Goal: Task Accomplishment & Management: Complete application form

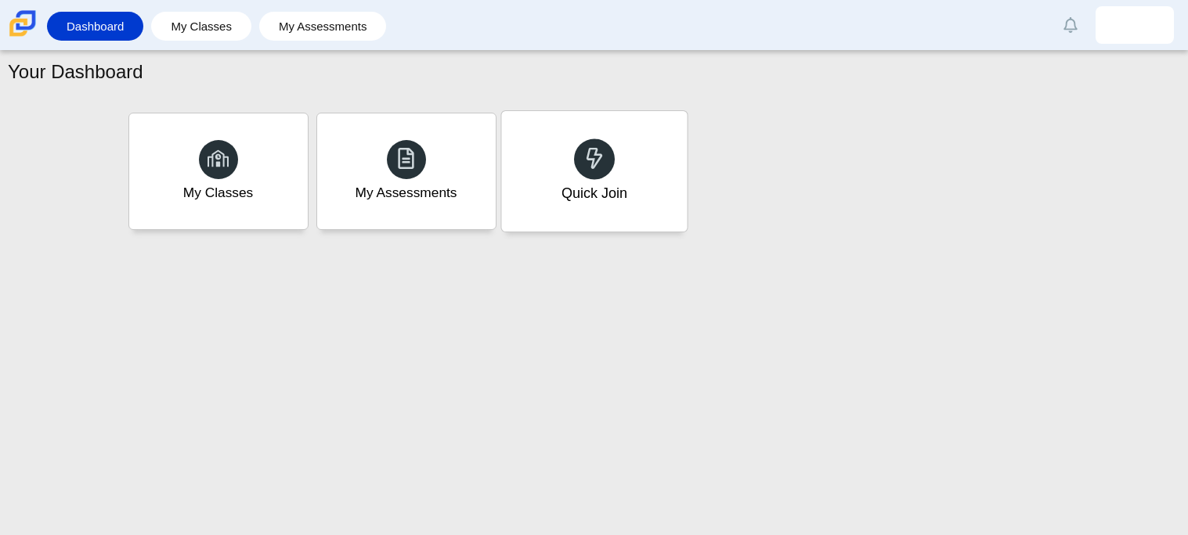
click at [579, 200] on div "Quick Join" at bounding box center [594, 193] width 66 height 20
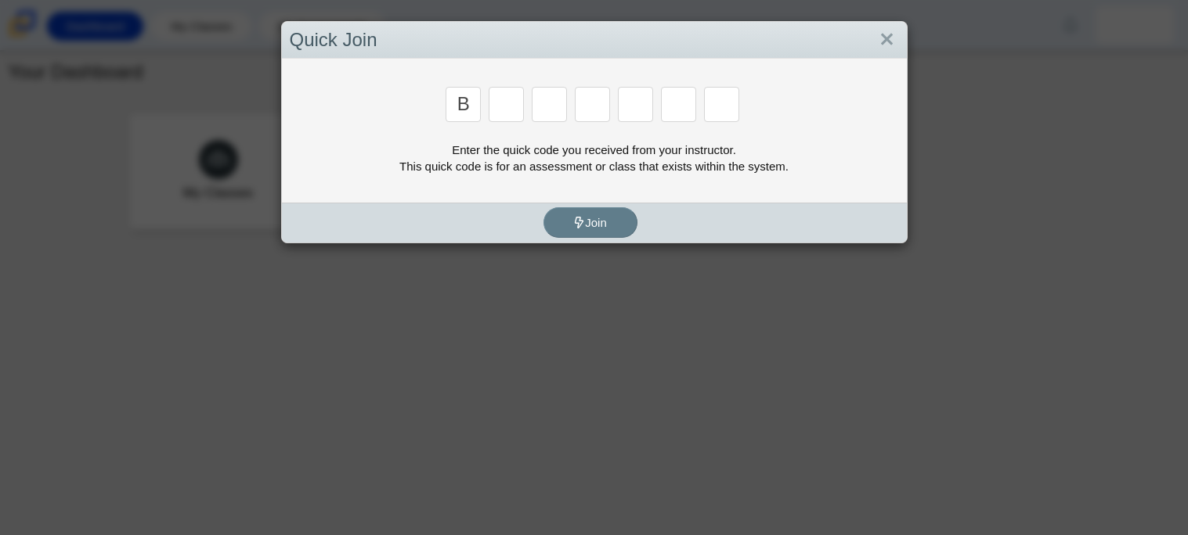
type input "B"
type input "M"
type input "3"
type input "5"
type input "3"
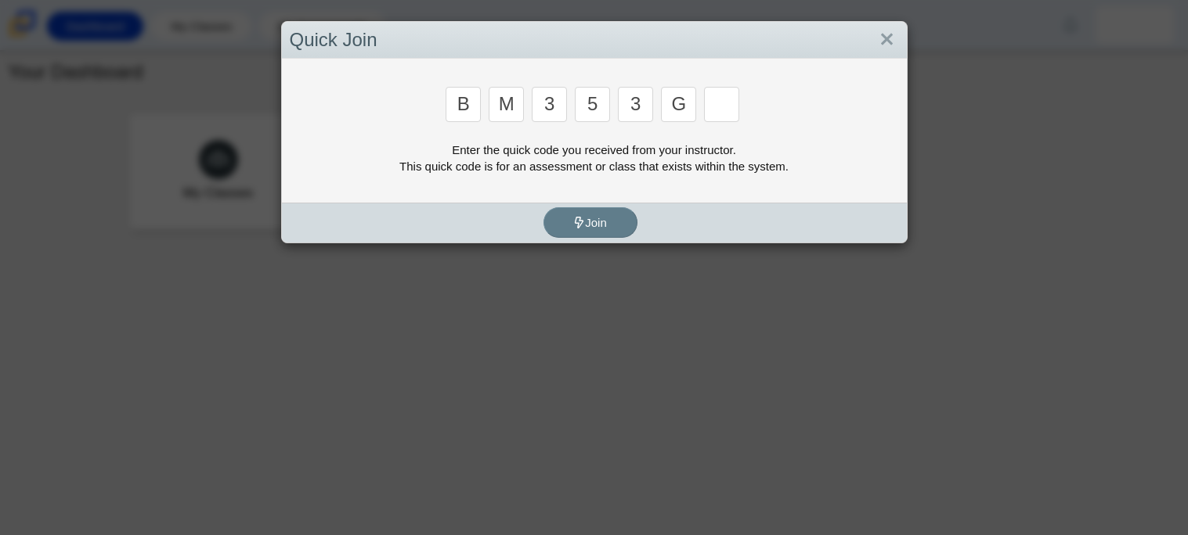
type input "G"
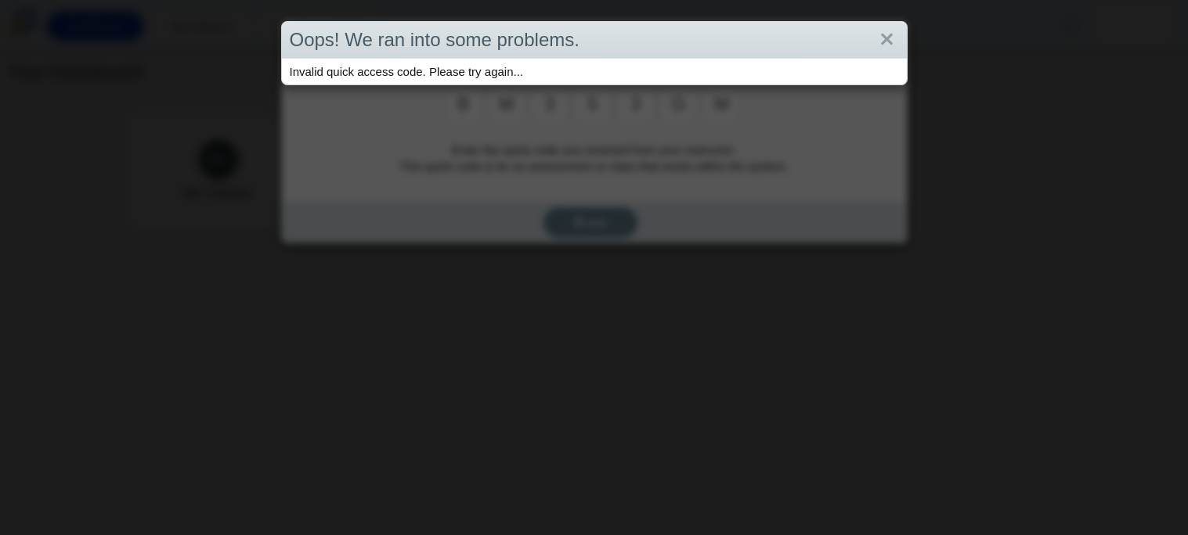
type input "M"
click at [881, 33] on link "Close" at bounding box center [886, 40] width 24 height 27
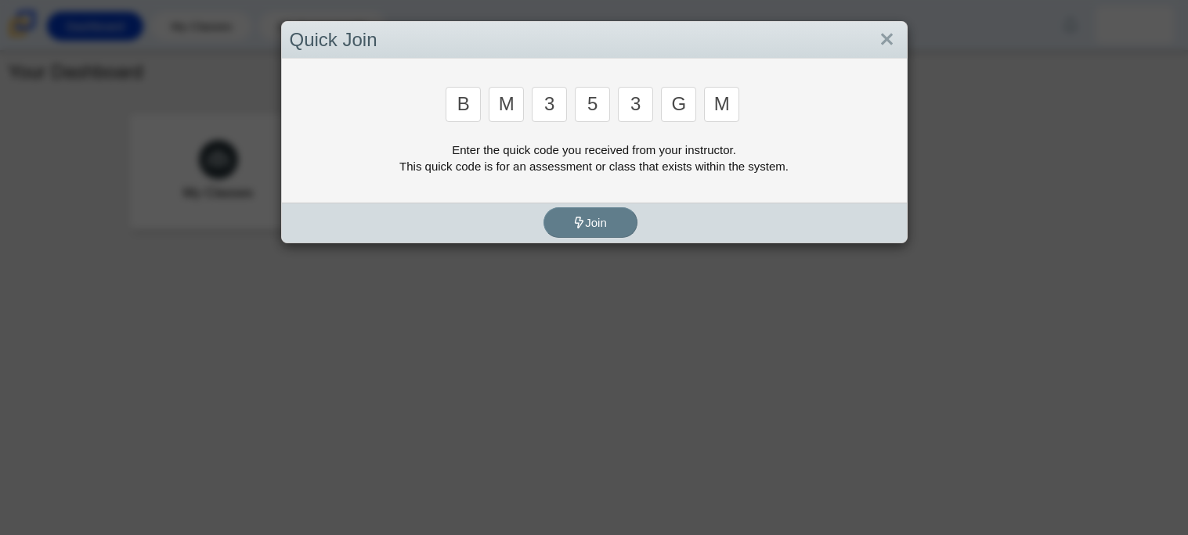
click at [723, 94] on input "M" at bounding box center [721, 104] width 35 height 35
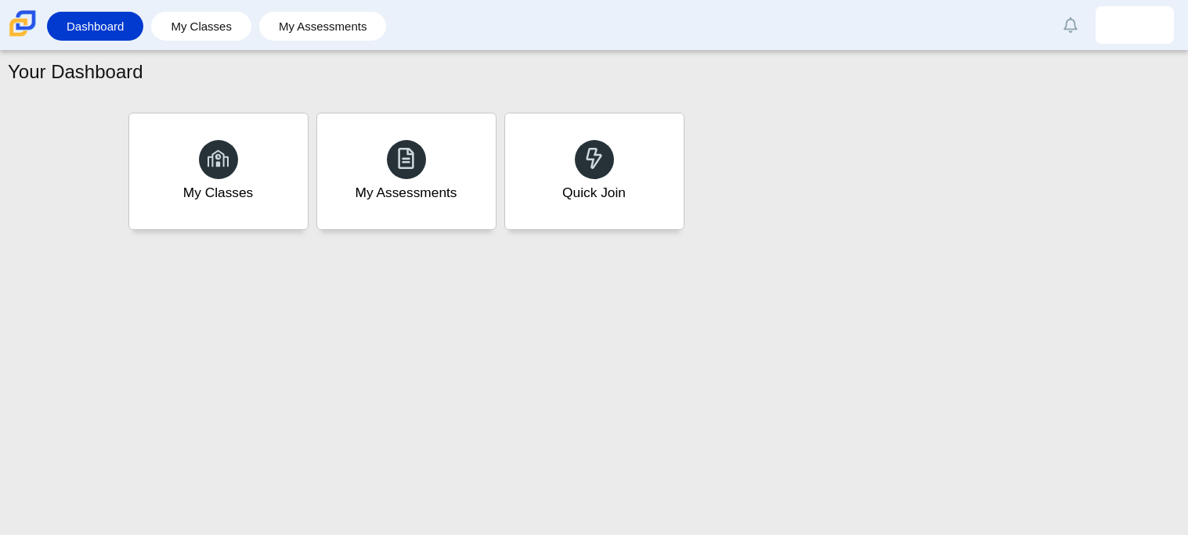
type input "B"
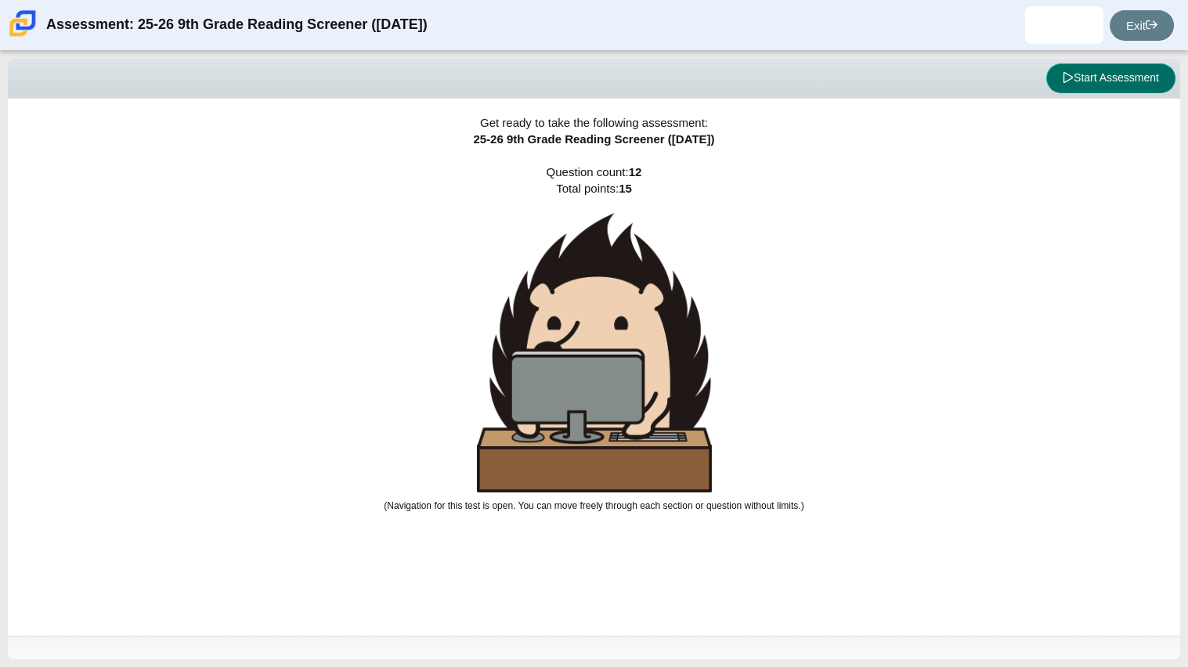
click at [1119, 85] on button "Start Assessment" at bounding box center [1110, 78] width 129 height 30
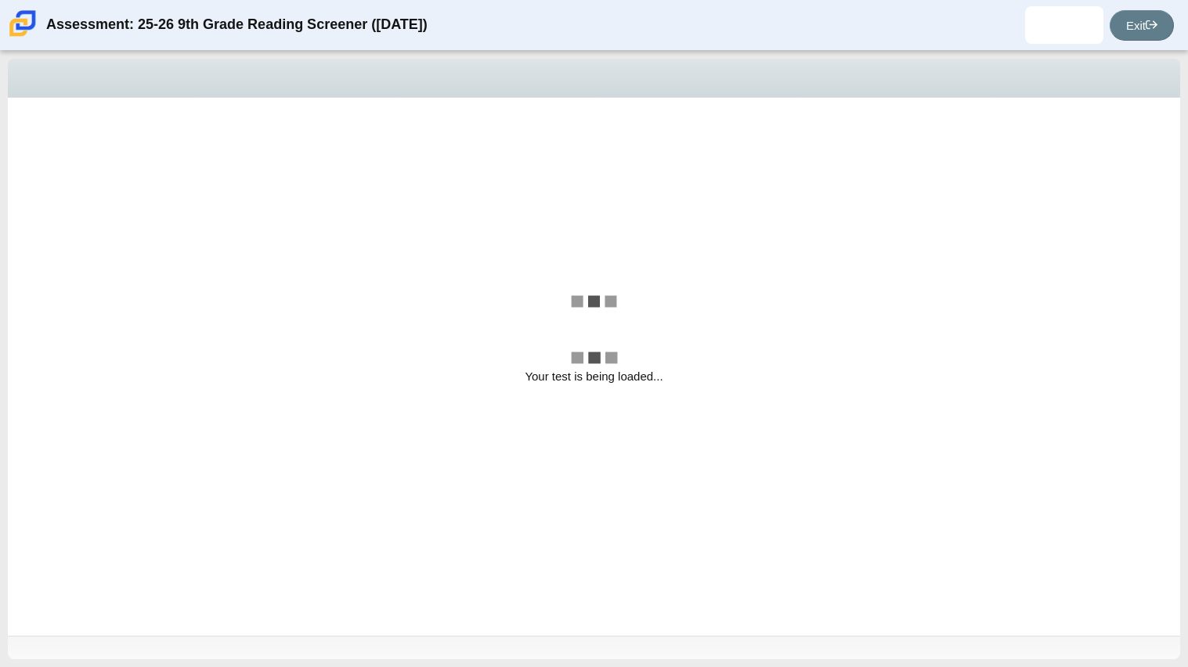
select select "ccc5b315-3c7c-471c-bf90-f22c8299c798"
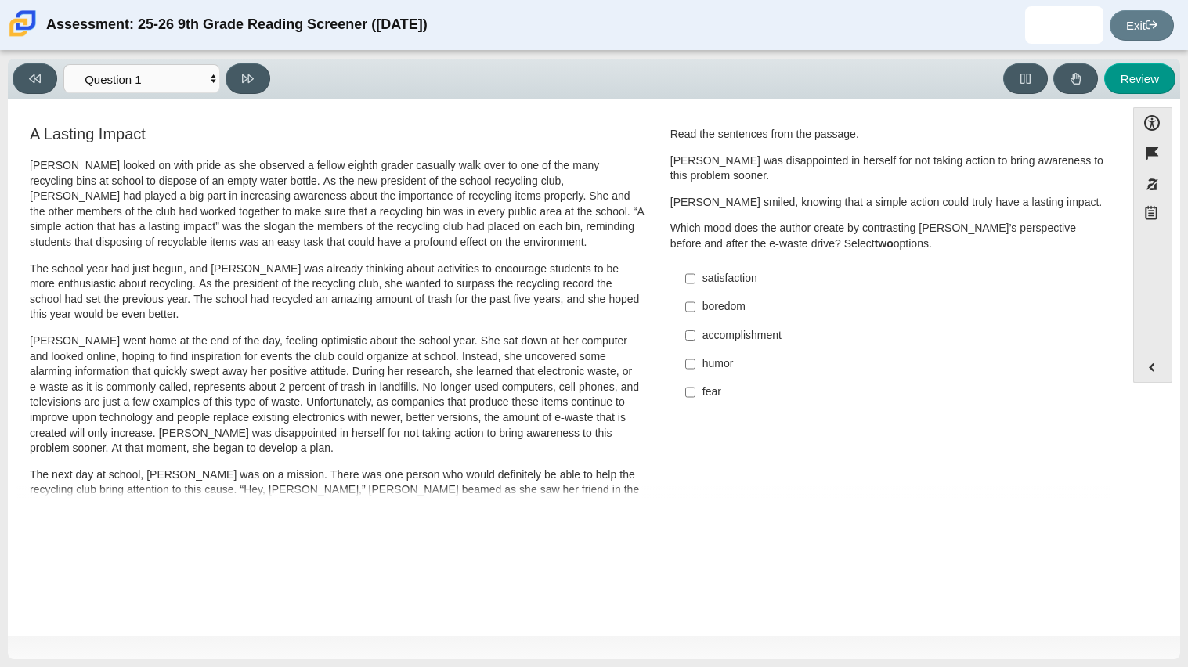
click at [731, 371] on div "humor" at bounding box center [899, 364] width 395 height 16
click at [695, 371] on input "humor humor" at bounding box center [690, 364] width 10 height 28
checkbox input "true"
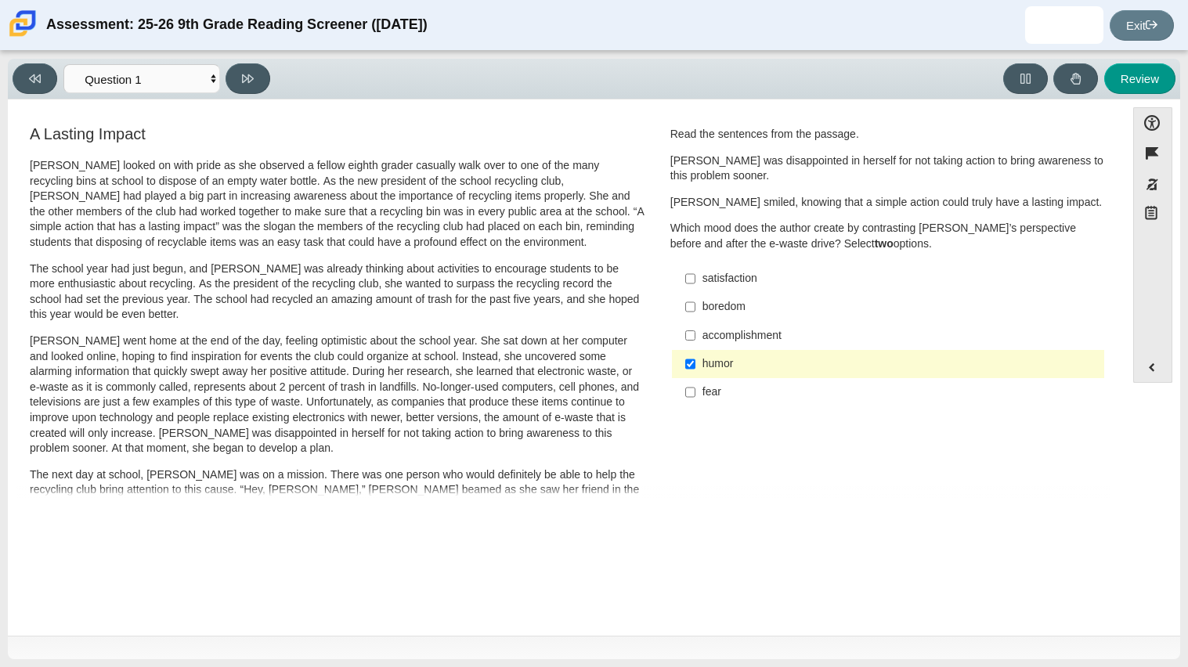
click at [793, 329] on div "accomplishment" at bounding box center [899, 336] width 395 height 16
click at [695, 329] on input "accomplishment accomplishment" at bounding box center [690, 335] width 10 height 28
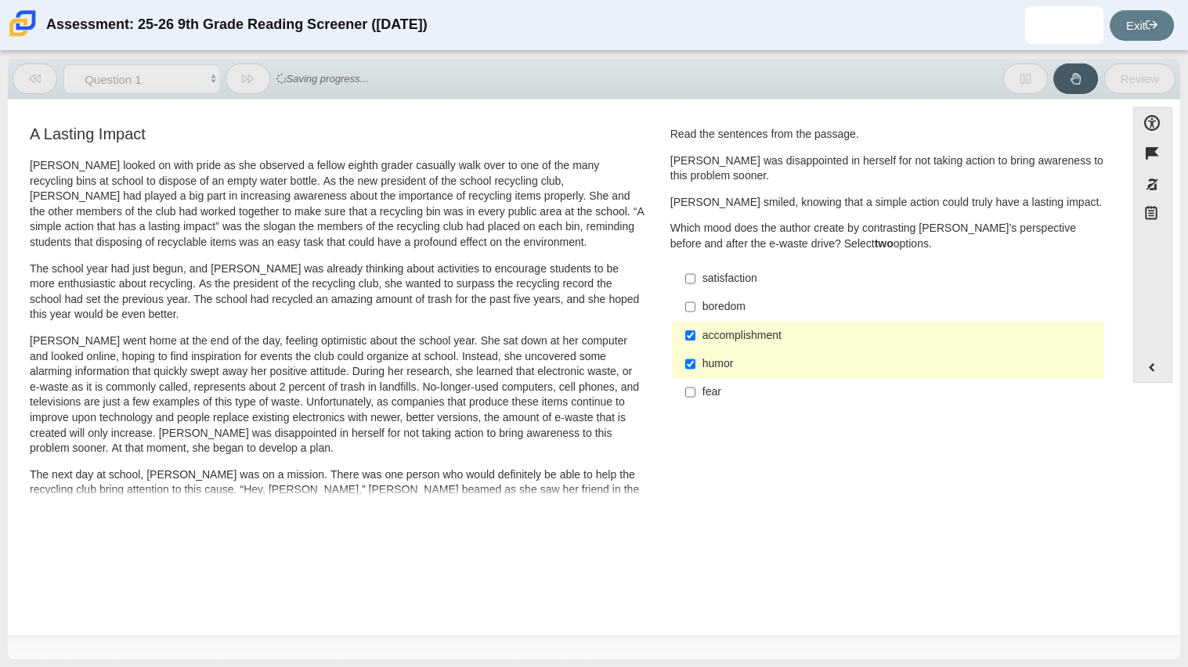
click at [800, 330] on div "accomplishment" at bounding box center [899, 336] width 395 height 16
click at [695, 330] on input "accomplishment accomplishment" at bounding box center [690, 335] width 10 height 28
checkbox input "false"
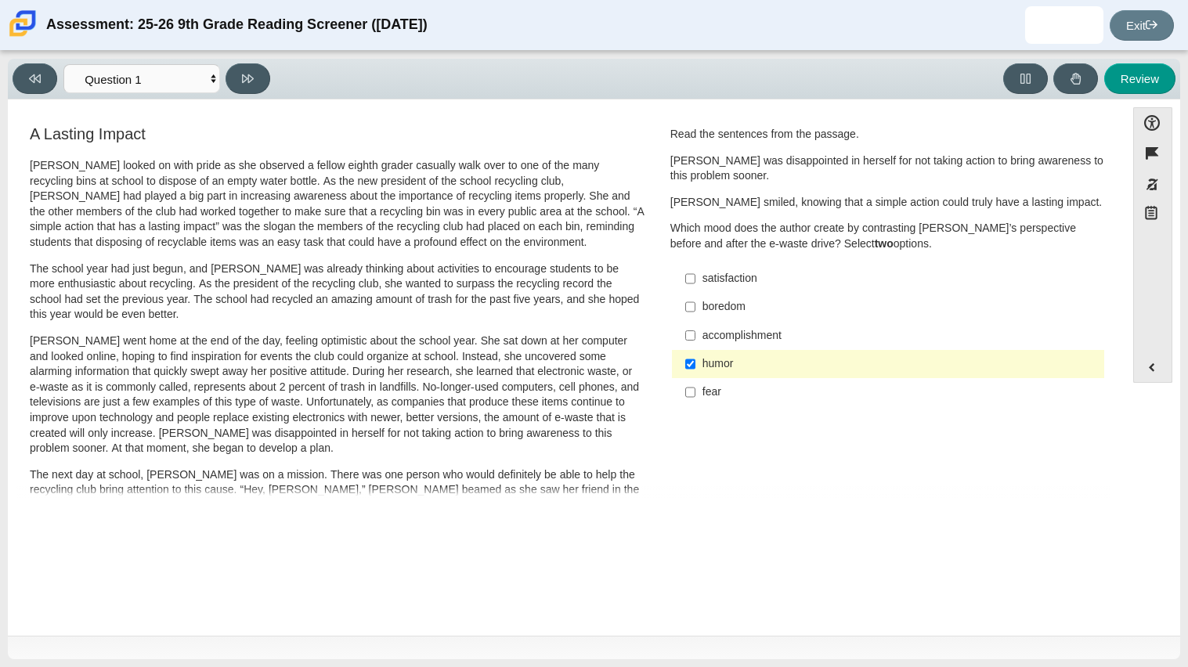
click at [771, 304] on div "boredom" at bounding box center [899, 307] width 395 height 16
click at [695, 304] on input "boredom boredom" at bounding box center [690, 307] width 10 height 28
checkbox input "true"
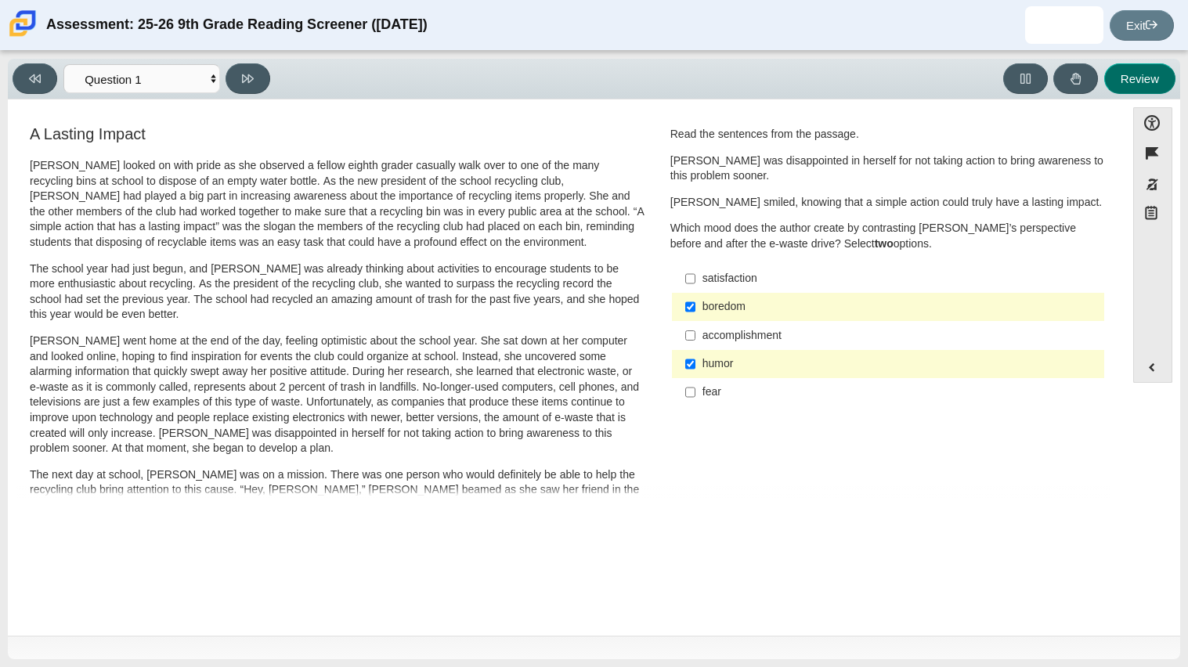
click at [1147, 81] on button "Review" at bounding box center [1139, 78] width 71 height 31
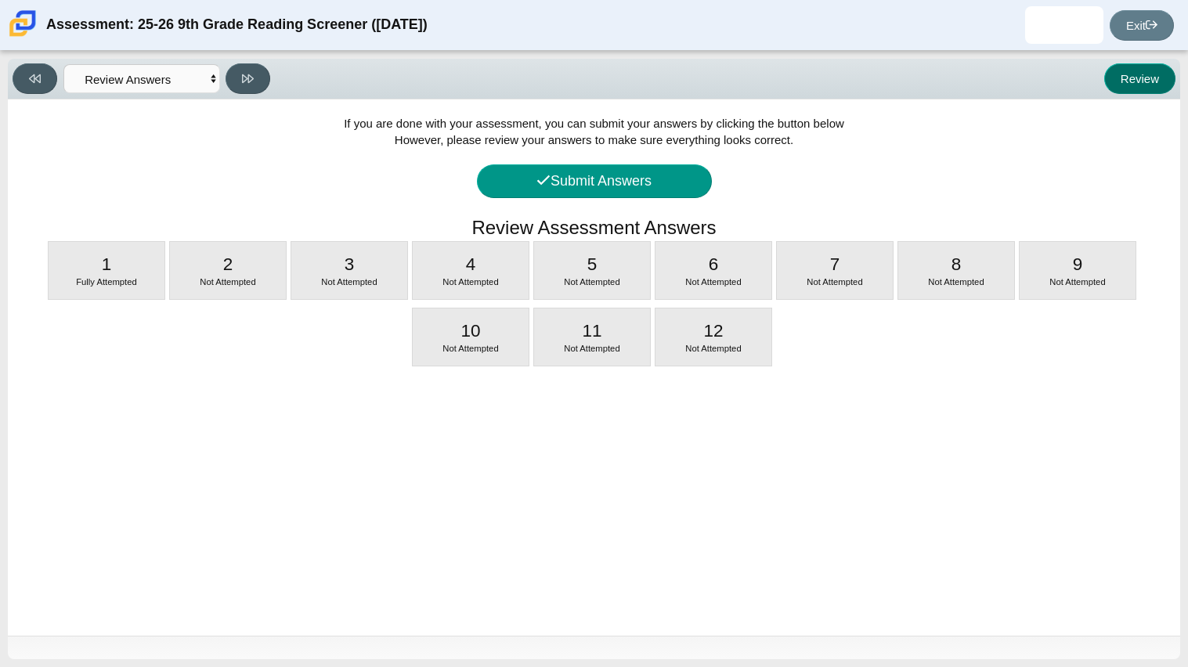
click at [1147, 81] on button "Review" at bounding box center [1139, 78] width 71 height 31
click at [27, 81] on button at bounding box center [35, 78] width 45 height 31
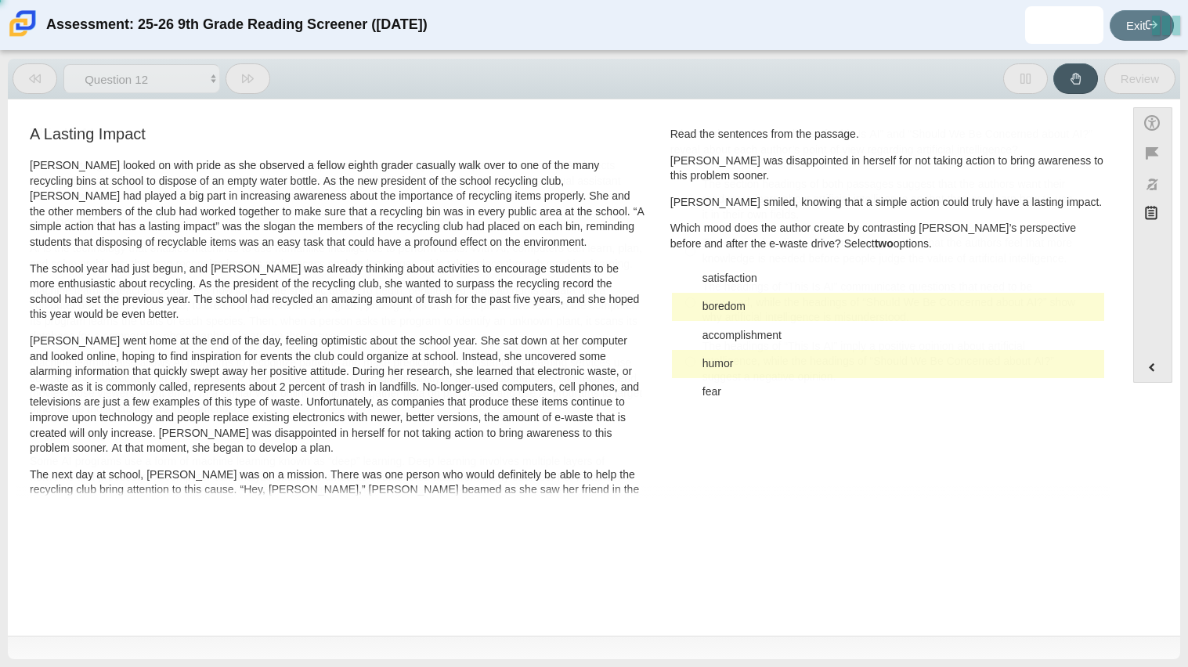
click at [107, 78] on select "Questions Question 1 Question 2 Question 3 Question 4 Question 5 Question 6 Que…" at bounding box center [141, 78] width 157 height 29
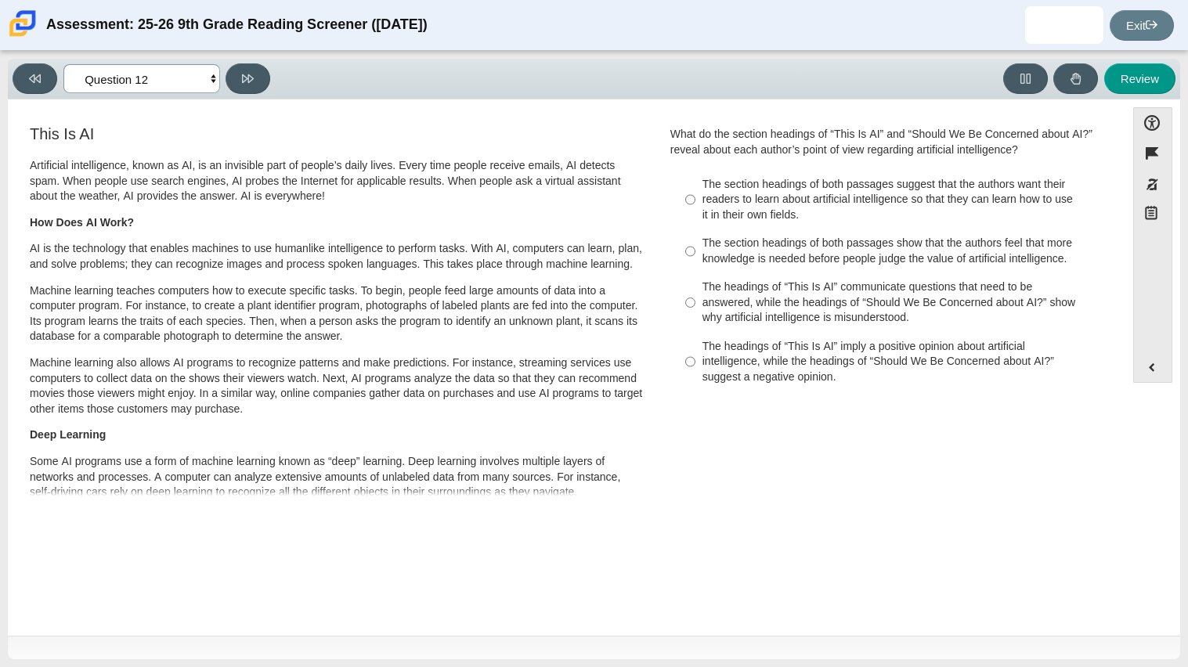
click at [193, 88] on select "Questions Question 1 Question 2 Question 3 Question 4 Question 5 Question 6 Que…" at bounding box center [141, 78] width 157 height 29
click at [63, 64] on select "Questions Question 1 Question 2 Question 3 Question 4 Question 5 Question 6 Que…" at bounding box center [141, 78] width 157 height 29
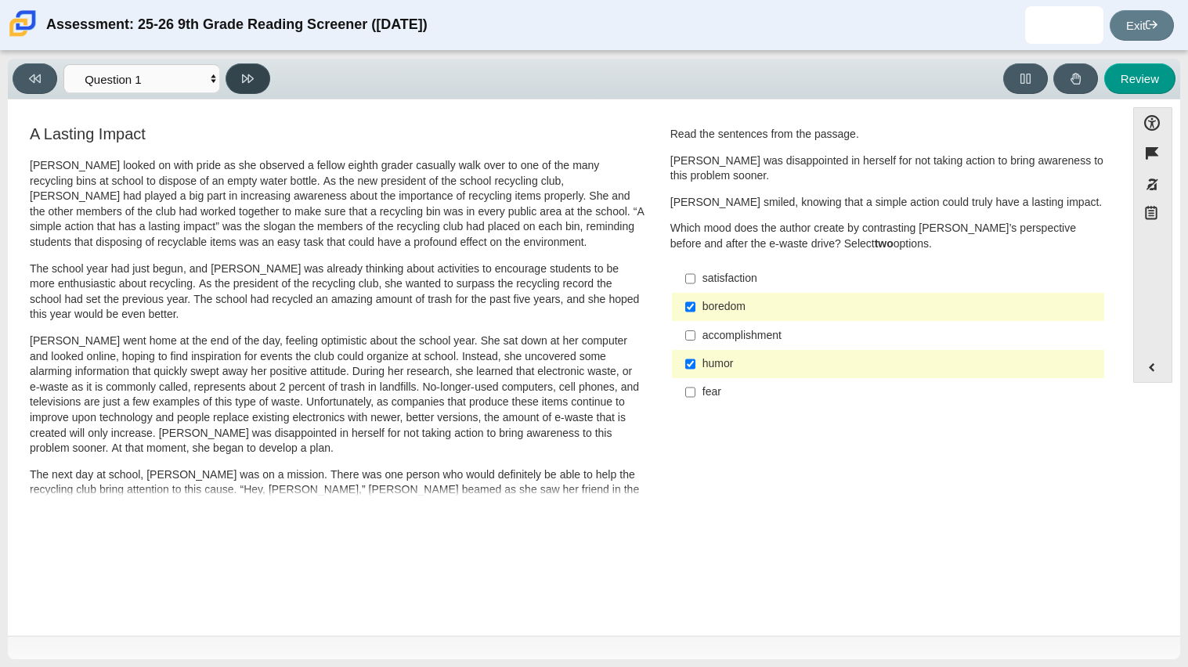
click at [255, 83] on button at bounding box center [247, 78] width 45 height 31
select select "0ff64528-ffd7-428d-b192-babfaadd44e8"
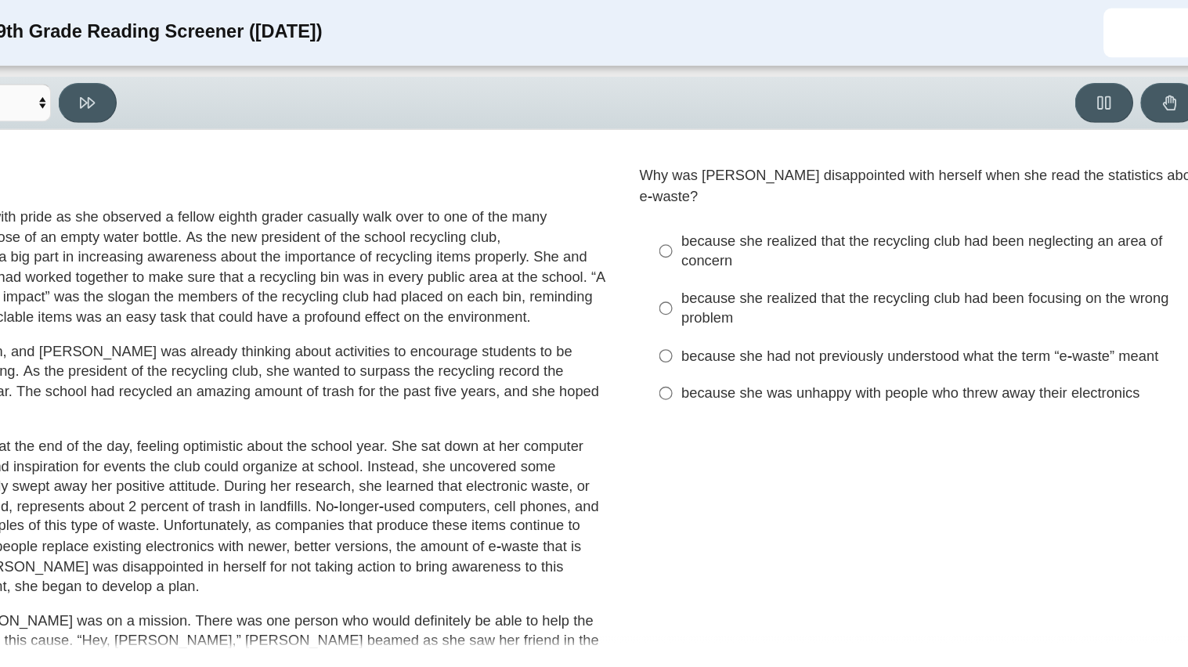
click at [739, 221] on div "because she realized that the recycling club had been focusing on the wrong pro…" at bounding box center [899, 236] width 395 height 31
click at [695, 218] on input "because she realized that the recycling club had been focusing on the wrong pro…" at bounding box center [690, 236] width 10 height 44
radio input "true"
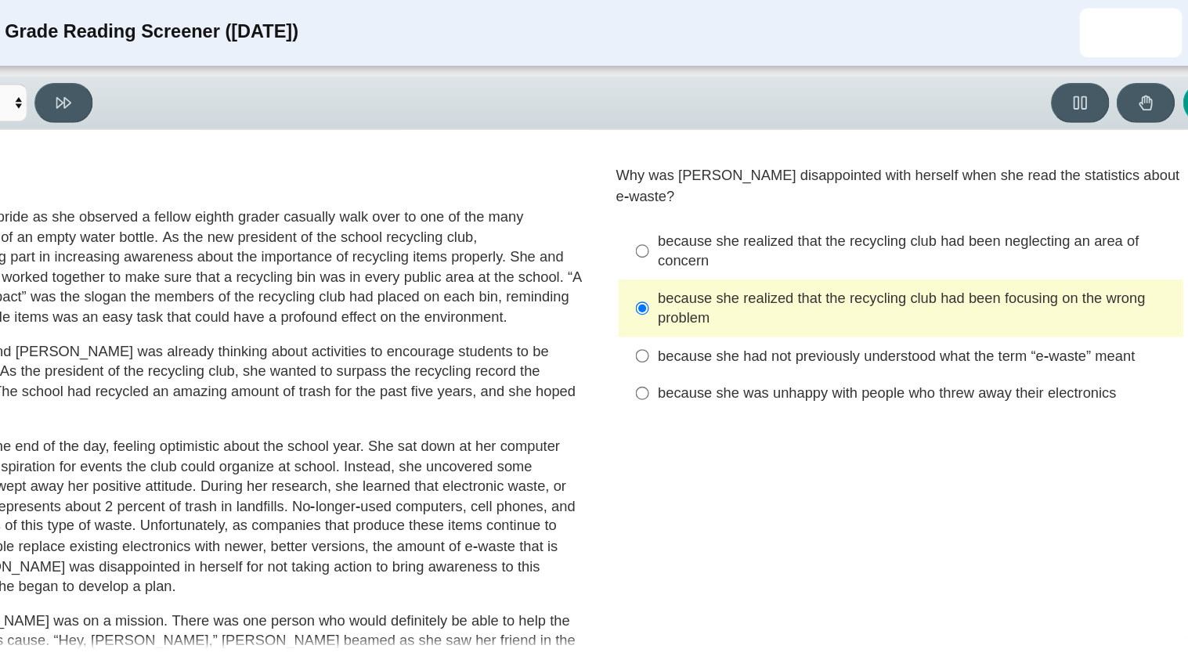
click at [813, 293] on div "because she was unhappy with people who threw away their electronics" at bounding box center [899, 301] width 395 height 16
click at [695, 287] on input "because she was unhappy with people who threw away their electronics because sh…" at bounding box center [690, 301] width 10 height 28
radio input "true"
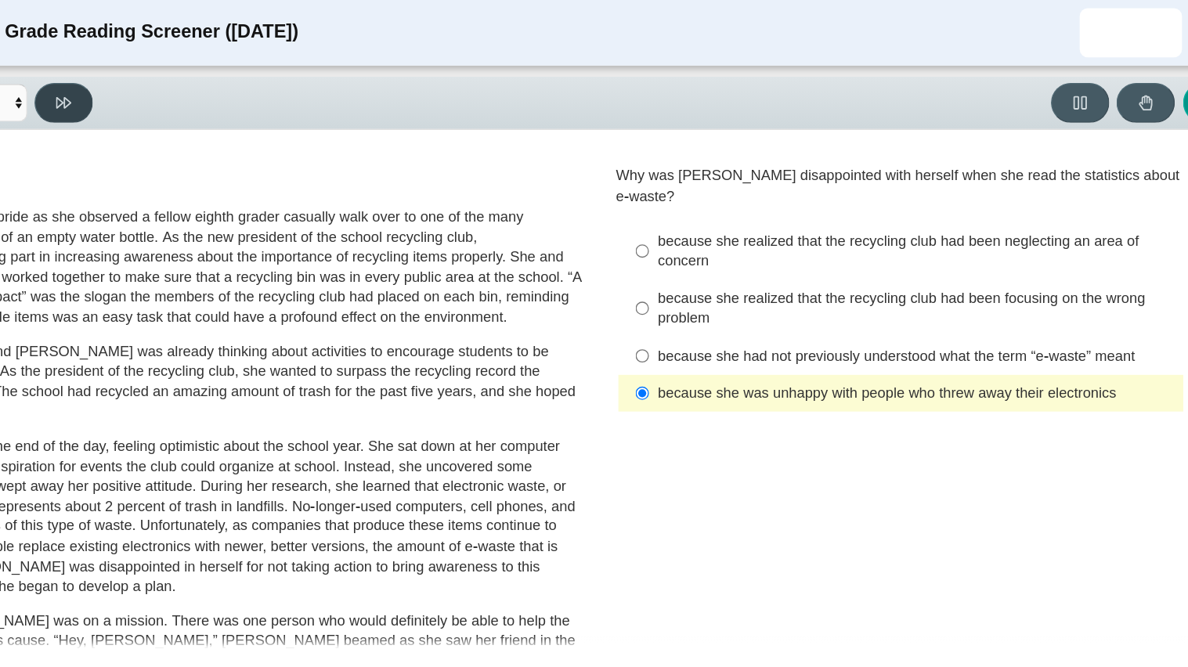
click at [243, 78] on icon at bounding box center [248, 79] width 12 height 12
select select "7ce3d843-6974-4858-901c-1ff39630e843"
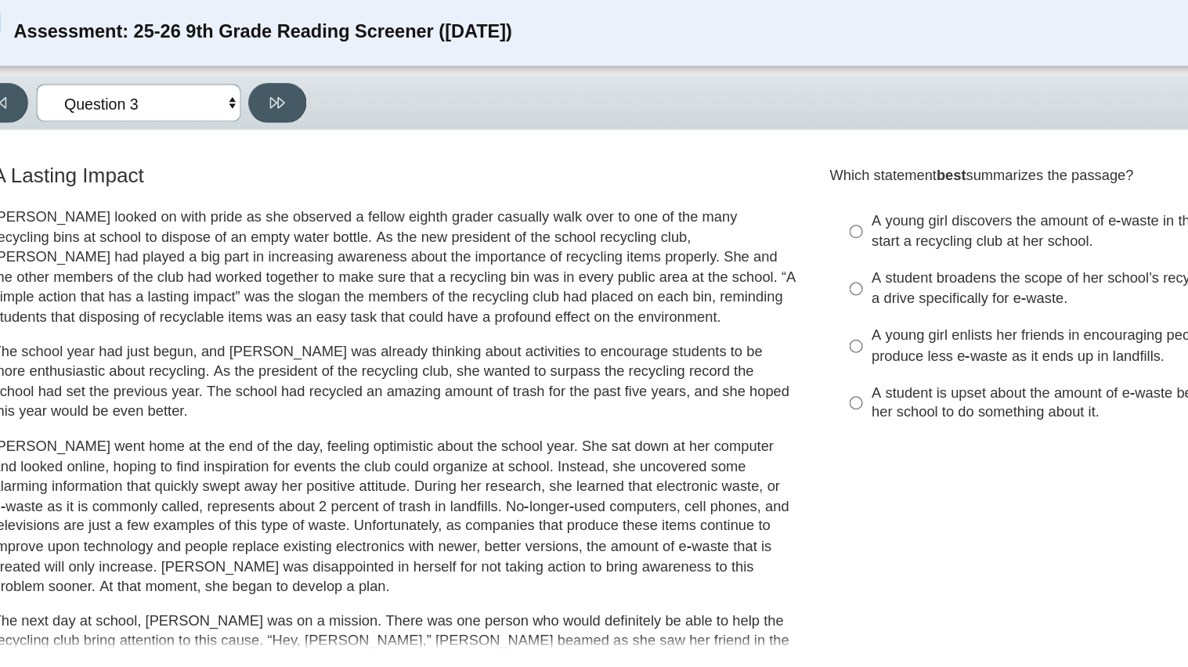
click at [148, 70] on select "Questions Question 1 Question 2 Question 3 Question 4 Question 5 Question 6 Que…" at bounding box center [141, 78] width 157 height 29
click at [723, 389] on div "A Lasting Impact Scarlett looked on with pride as she observed a fellow eighth …" at bounding box center [566, 564] width 1101 height 882
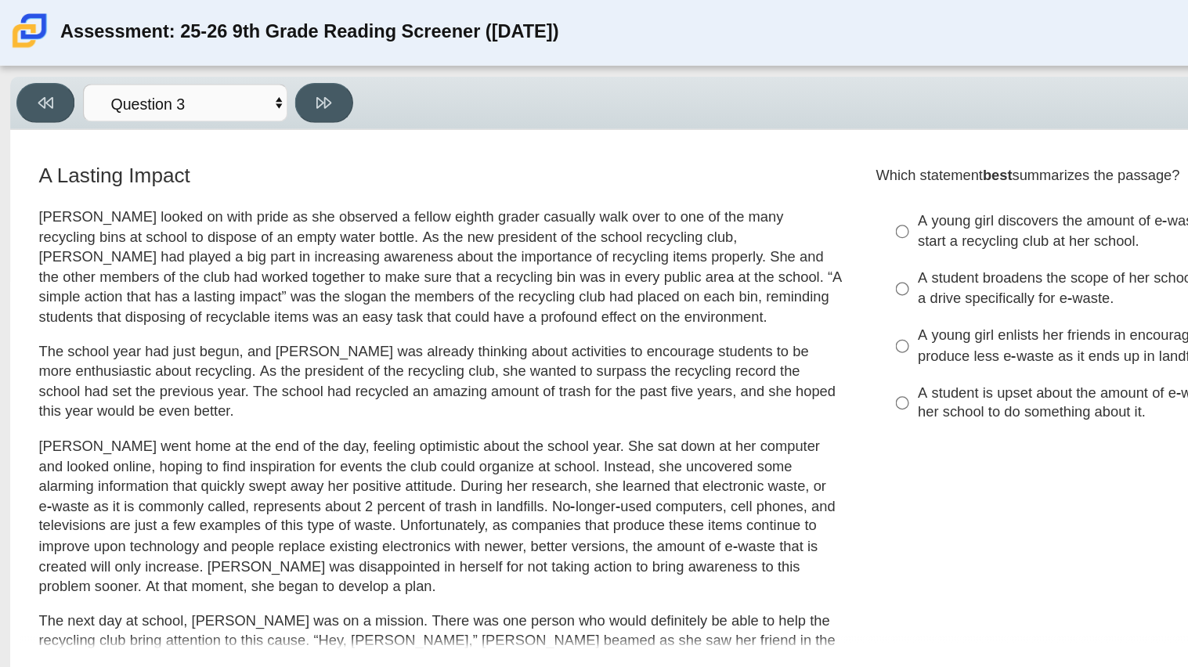
click at [835, 187] on div "A young girl discovers the amount of e-waste in the country and decides to star…" at bounding box center [899, 176] width 395 height 31
click at [695, 187] on input "A young girl discovers the amount of e-waste in the country and decides to star…" at bounding box center [690, 177] width 10 height 44
radio input "true"
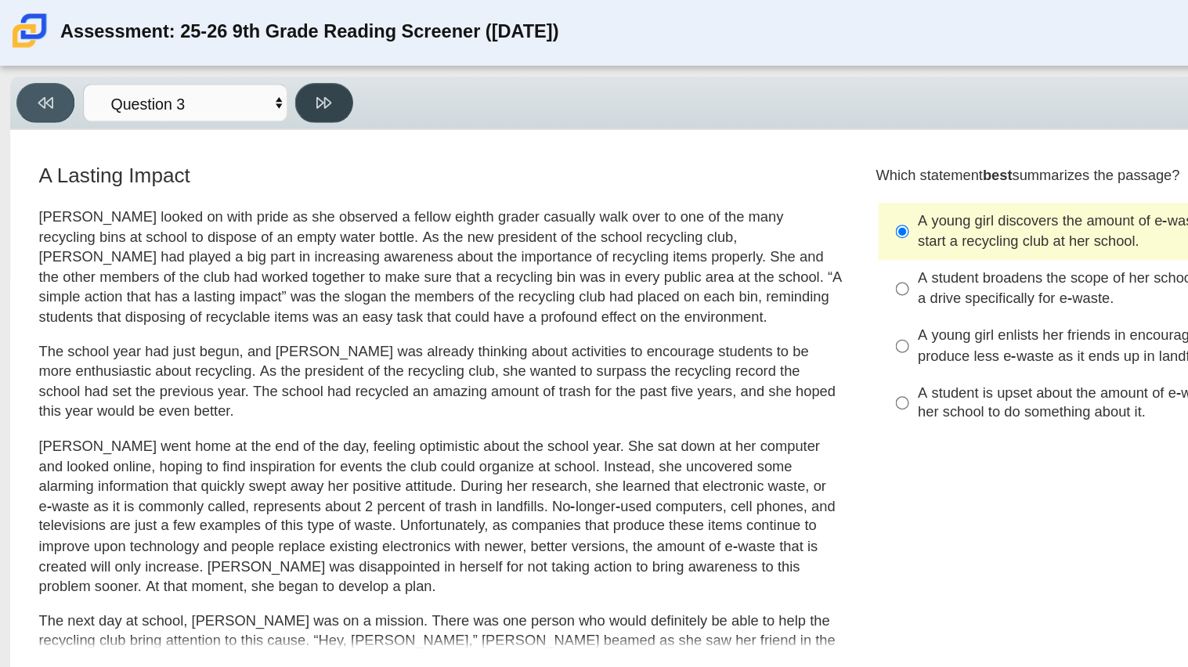
click at [248, 92] on button at bounding box center [247, 78] width 45 height 31
select select "ca9ea0f1-49c5-4bd1-83b0-472c18652b42"
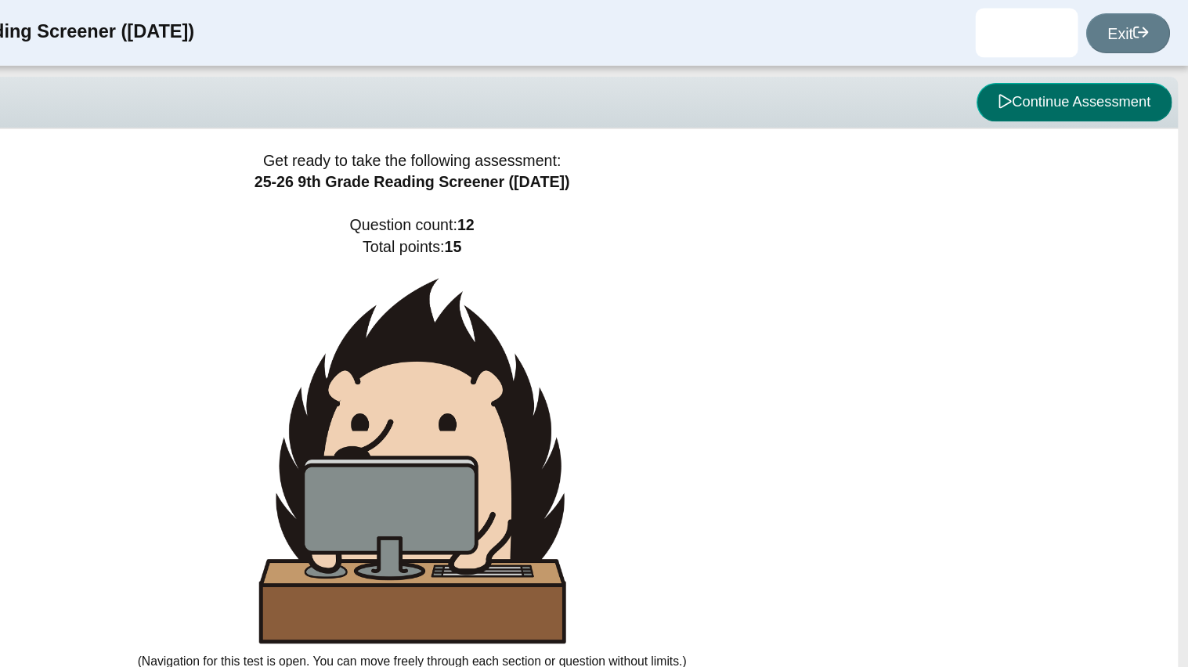
click at [1033, 81] on button "Continue Assessment" at bounding box center [1101, 78] width 150 height 30
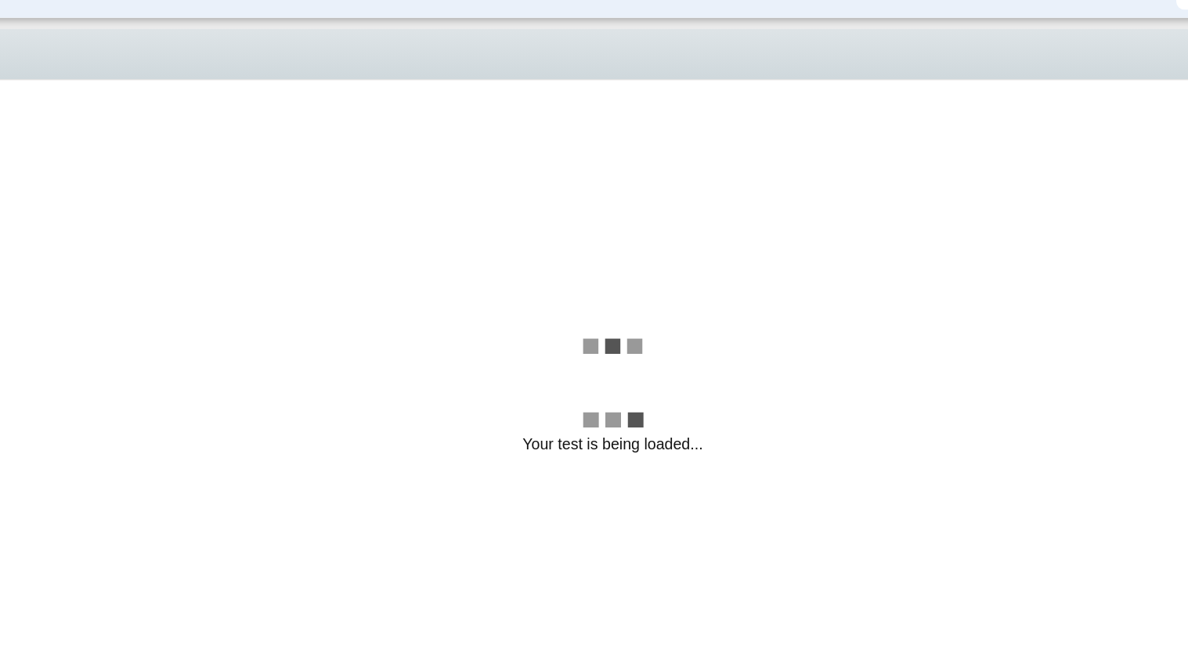
select select "ca9ea0f1-49c5-4bd1-83b0-472c18652b42"
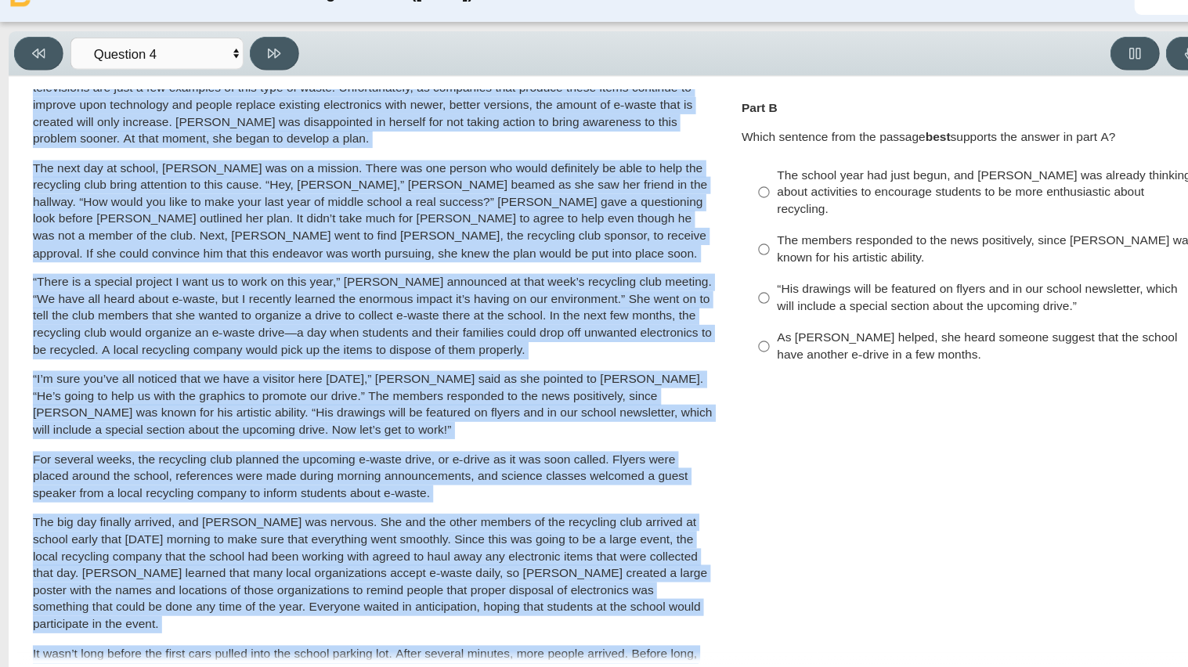
scroll to position [371, 0]
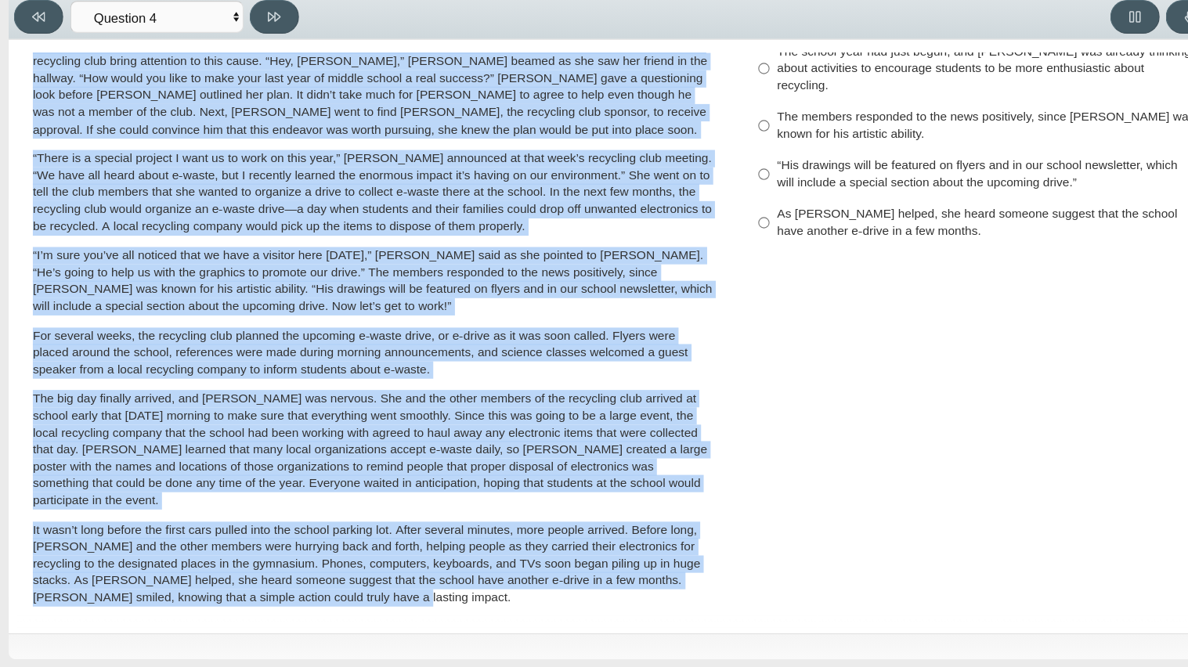
drag, startPoint x: 28, startPoint y: 167, endPoint x: 301, endPoint y: 590, distance: 503.6
click at [301, 590] on div "A Lasting Impact [PERSON_NAME] looked on with pride as she observed a fellow ei…" at bounding box center [336, 188] width 619 height 873
click at [236, 537] on p "It wasn’t long before the first cars pulled into the school parking lot. After …" at bounding box center [337, 573] width 615 height 77
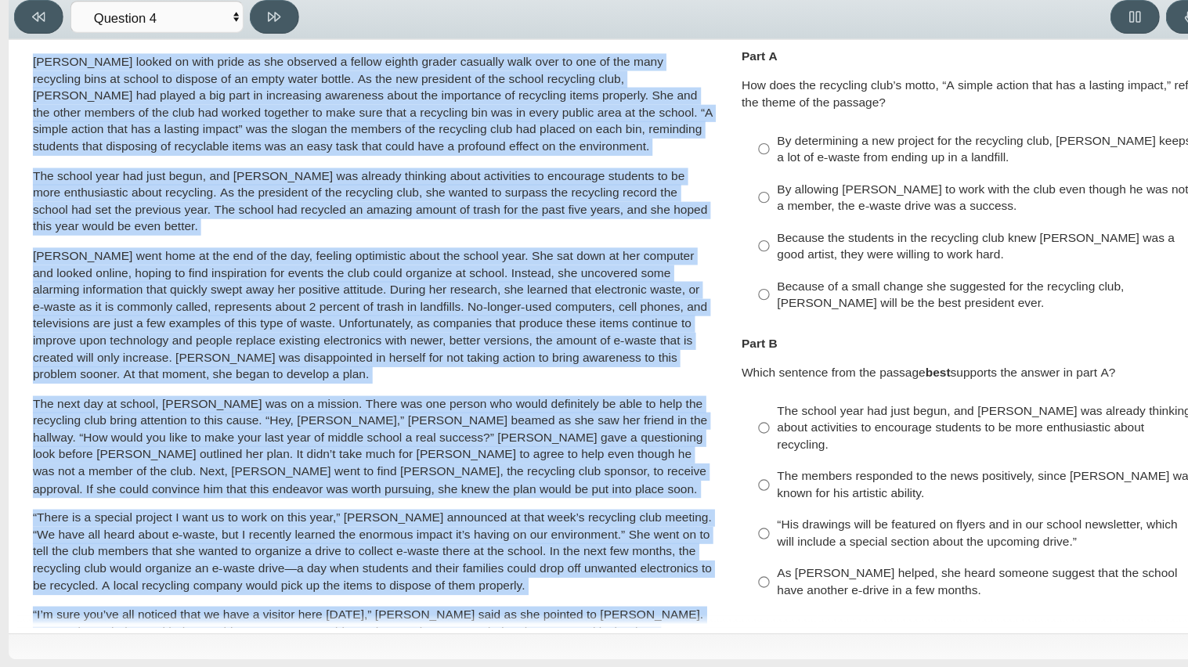
scroll to position [0, 0]
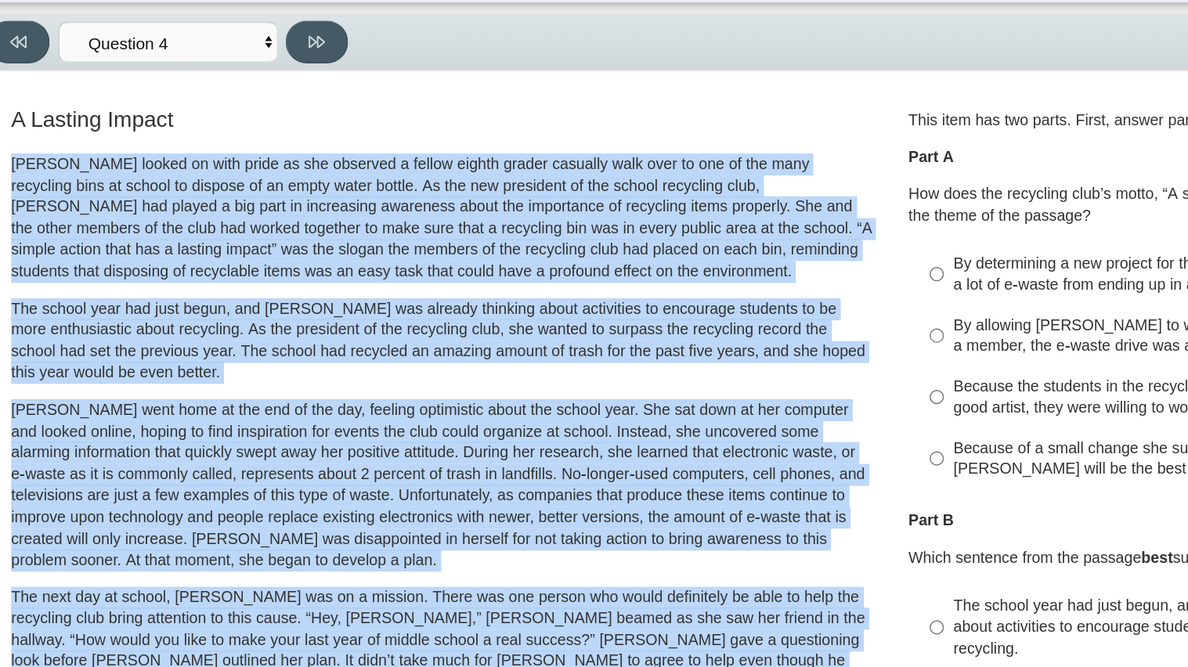
click at [330, 169] on p "[PERSON_NAME] looked on with pride as she observed a fellow eighth grader casua…" at bounding box center [337, 204] width 615 height 92
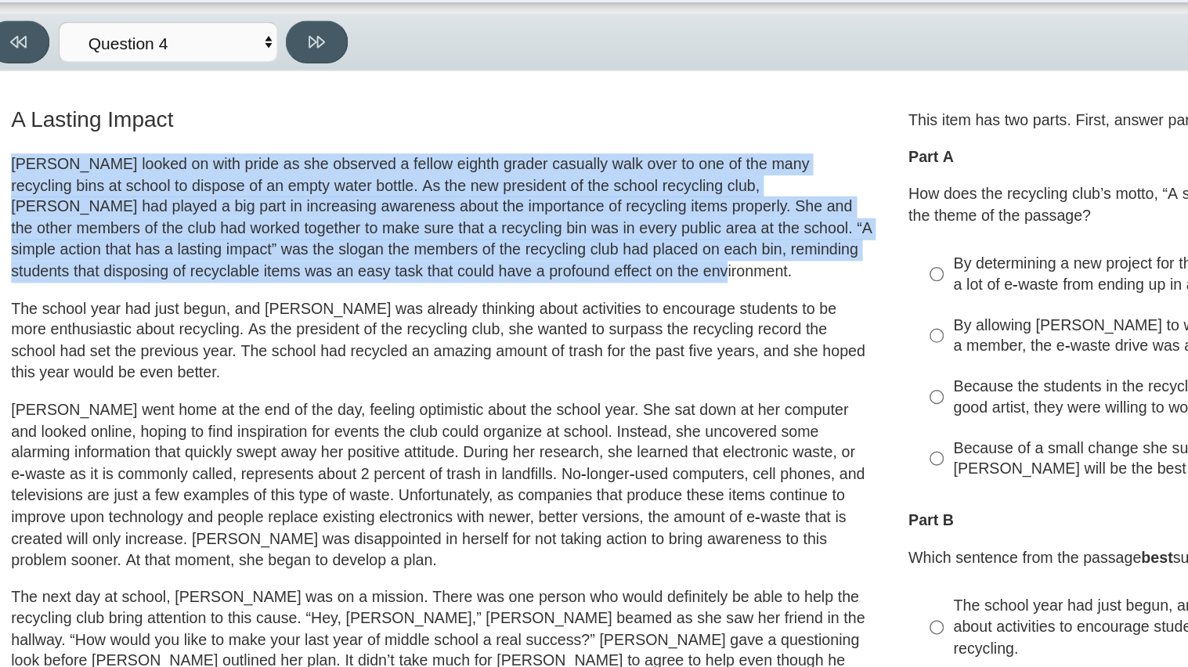
drag, startPoint x: 32, startPoint y: 169, endPoint x: 576, endPoint y: 248, distance: 549.8
click at [576, 248] on p "[PERSON_NAME] looked on with pride as she observed a fellow eighth grader casua…" at bounding box center [337, 204] width 615 height 92
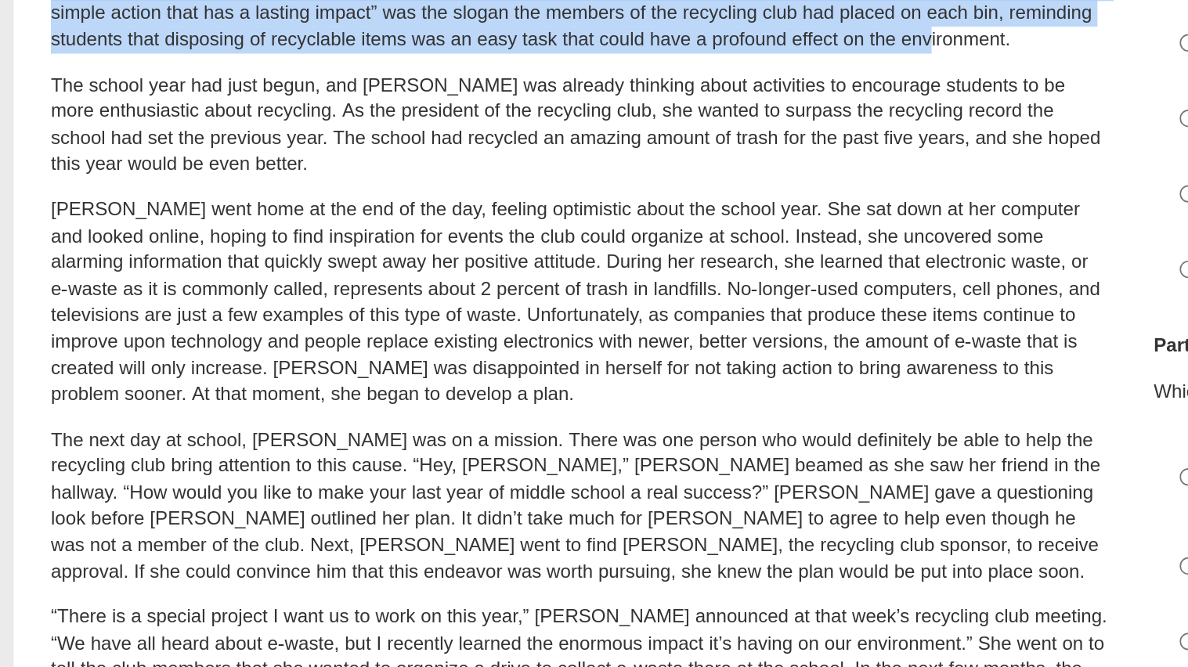
scroll to position [93, 0]
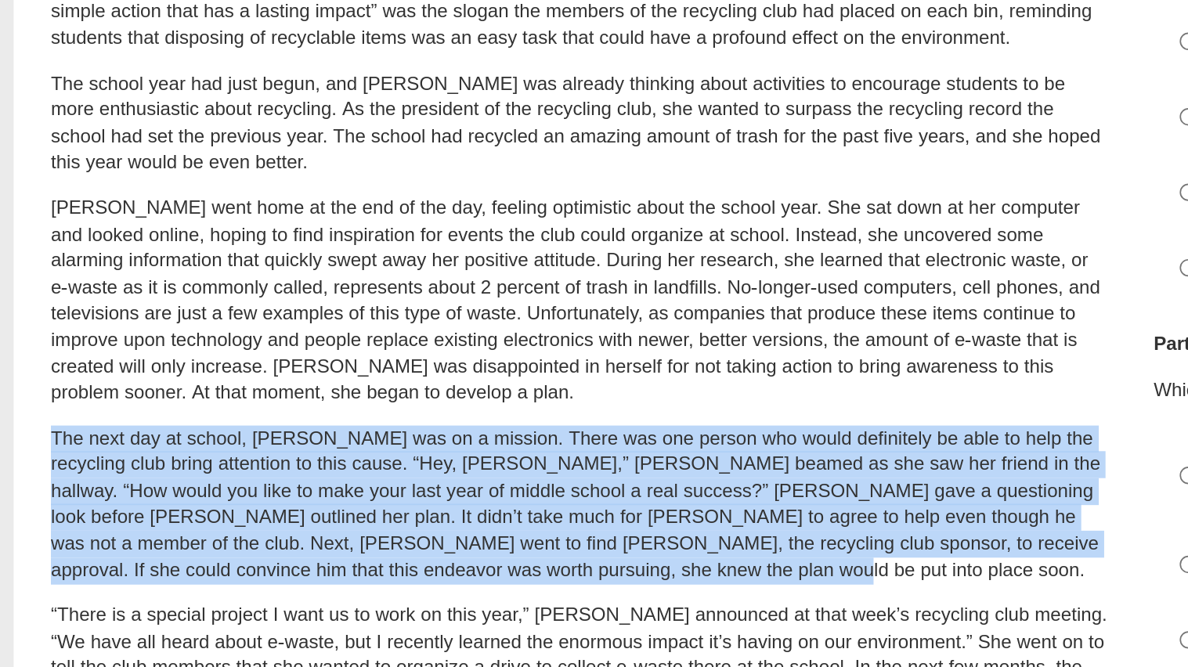
drag, startPoint x: 27, startPoint y: 384, endPoint x: 329, endPoint y: 463, distance: 312.2
click at [329, 463] on div "A Lasting Impact [PERSON_NAME] looked on with pride as she observed a fellow ei…" at bounding box center [336, 466] width 619 height 873
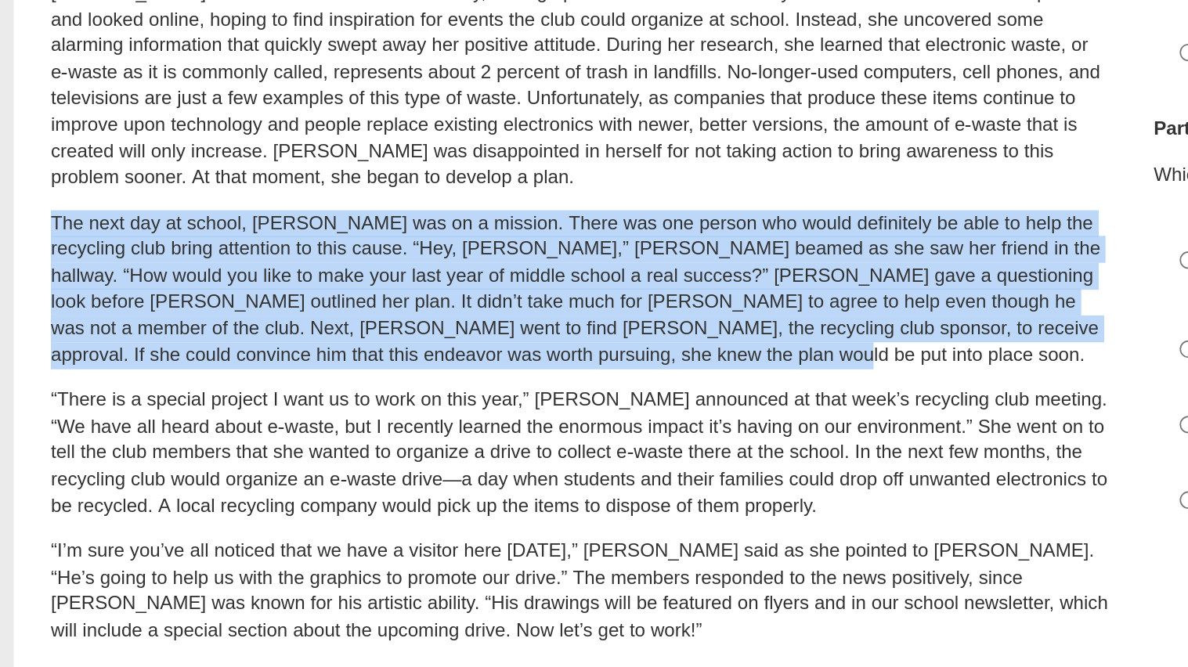
scroll to position [231, 0]
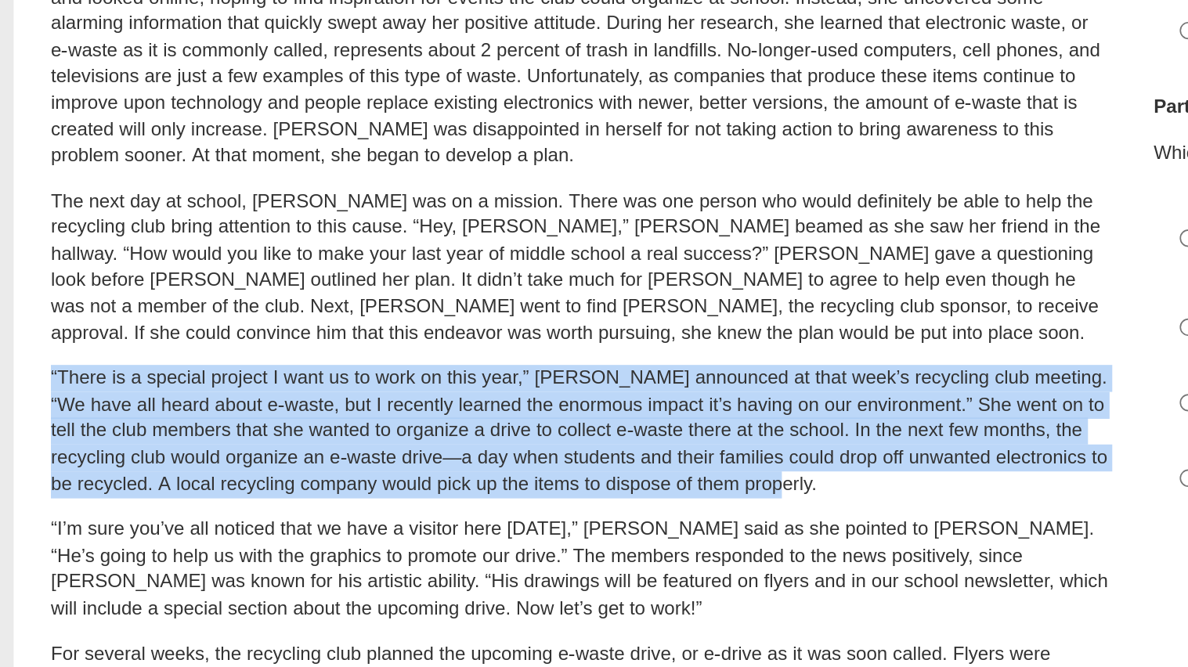
drag, startPoint x: 29, startPoint y: 344, endPoint x: 459, endPoint y: 410, distance: 434.9
click at [459, 410] on p "“There is a special project I want us to work on this year,” [PERSON_NAME] anno…" at bounding box center [337, 377] width 615 height 77
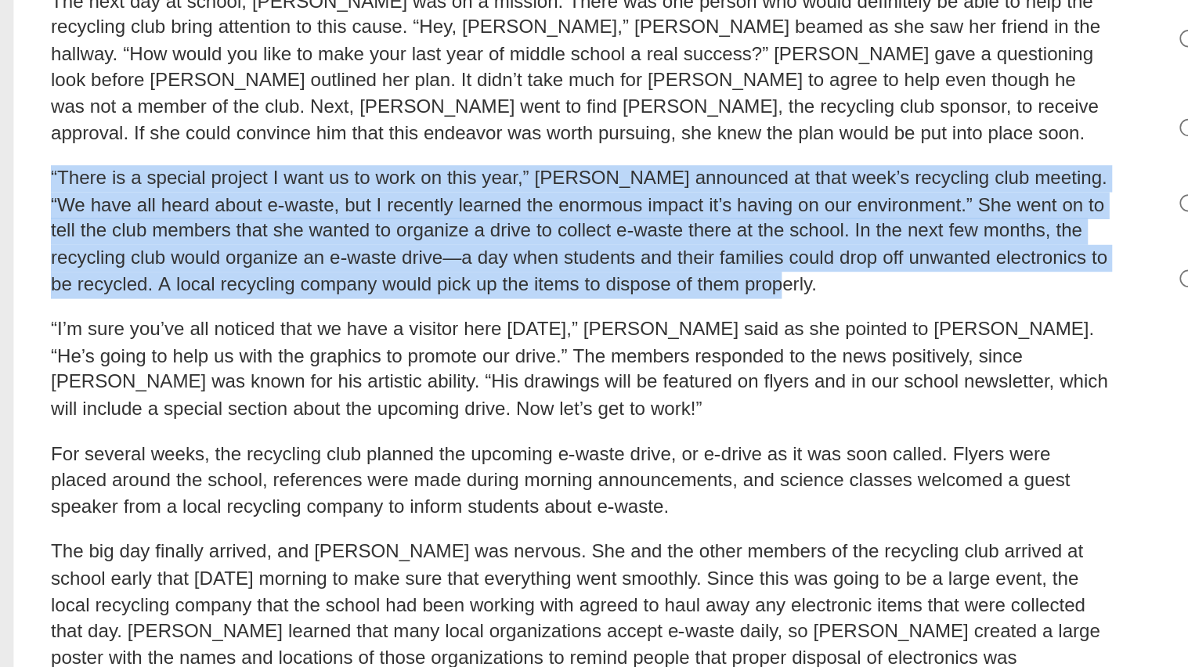
scroll to position [371, 0]
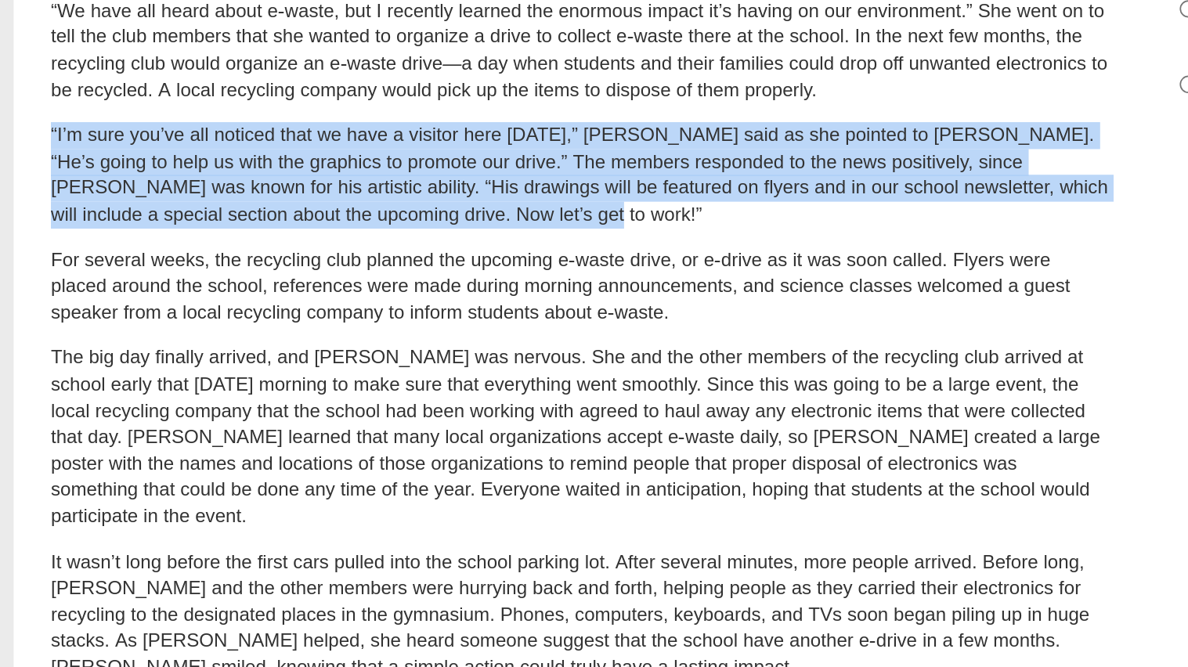
drag, startPoint x: 31, startPoint y: 295, endPoint x: 297, endPoint y: 337, distance: 269.4
click at [297, 337] on p "“I’m sure you’ve all noticed that we have a visitor here [DATE],” [PERSON_NAME]…" at bounding box center [337, 317] width 615 height 61
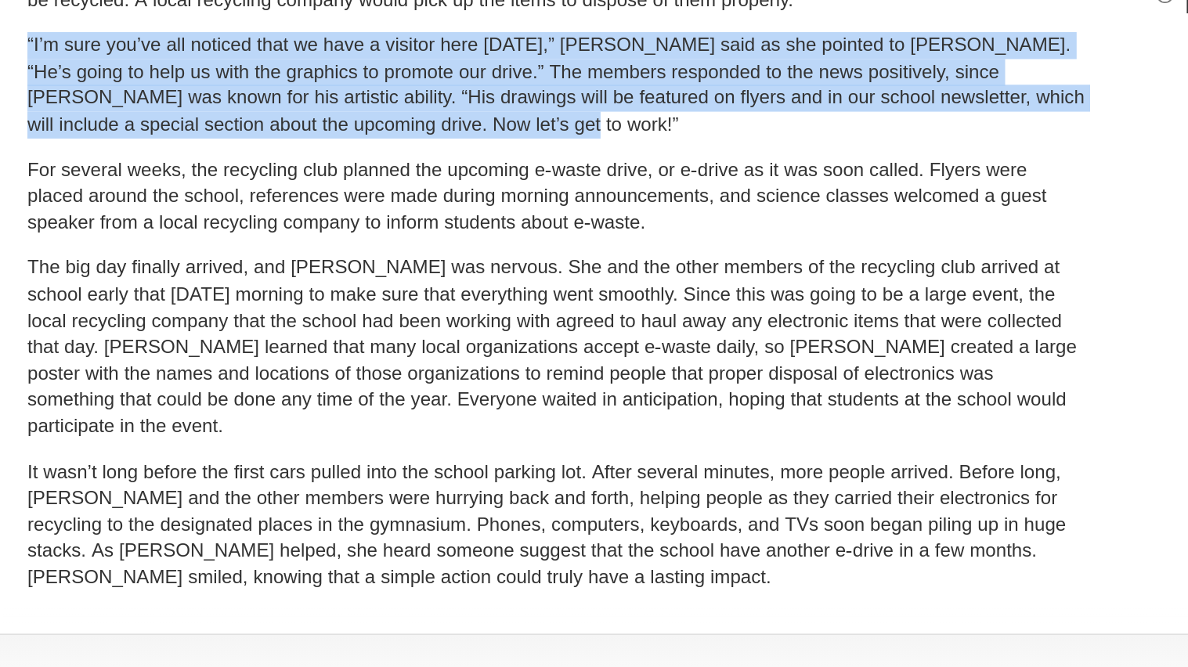
drag, startPoint x: 22, startPoint y: 358, endPoint x: 393, endPoint y: 402, distance: 373.7
click at [393, 402] on div "A Lasting Impact [PERSON_NAME] looked on with pride as she observed a fellow ei…" at bounding box center [337, 193] width 643 height 882
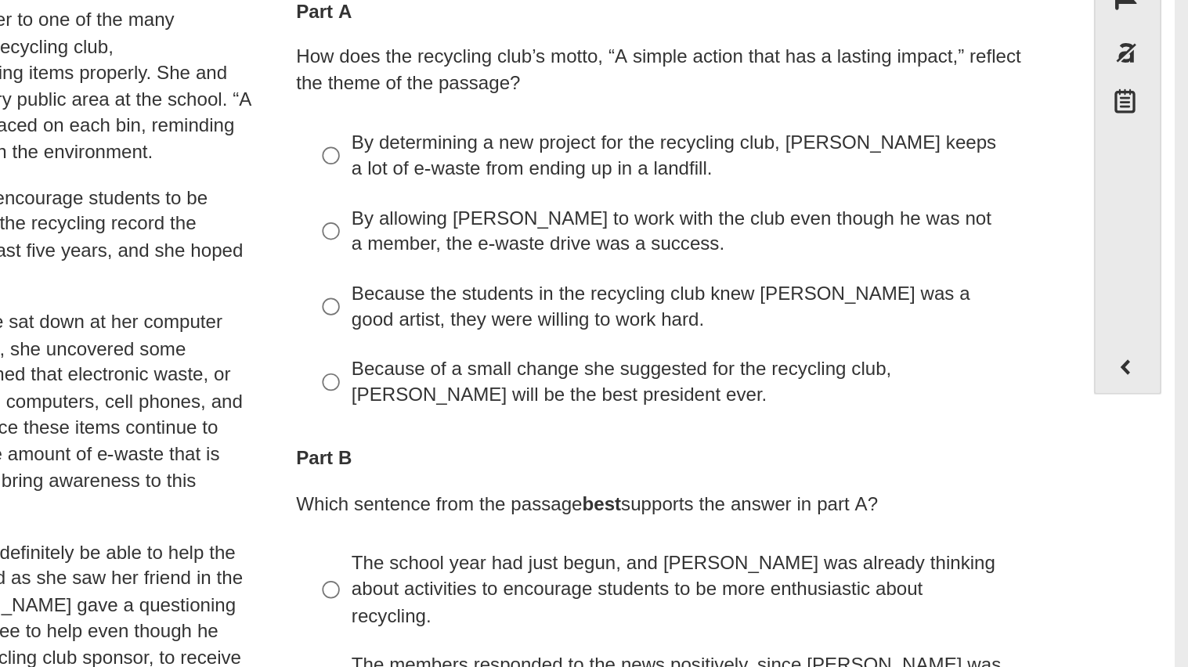
scroll to position [1, 0]
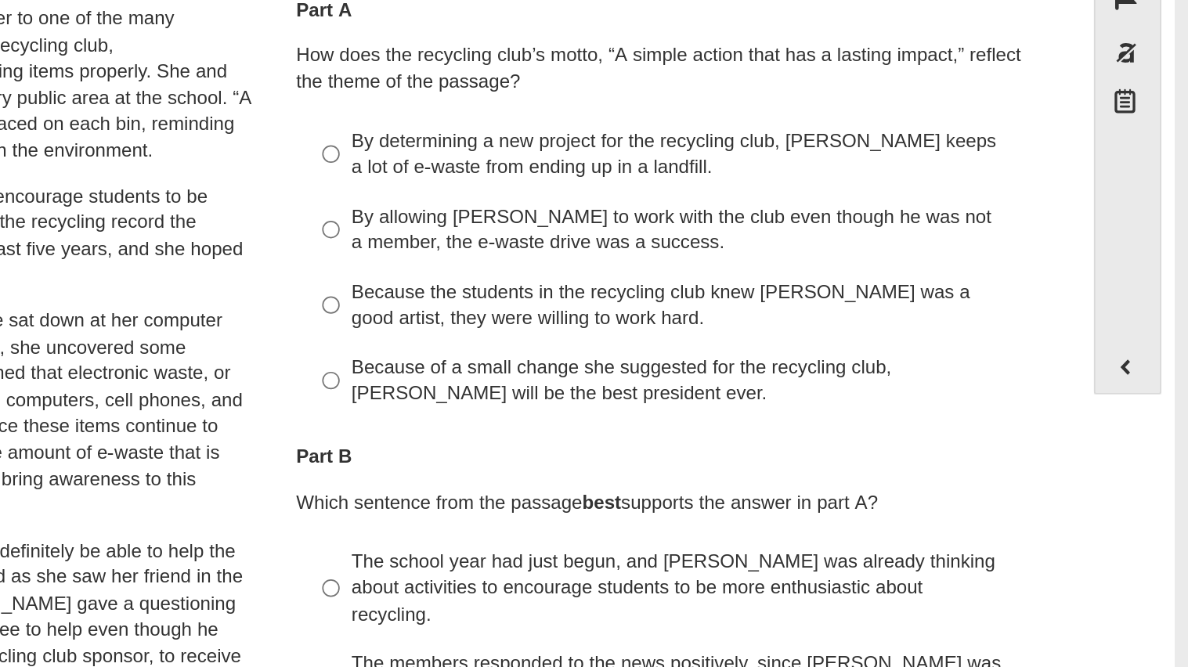
click at [800, 340] on div "Because the students in the recycling club knew [PERSON_NAME] was a good artist…" at bounding box center [899, 331] width 395 height 31
click at [695, 340] on input "Because the students in the recycling club knew [PERSON_NAME] was a good artist…" at bounding box center [690, 331] width 10 height 44
radio input "true"
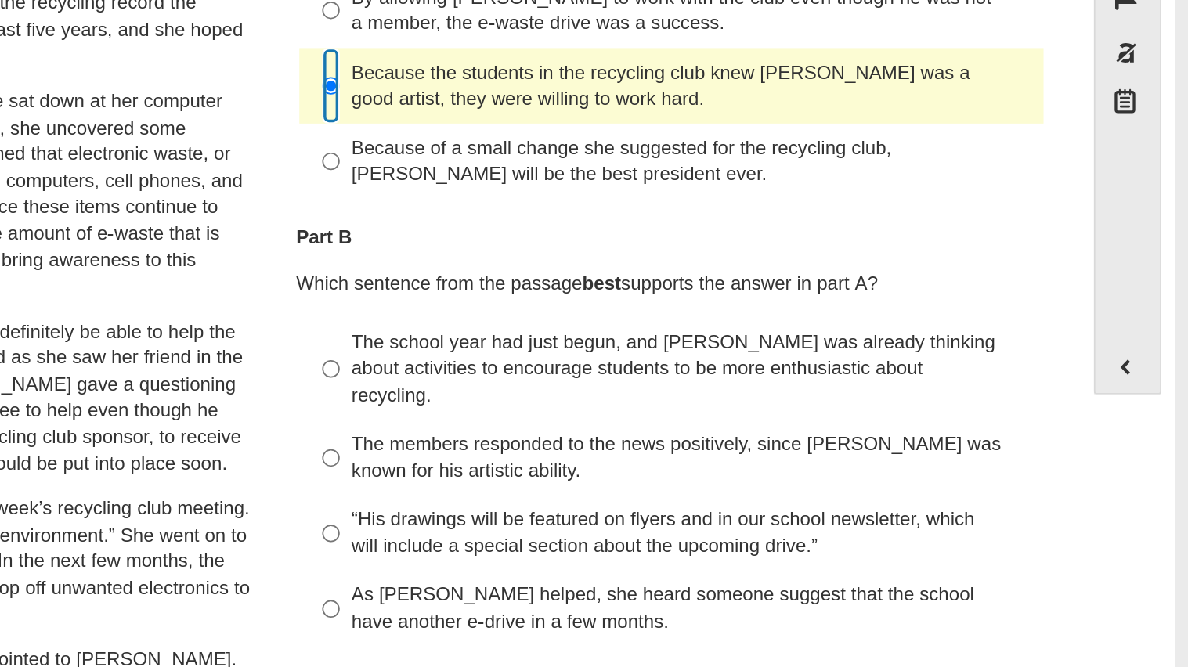
scroll to position [129, 0]
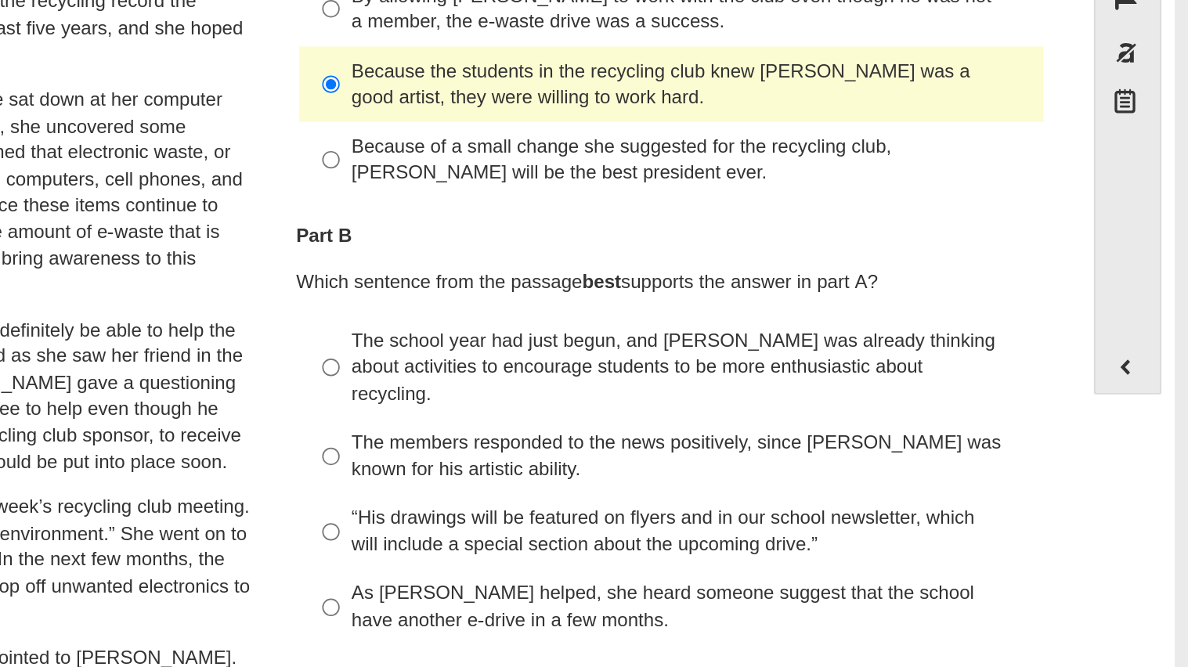
click at [762, 403] on div "The members responded to the news positively, since [PERSON_NAME] was known for…" at bounding box center [899, 418] width 395 height 31
click at [695, 403] on input "The members responded to the news positively, since [PERSON_NAME] was known for…" at bounding box center [690, 419] width 10 height 44
radio input "true"
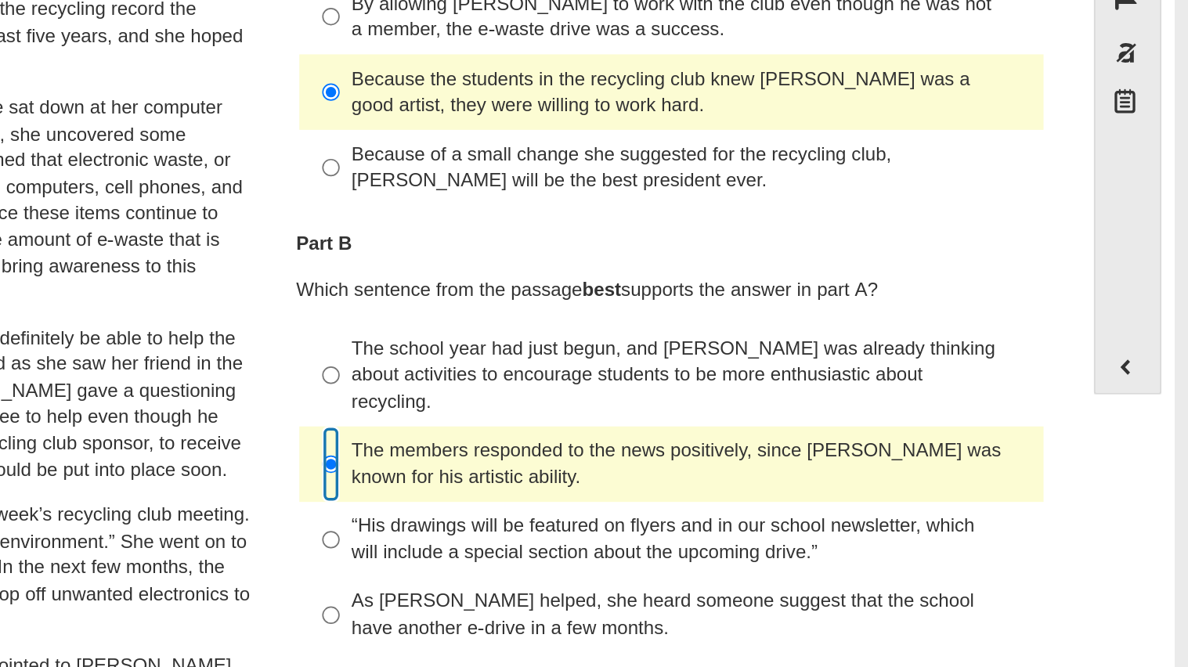
scroll to position [0, 0]
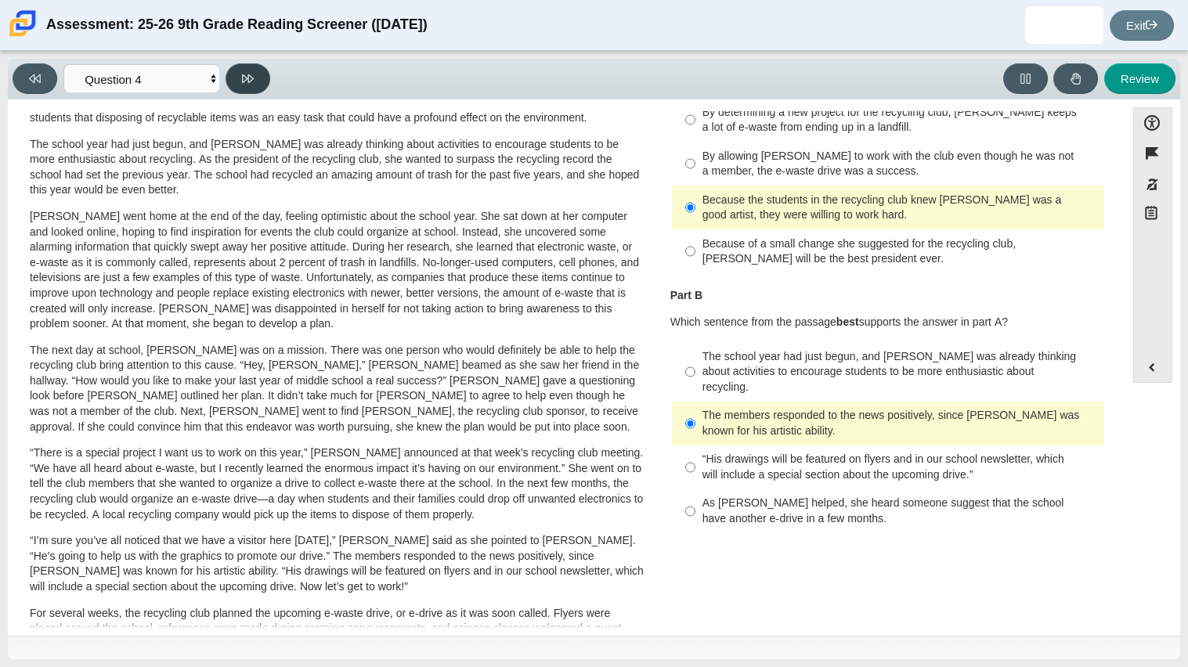
click at [255, 81] on button at bounding box center [247, 78] width 45 height 31
select select "e41f1a79-e29f-4095-8030-a53364015bed"
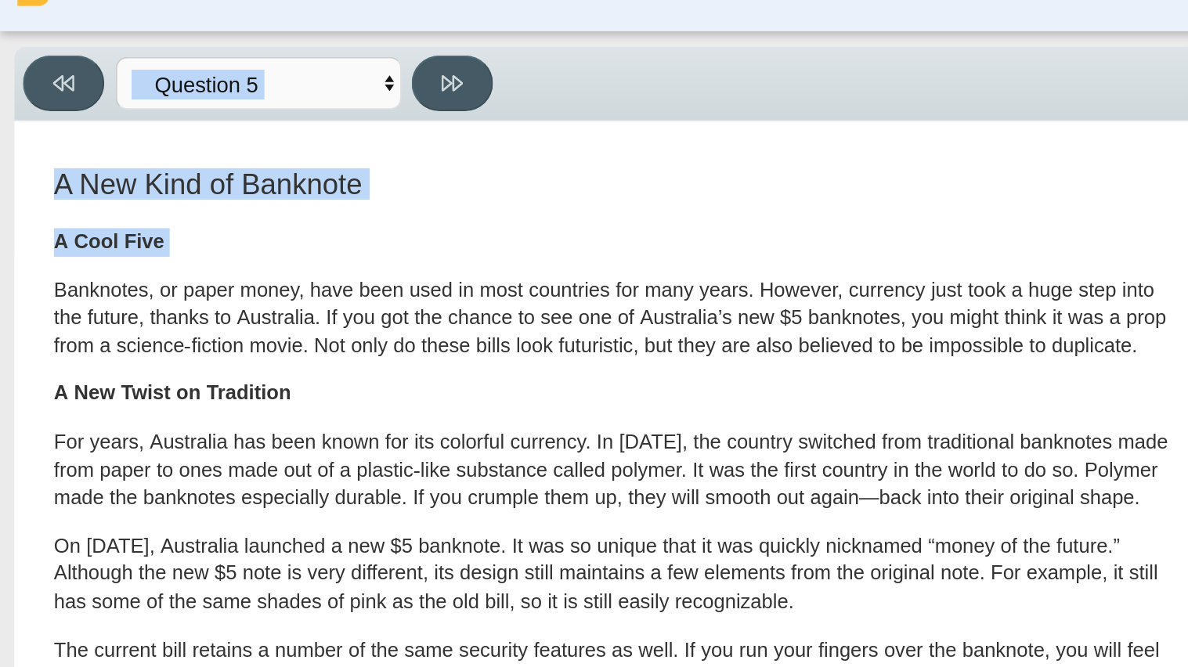
drag, startPoint x: 31, startPoint y: 191, endPoint x: 6, endPoint y: 255, distance: 68.6
click at [6, 255] on div "Viewing Question 5 of 12 in Pacing Mode Questions Question 1 Question 2 Questio…" at bounding box center [594, 359] width 1188 height 616
drag, startPoint x: 622, startPoint y: 232, endPoint x: 272, endPoint y: 171, distance: 355.2
click at [272, 171] on div "A Cool Five Banknotes, or paper money, have been used in most countries for man…" at bounding box center [337, 585] width 615 height 855
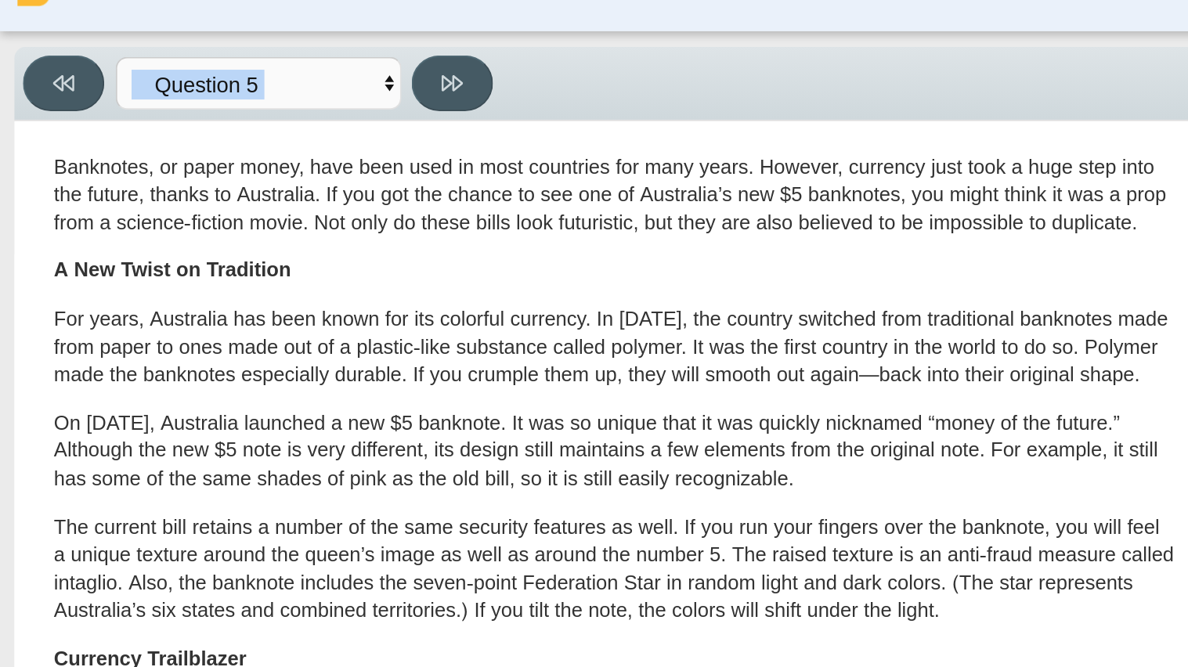
scroll to position [68, 0]
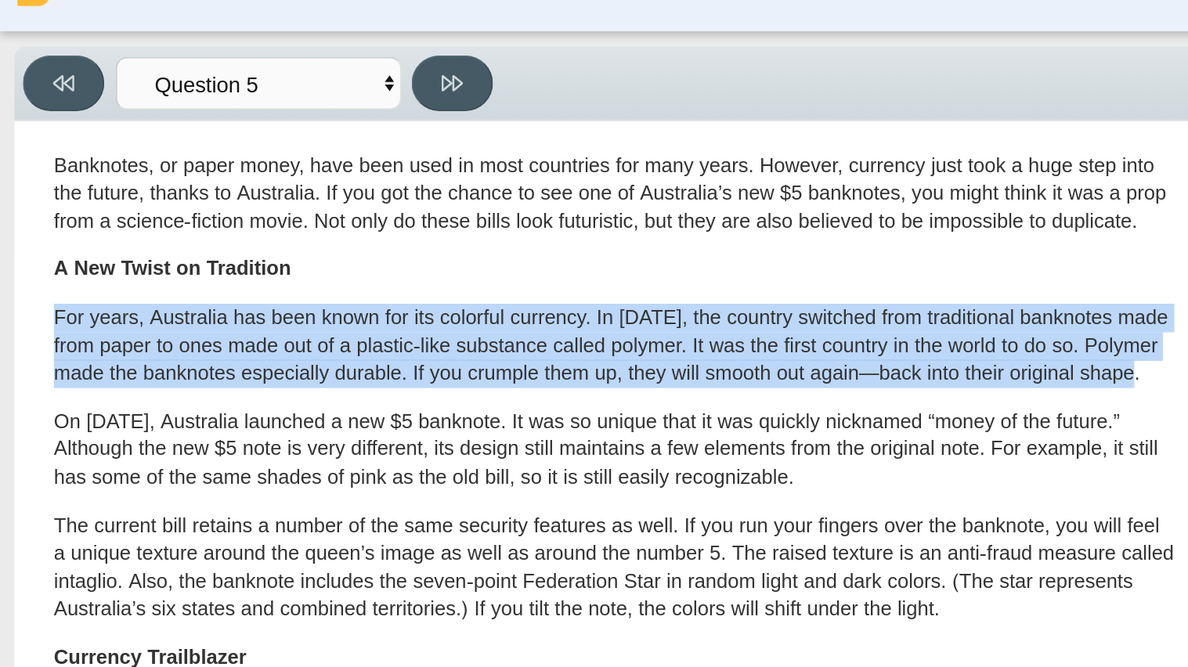
drag, startPoint x: 27, startPoint y: 200, endPoint x: 626, endPoint y: 236, distance: 600.8
click at [626, 236] on div "A New Kind of Banknote A Cool Five Banknotes, or paper money, have been used in…" at bounding box center [336, 501] width 619 height 892
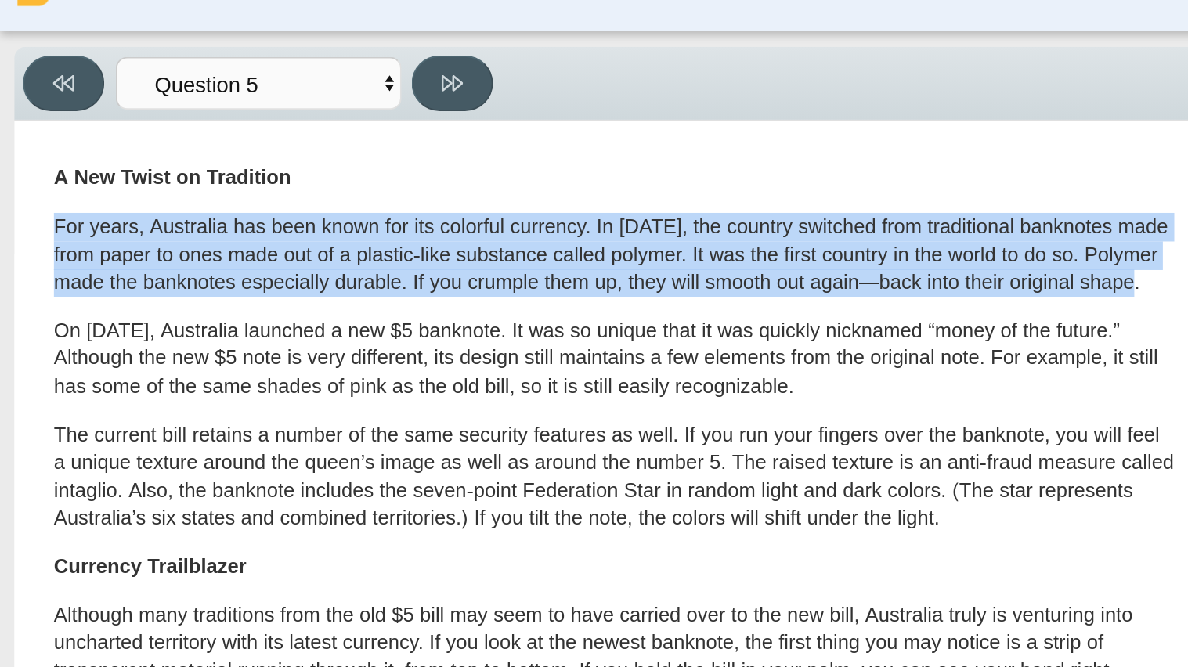
scroll to position [119, 0]
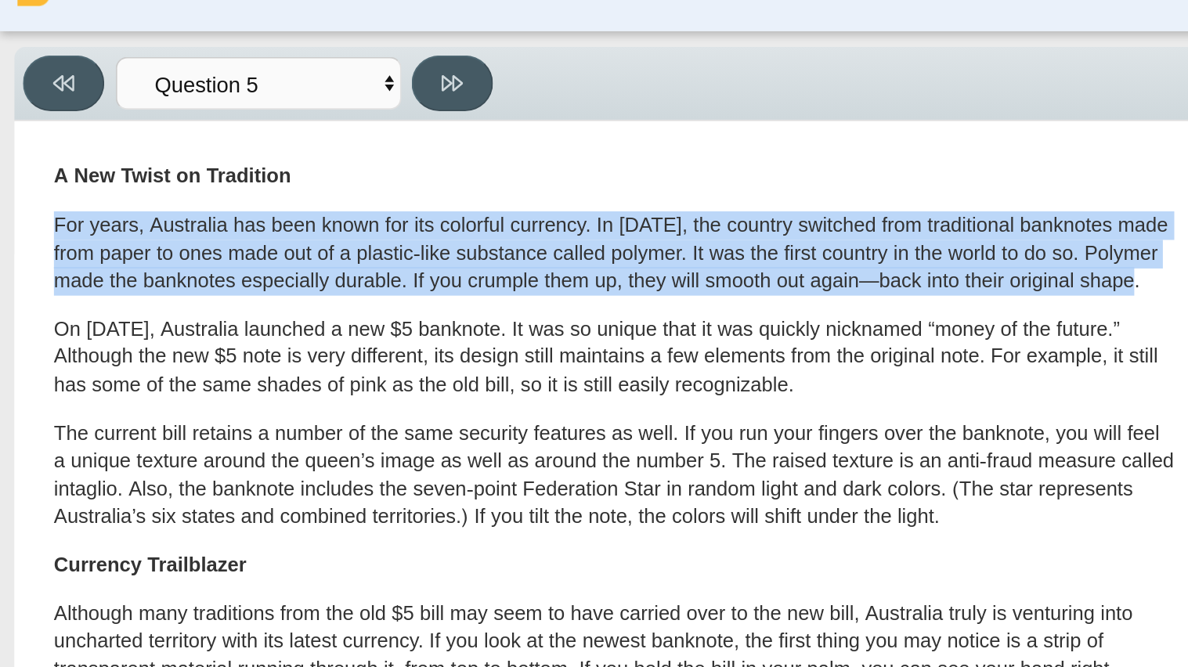
drag, startPoint x: 28, startPoint y: 209, endPoint x: 530, endPoint y: 249, distance: 503.4
click at [530, 249] on div "A New Kind of Banknote A Cool Five Banknotes, or paper money, have been used in…" at bounding box center [336, 450] width 619 height 892
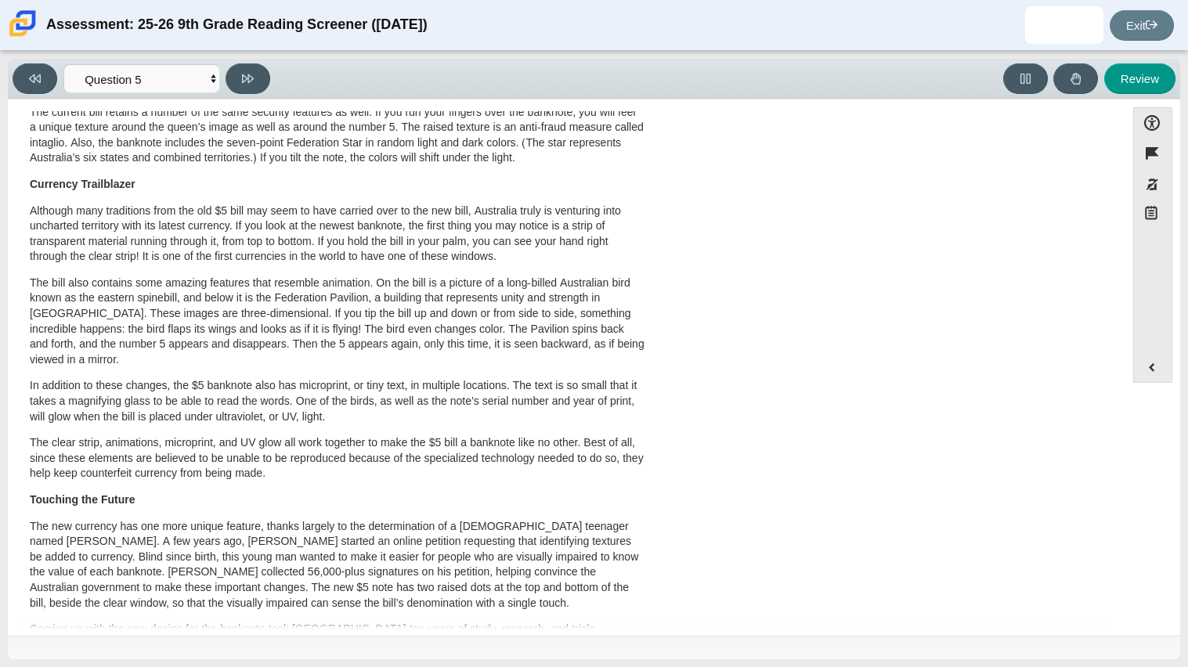
scroll to position [0, 0]
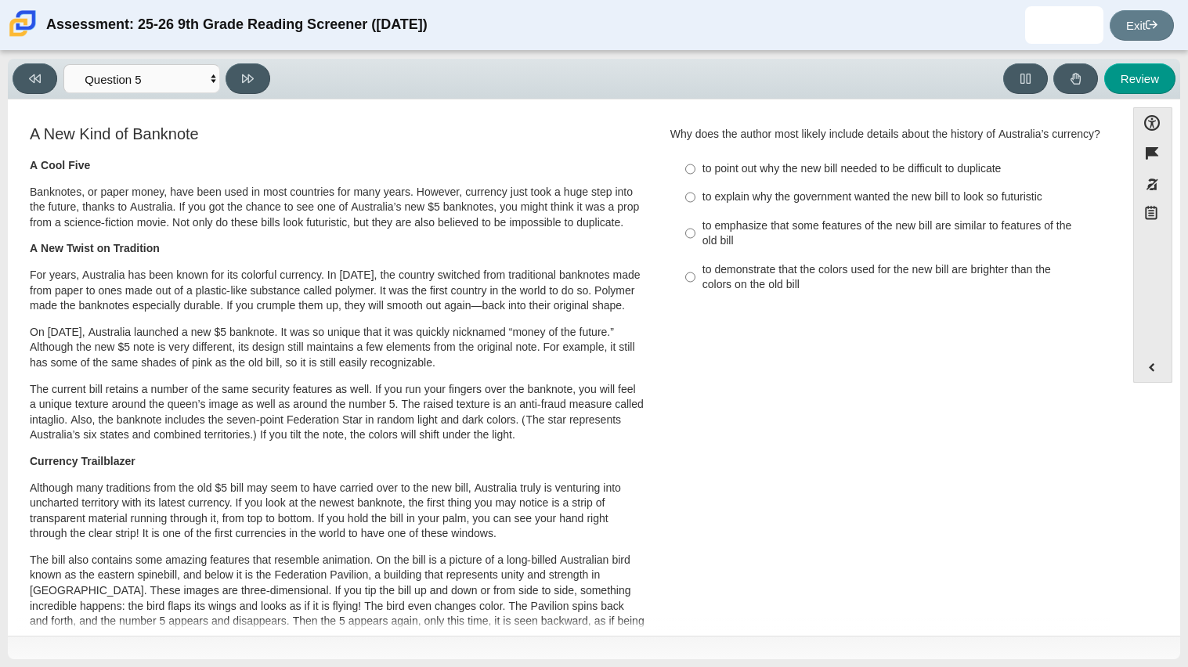
click at [750, 289] on div "to demonstrate that the colors used for the new bill are brighter than the colo…" at bounding box center [899, 277] width 395 height 31
click at [695, 289] on input "to demonstrate that the colors used for the new bill are brighter than the colo…" at bounding box center [690, 277] width 10 height 44
radio input "true"
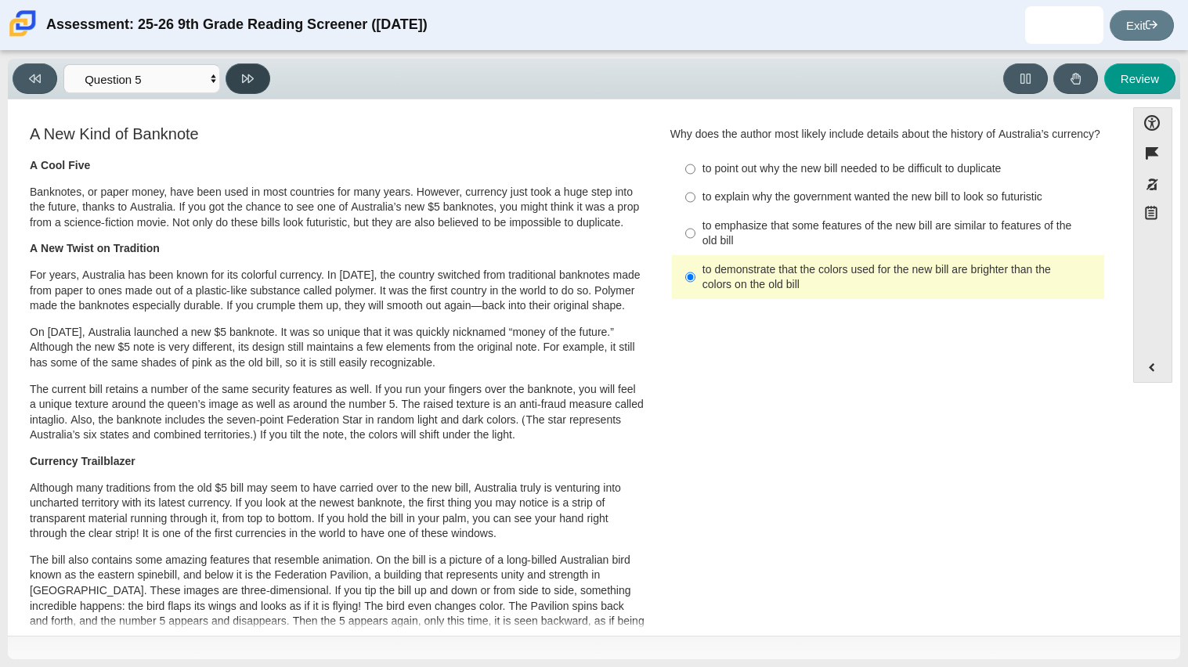
click at [255, 76] on button at bounding box center [247, 78] width 45 height 31
select select "69146e31-7b3d-4a3e-9ce6-f30c24342ae0"
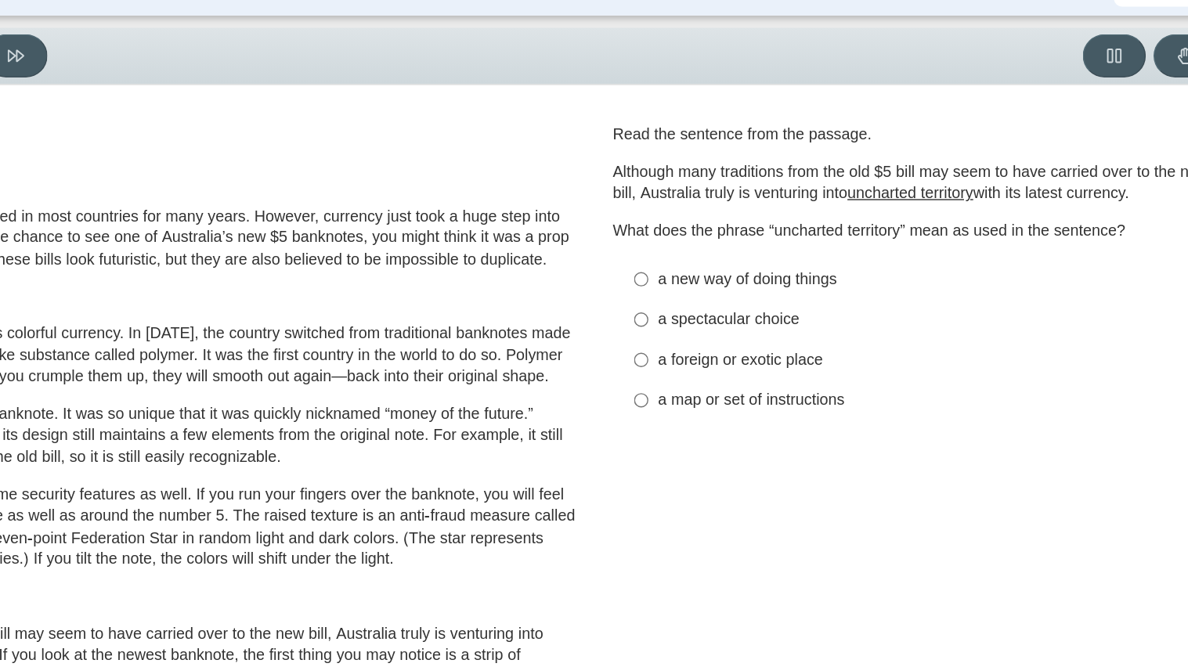
click at [742, 245] on label "a new way of doing things a new way of doing things" at bounding box center [889, 236] width 430 height 28
click at [695, 245] on input "a new way of doing things a new way of doing things" at bounding box center [690, 236] width 10 height 28
radio input "true"
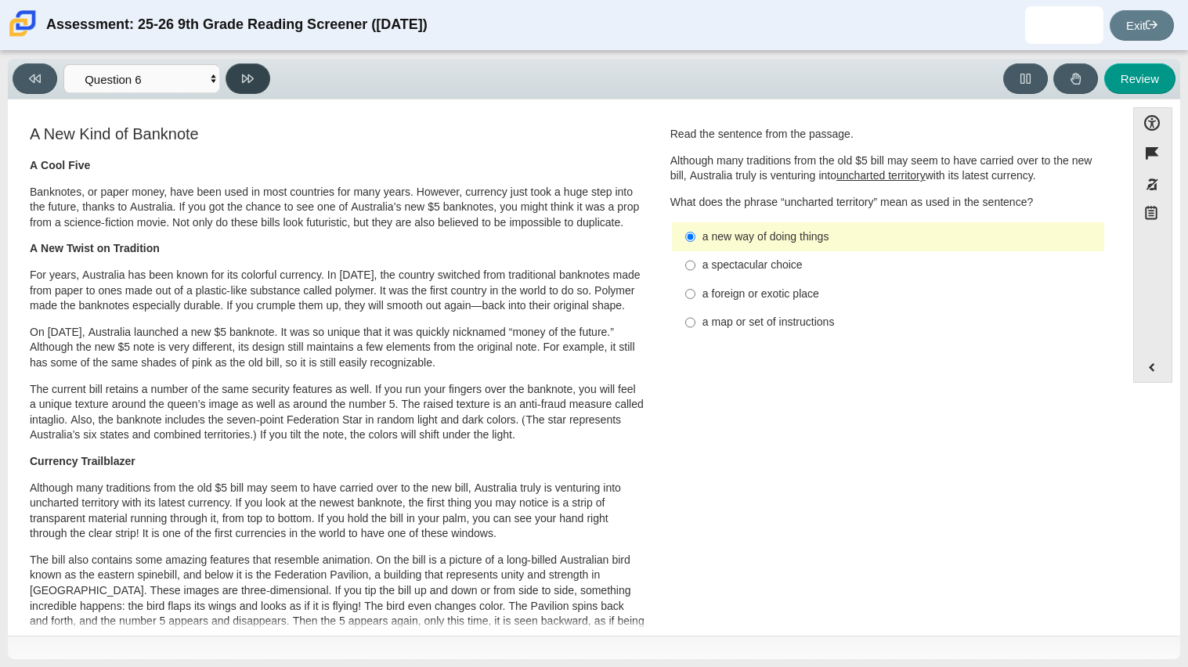
click at [262, 84] on button at bounding box center [247, 78] width 45 height 31
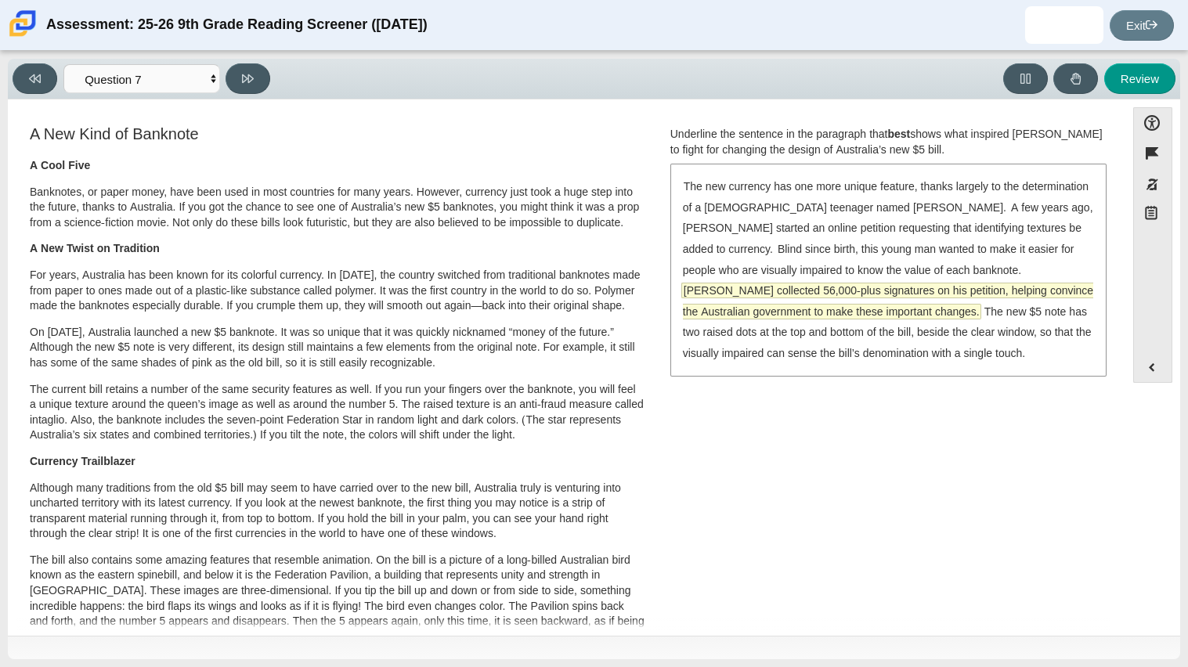
click at [957, 283] on span "[PERSON_NAME] collected 56,000-plus signatures on his petition, helping convinc…" at bounding box center [888, 300] width 410 height 35
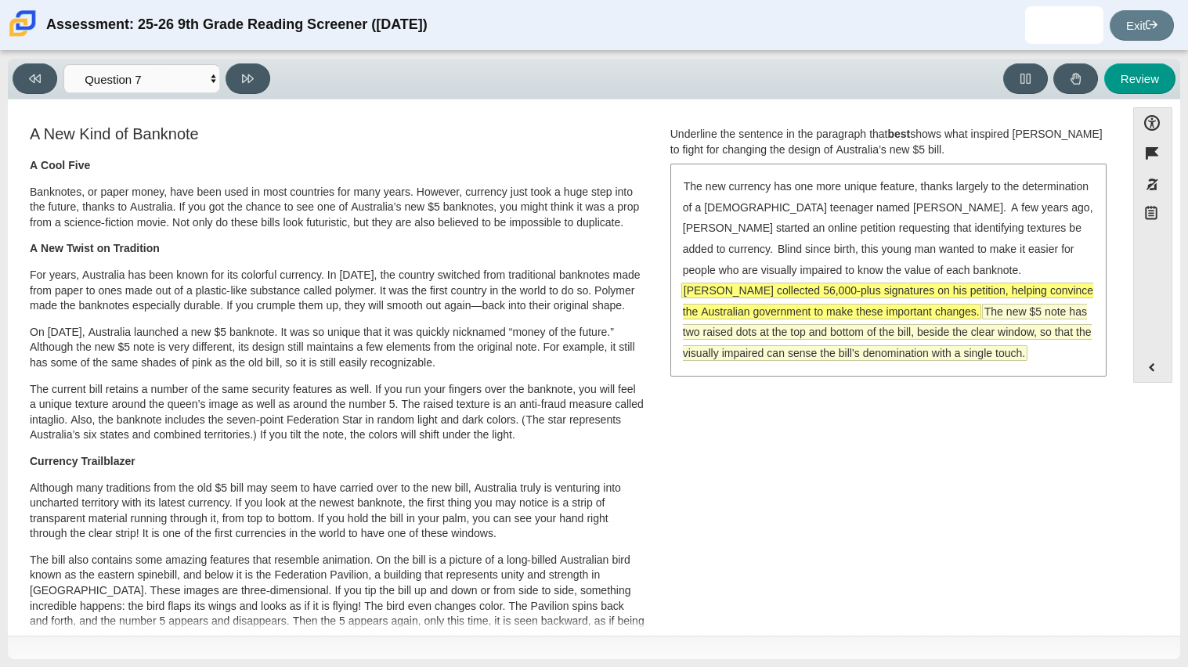
click at [810, 329] on span "The new $5 note has two raised dots at the top and bottom of the bill, beside t…" at bounding box center [887, 333] width 409 height 56
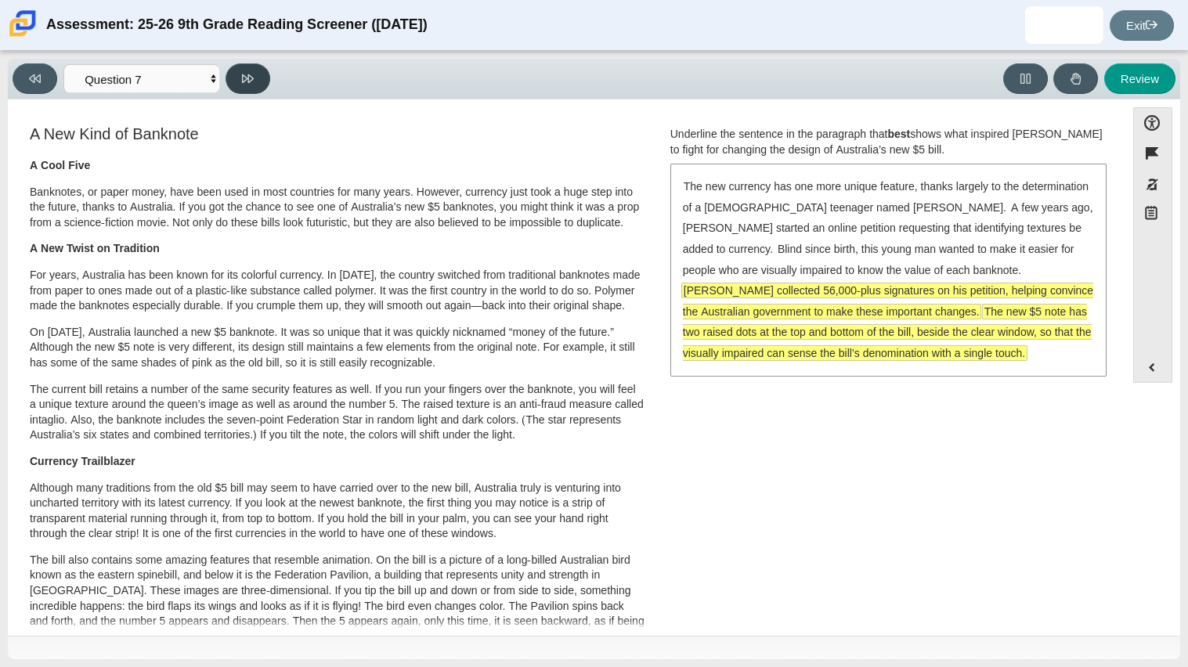
click at [251, 78] on icon at bounding box center [248, 78] width 12 height 9
select select "ea8338c2-a6a3-418e-a305-2b963b54a290"
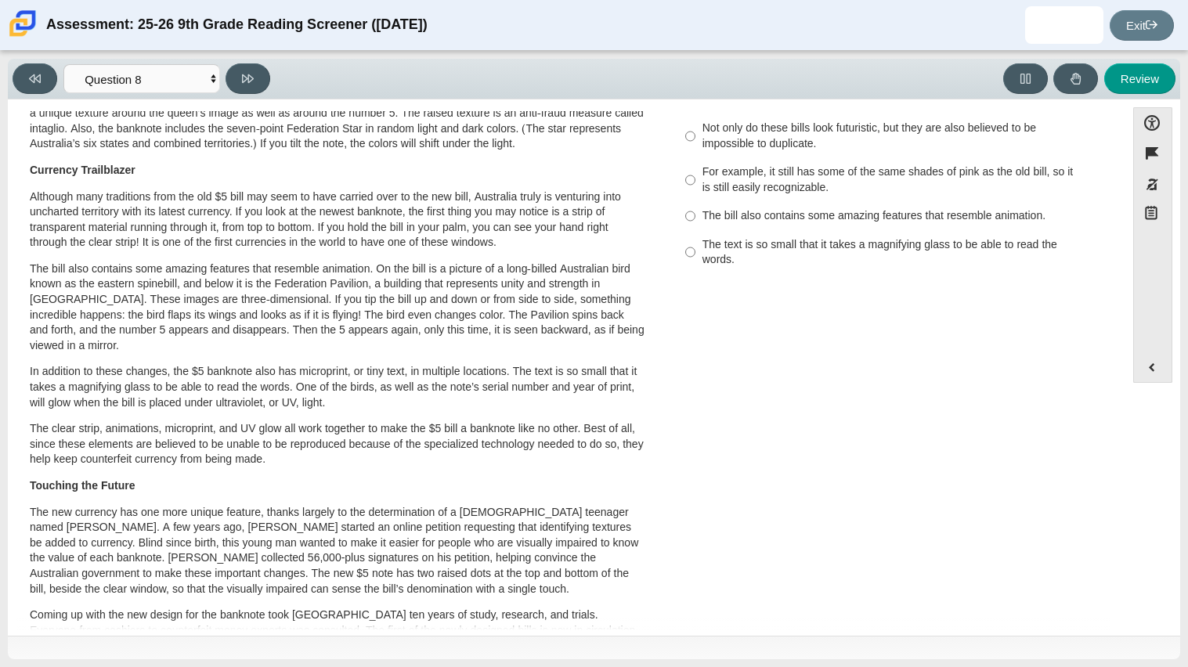
scroll to position [297, 0]
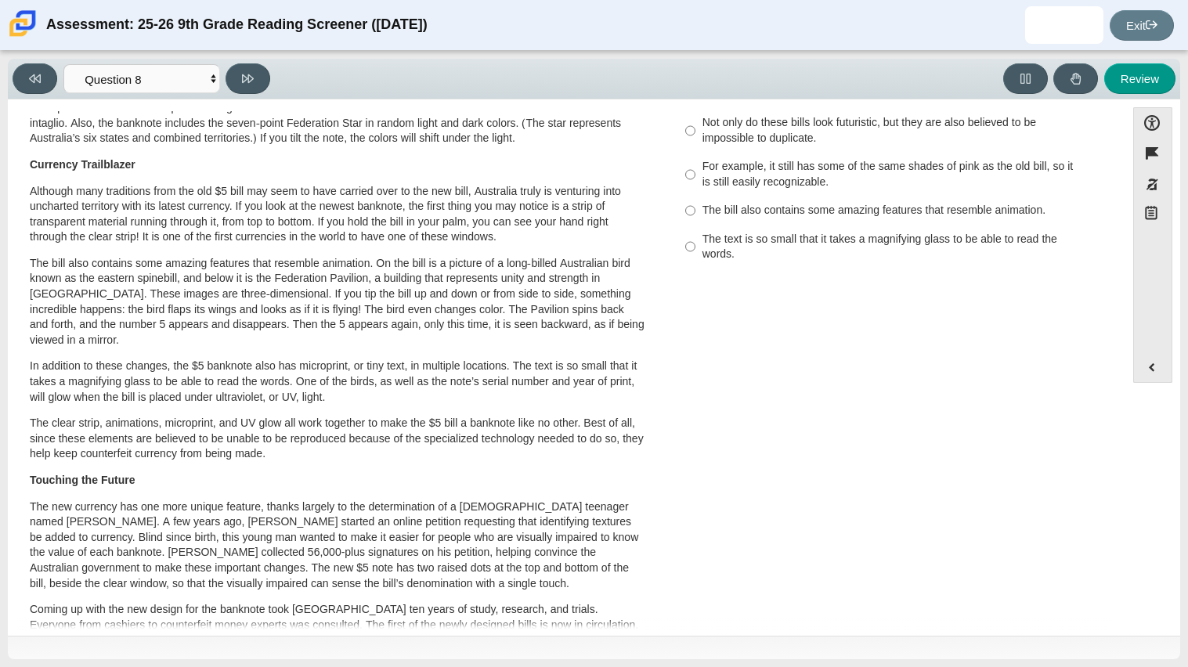
click at [556, 445] on p "The clear strip, animations, microprint, and UV glow all work together to make …" at bounding box center [337, 439] width 615 height 46
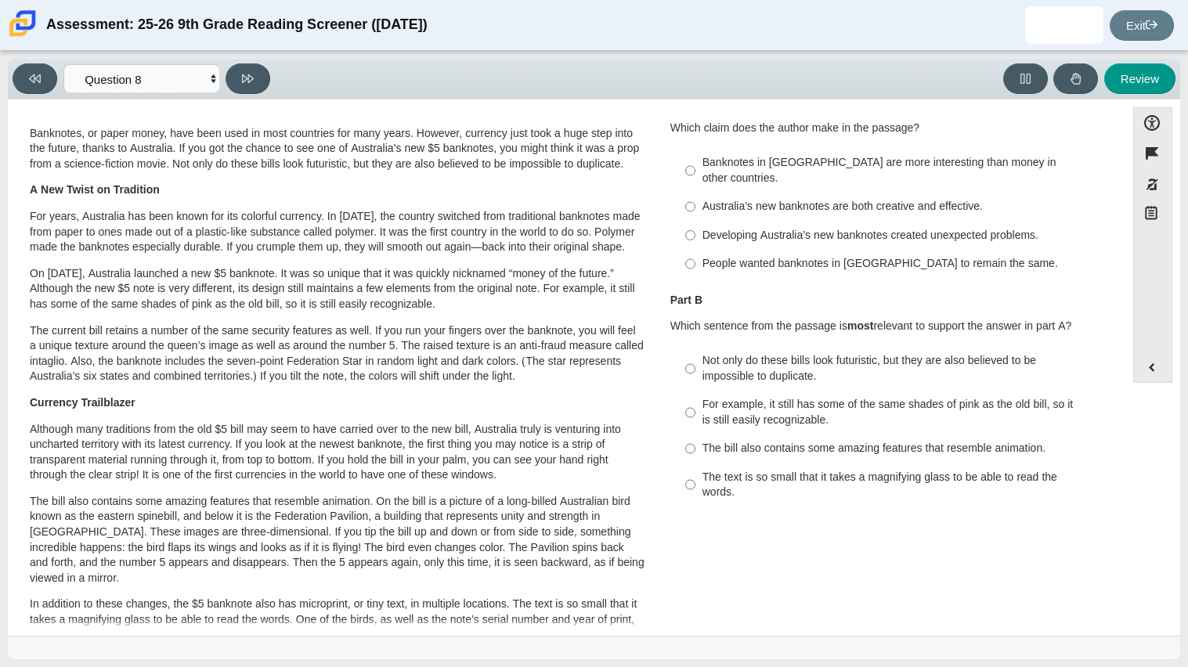
scroll to position [54, 0]
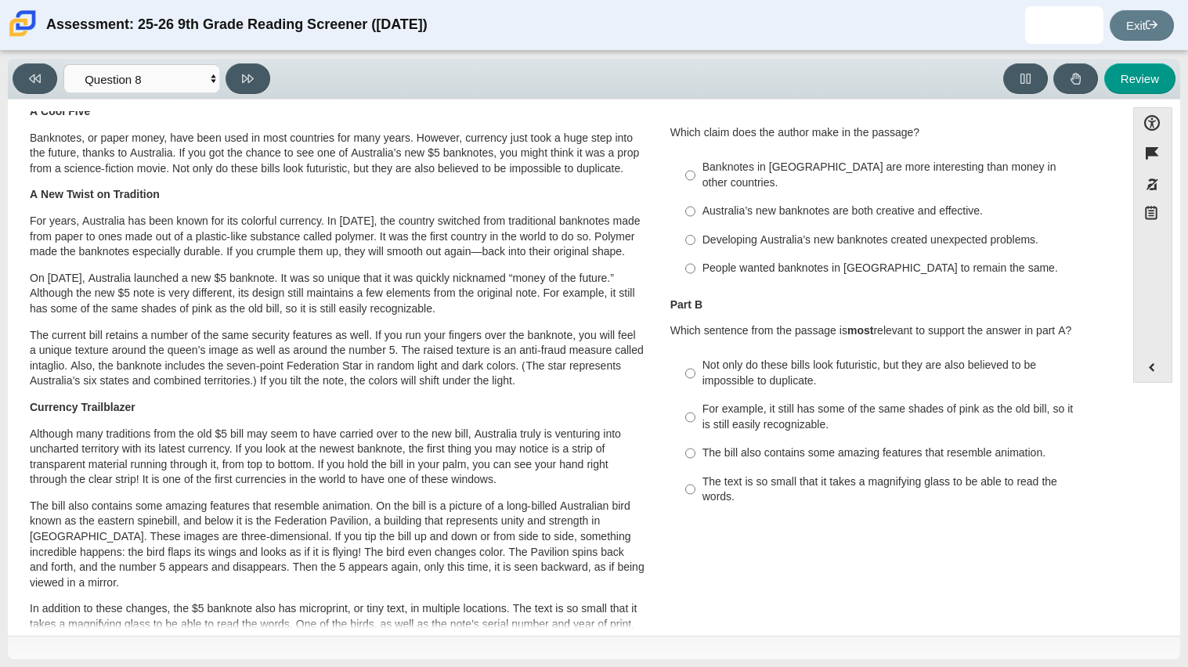
click at [779, 254] on label "People wanted banknotes in [GEOGRAPHIC_DATA] to remain the same. People wanted …" at bounding box center [889, 268] width 430 height 28
click at [695, 254] on input "People wanted banknotes in [GEOGRAPHIC_DATA] to remain the same. People wanted …" at bounding box center [690, 268] width 10 height 28
radio input "true"
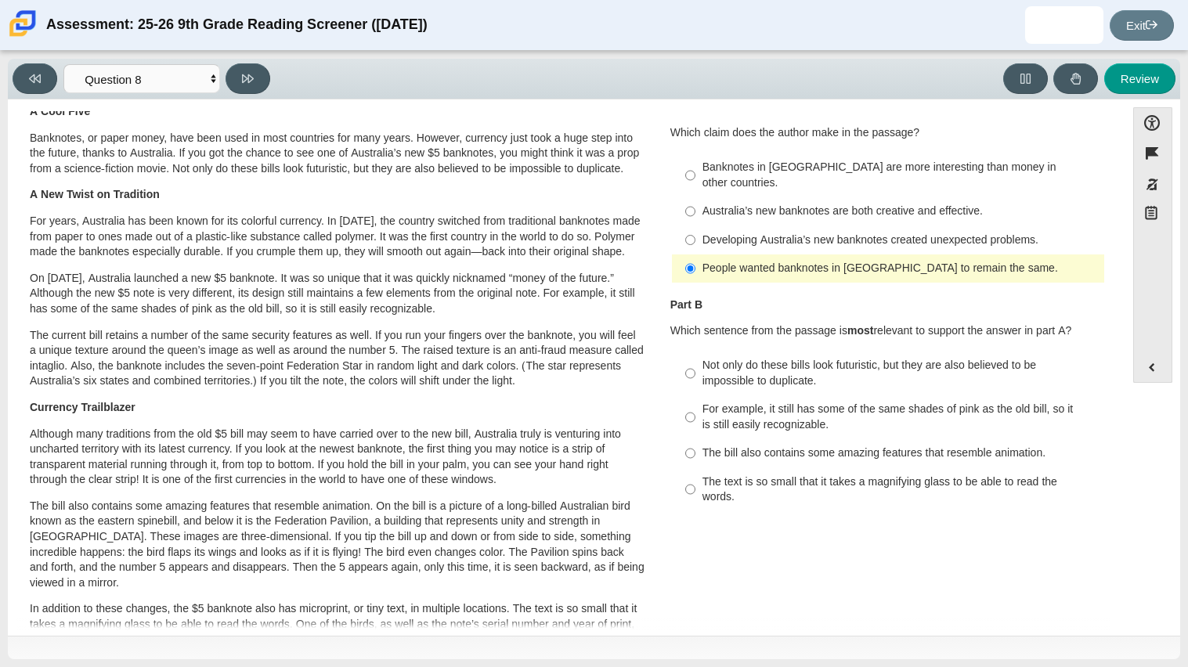
click at [750, 177] on label "Banknotes in [GEOGRAPHIC_DATA] are more interesting than money in other countri…" at bounding box center [889, 175] width 430 height 44
click at [695, 177] on input "Banknotes in [GEOGRAPHIC_DATA] are more interesting than money in other countri…" at bounding box center [690, 175] width 10 height 44
radio input "true"
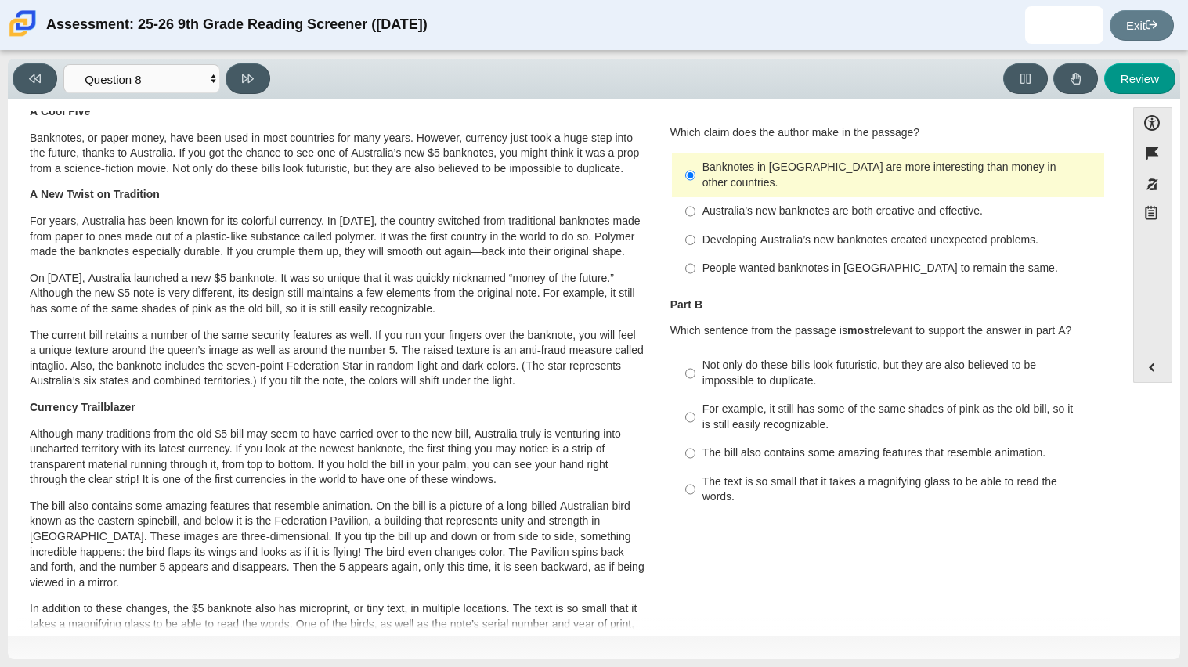
click at [859, 402] on div "For example, it still has some of the same shades of pink as the old bill, so i…" at bounding box center [899, 417] width 395 height 31
click at [695, 402] on input "For example, it still has some of the same shades of pink as the old bill, so i…" at bounding box center [690, 417] width 10 height 44
radio input "true"
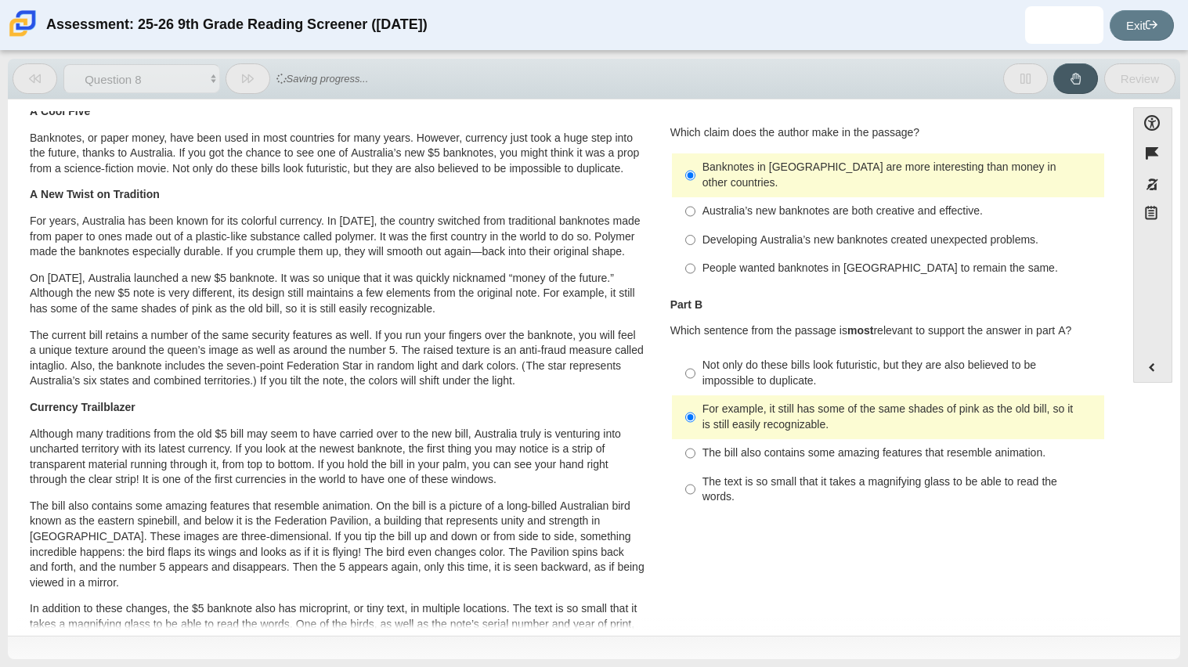
click at [741, 474] on div "The text is so small that it takes a magnifying glass to be able to read the wo…" at bounding box center [899, 489] width 395 height 31
click at [695, 467] on input "The text is so small that it takes a magnifying glass to be able to read the wo…" at bounding box center [690, 489] width 10 height 44
radio input "true"
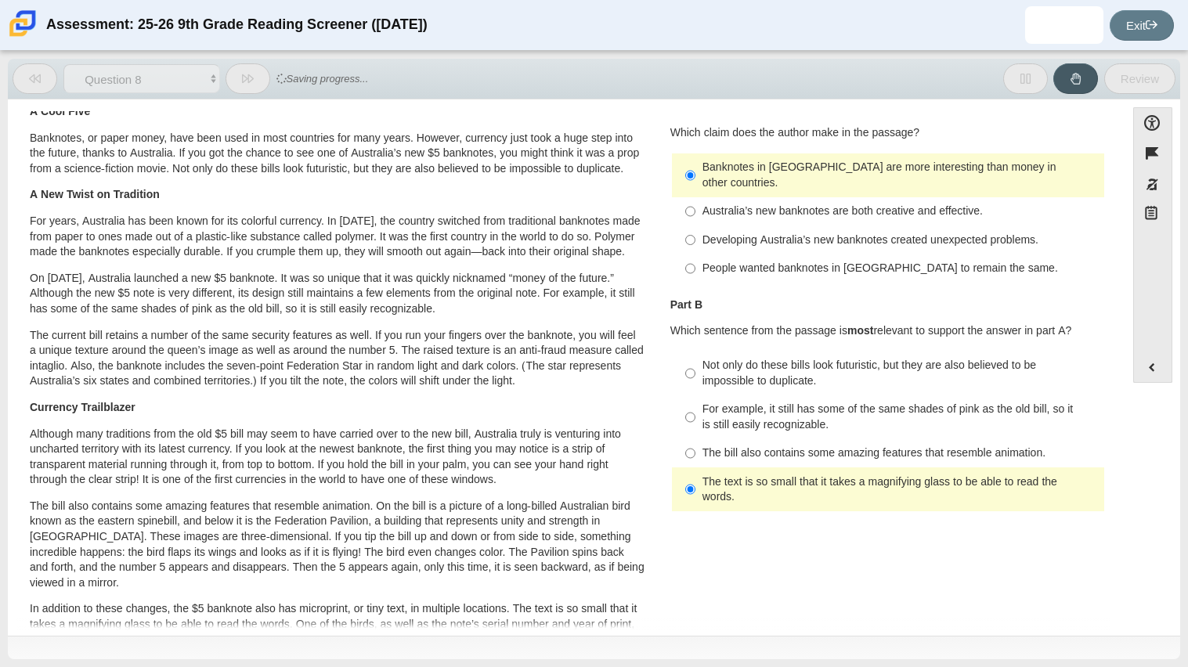
click at [705, 445] on div "The bill also contains some amazing features that resemble animation." at bounding box center [899, 453] width 395 height 16
click at [695, 443] on input "The bill also contains some amazing features that resemble animation. The bill …" at bounding box center [690, 453] width 10 height 28
radio input "true"
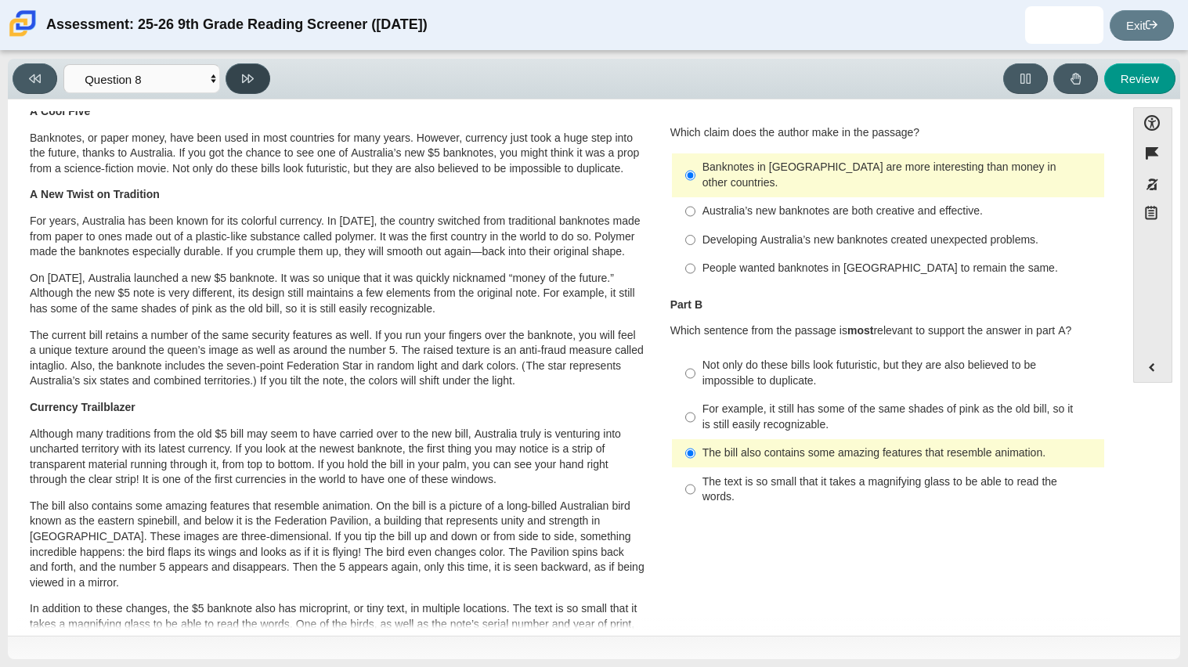
click at [236, 78] on button at bounding box center [247, 78] width 45 height 31
select select "89f058d6-b15c-4ef5-a4b3-fdaffb8868b6"
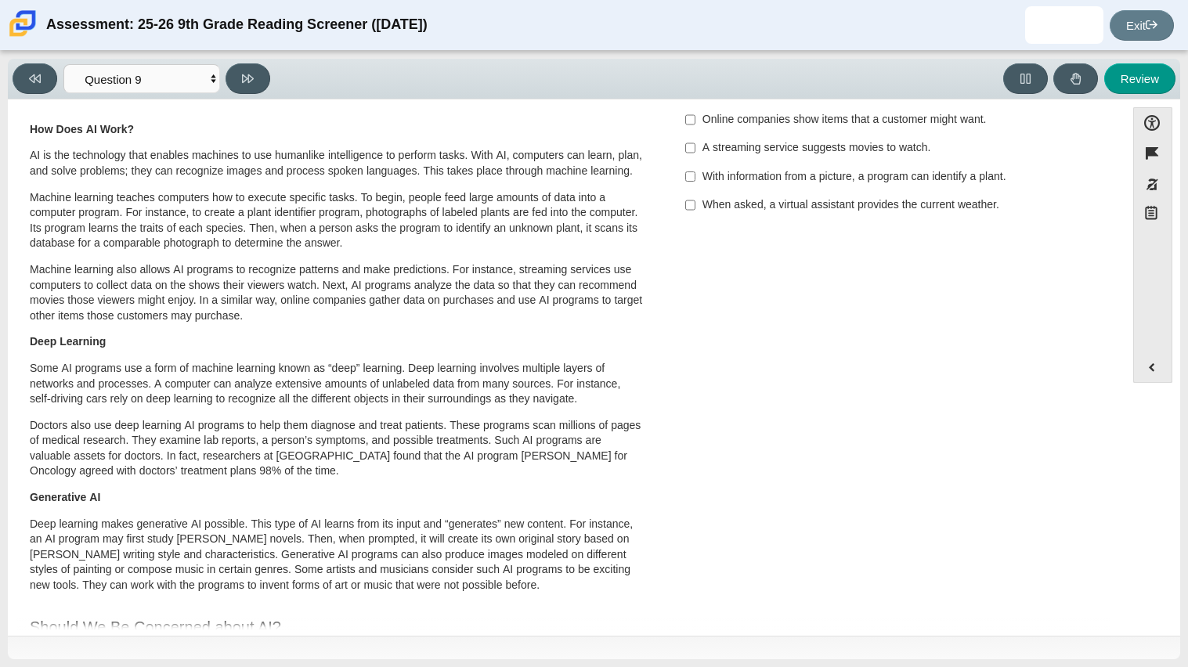
scroll to position [100, 0]
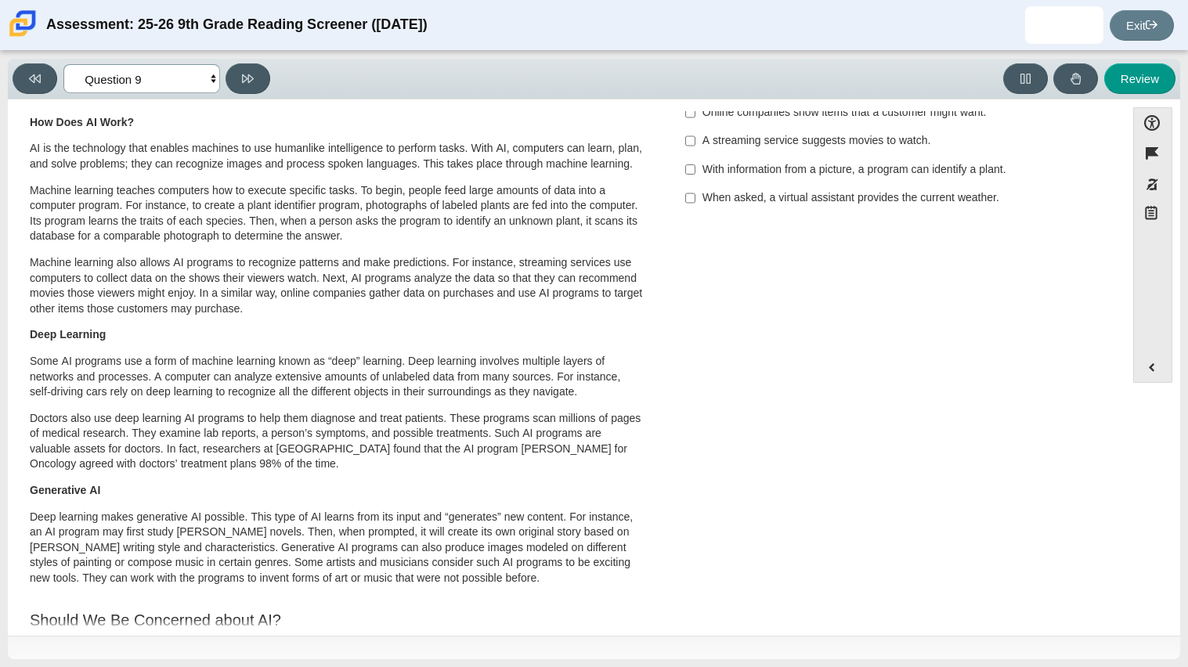
click at [128, 68] on select "Questions Question 1 Question 2 Question 3 Question 4 Question 5 Question 6 Que…" at bounding box center [141, 78] width 157 height 29
click at [128, 77] on select "Questions Question 1 Question 2 Question 3 Question 4 Question 5 Question 6 Que…" at bounding box center [141, 78] width 157 height 29
click at [911, 150] on label "A streaming service suggests movies to watch. A streaming service suggests movi…" at bounding box center [889, 141] width 430 height 28
click at [695, 150] on input "A streaming service suggests movies to watch. A streaming service suggests movi…" at bounding box center [690, 141] width 10 height 28
checkbox input "true"
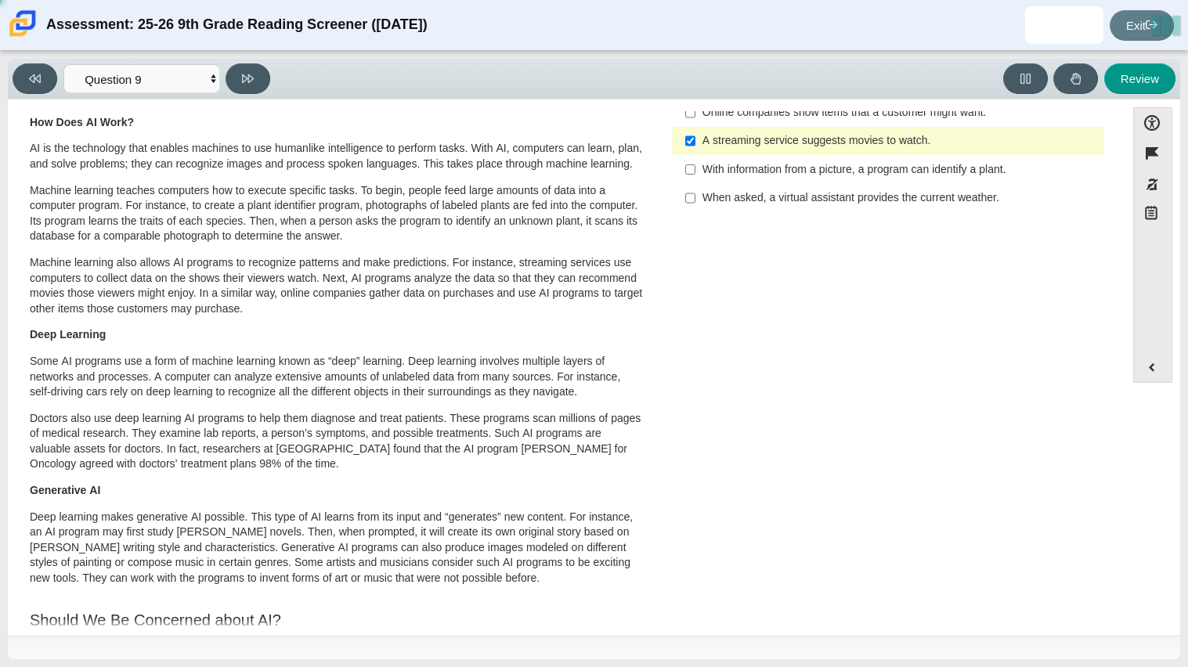
click at [791, 216] on div "Question Which two ideas does the author of “This Is AI” use to develop the con…" at bounding box center [887, 123] width 459 height 200
click at [769, 204] on div "When asked, a virtual assistant provides the current weather." at bounding box center [899, 198] width 395 height 16
click at [695, 204] on input "When asked, a virtual assistant provides the current weather. When asked, a vir…" at bounding box center [690, 198] width 10 height 28
checkbox input "true"
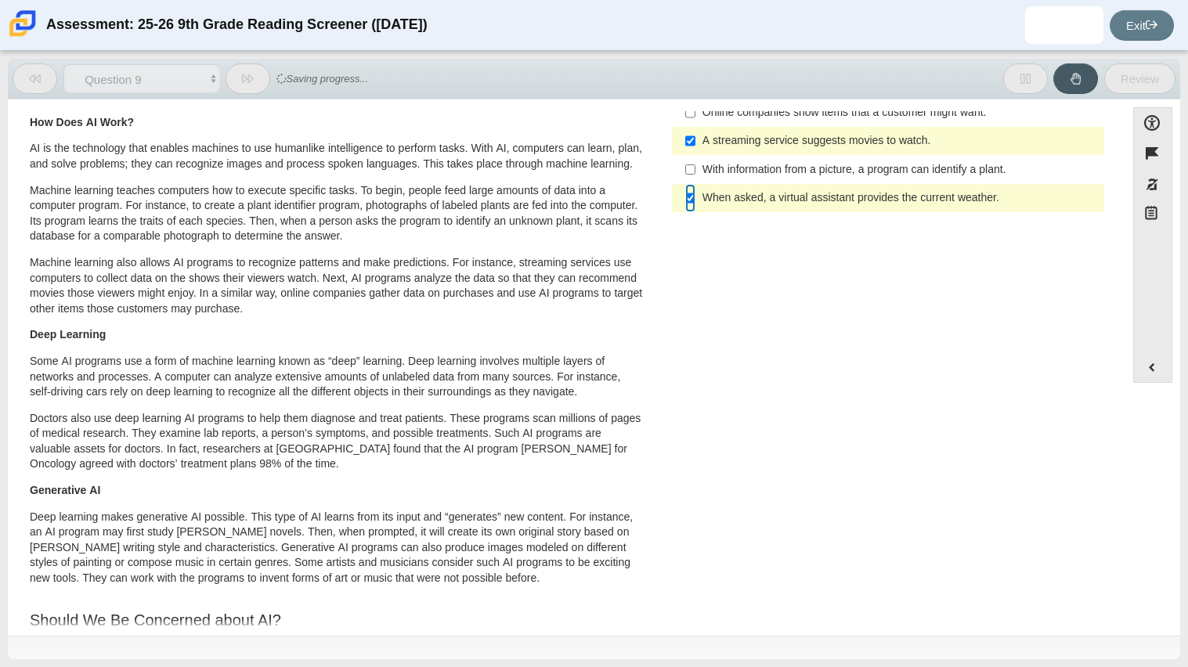
scroll to position [0, 0]
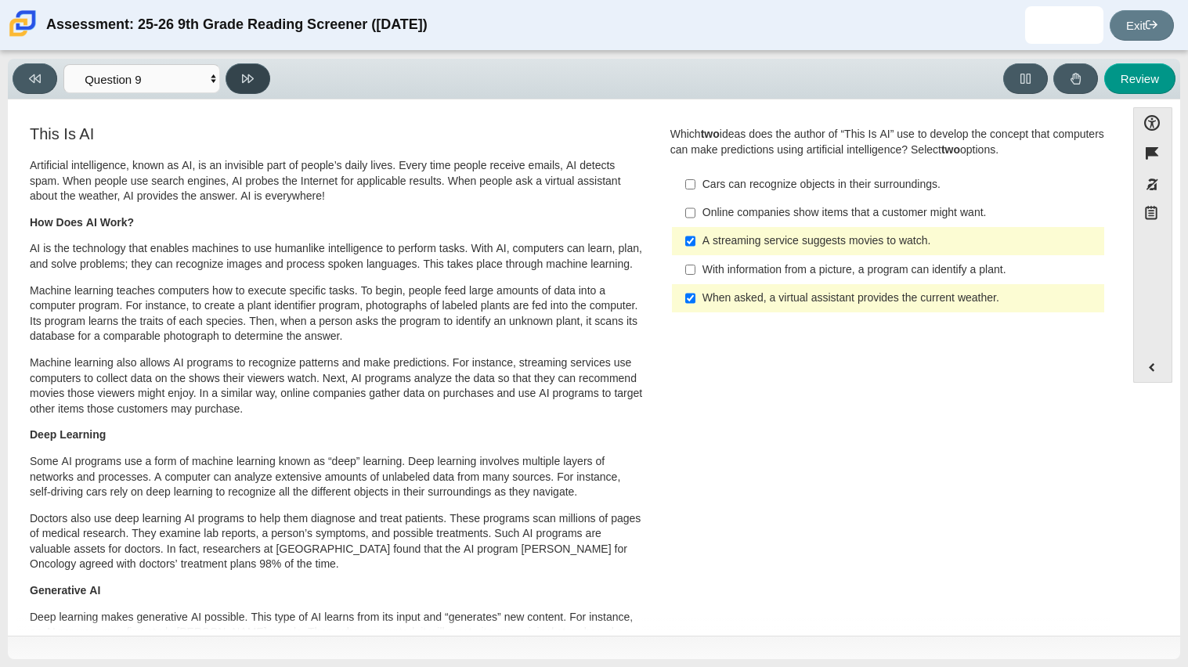
click at [239, 76] on button at bounding box center [247, 78] width 45 height 31
select select "cdf3c14e-a918-44d1-9b63-3db0fa81641e"
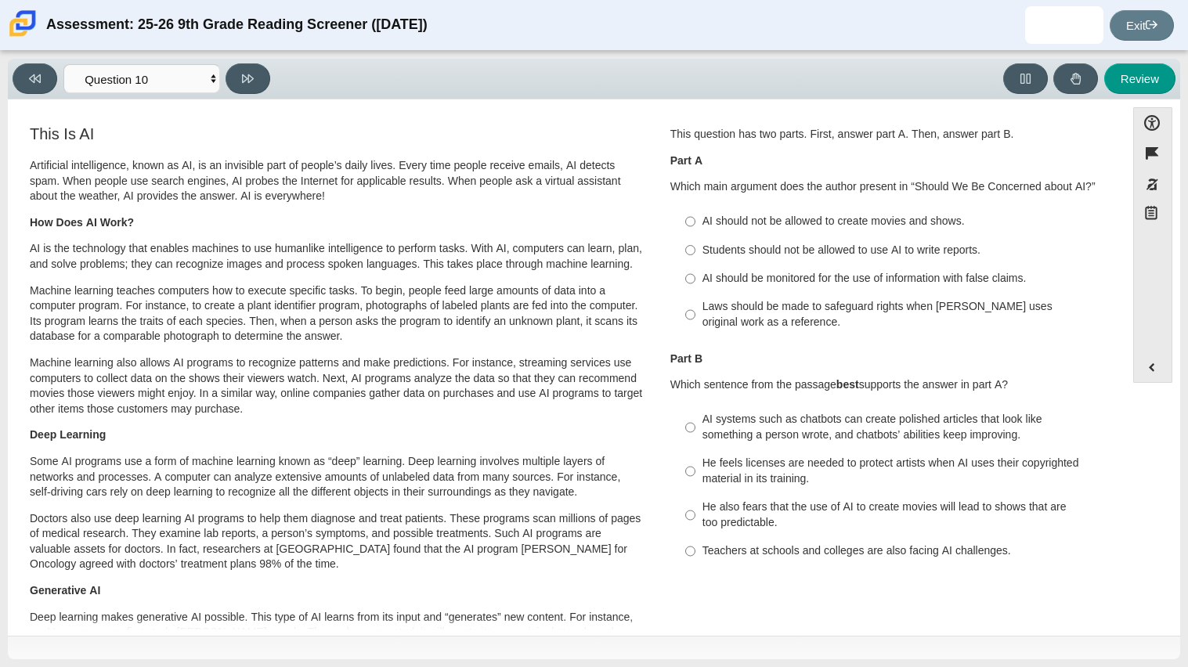
scroll to position [2, 0]
click at [778, 516] on div "He also fears that the use of AI to create movies will lead to shows that are t…" at bounding box center [899, 513] width 395 height 31
click at [695, 516] on input "He also fears that the use of AI to create movies will lead to shows that are t…" at bounding box center [690, 514] width 10 height 44
radio input "true"
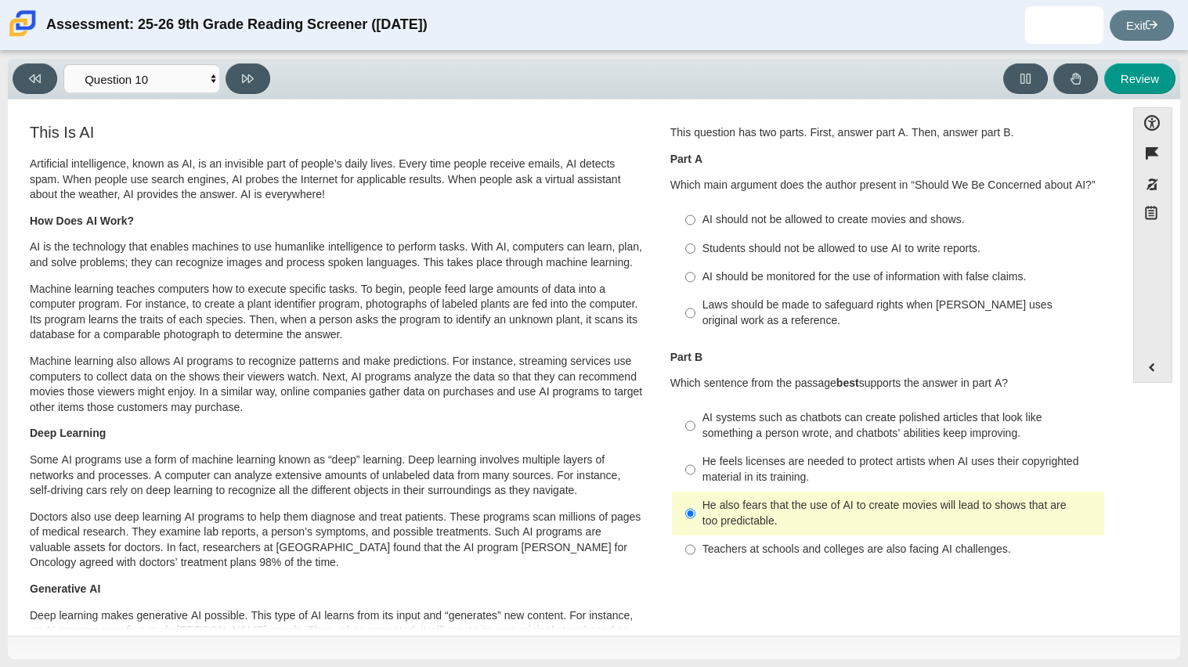
click at [756, 501] on div "He also fears that the use of AI to create movies will lead to shows that are t…" at bounding box center [899, 513] width 395 height 31
click at [695, 501] on input "He also fears that the use of AI to create movies will lead to shows that are t…" at bounding box center [690, 514] width 10 height 44
click at [685, 510] on input "He also fears that the use of AI to create movies will lead to shows that are t…" at bounding box center [690, 514] width 10 height 44
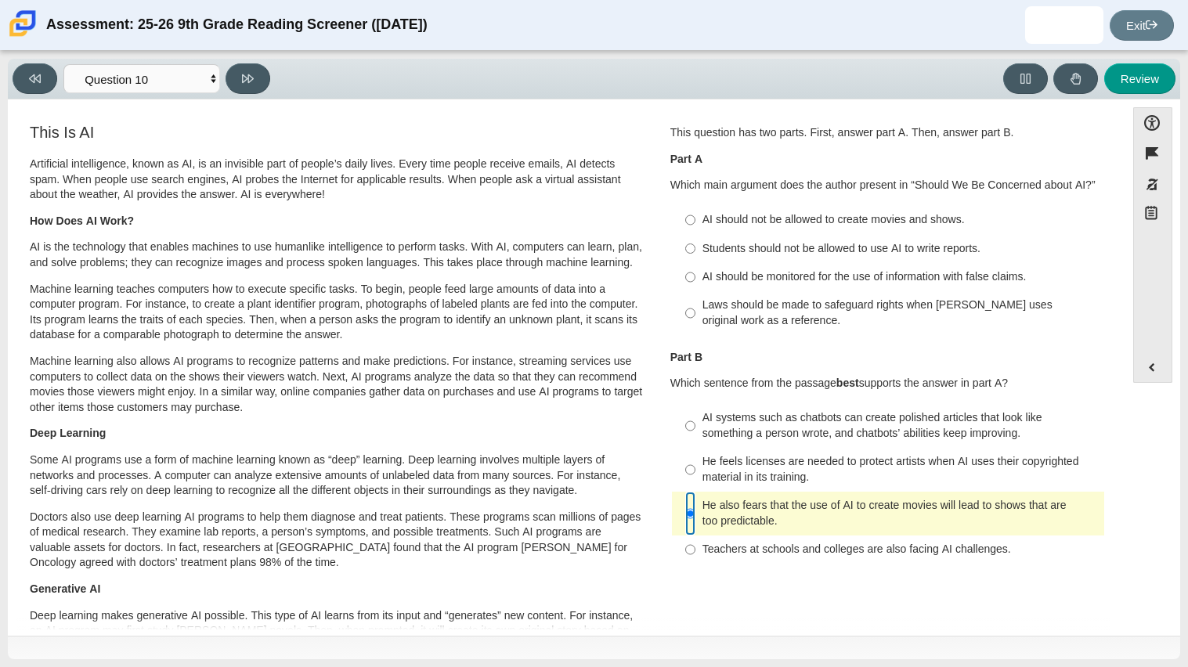
click at [685, 510] on input "He also fears that the use of AI to create movies will lead to shows that are t…" at bounding box center [690, 514] width 10 height 44
click at [727, 267] on label "AI should be monitored for the use of information with false claims. AI should …" at bounding box center [889, 277] width 430 height 28
click at [695, 267] on input "AI should be monitored for the use of information with false claims. AI should …" at bounding box center [690, 277] width 10 height 28
radio input "true"
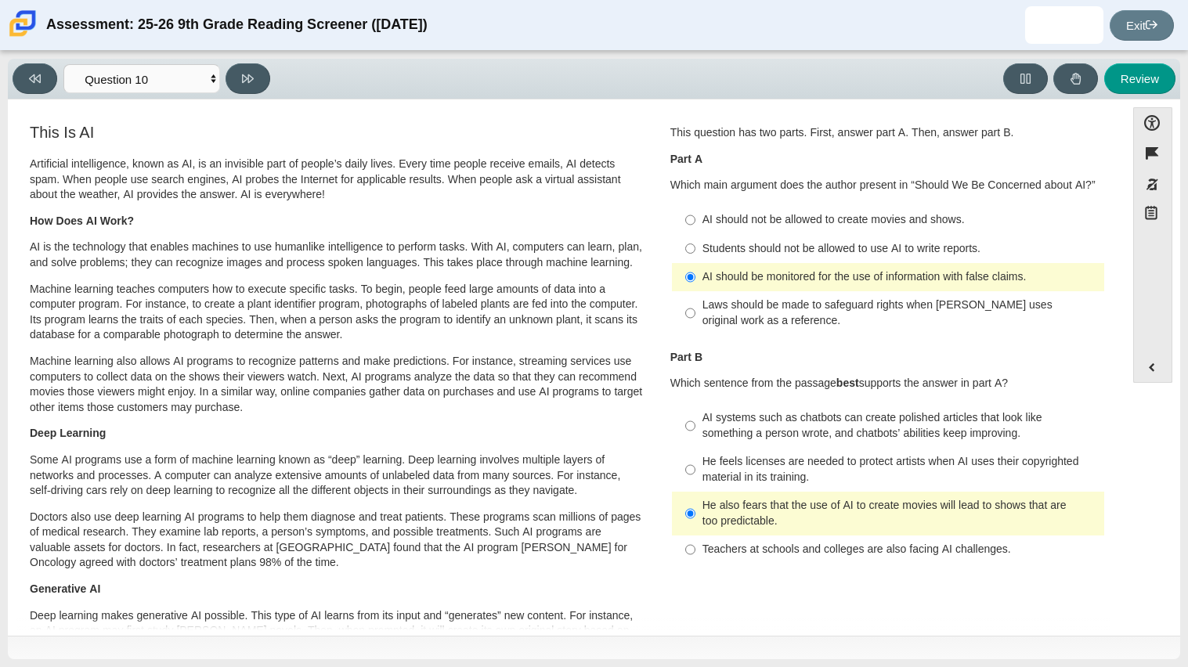
click at [705, 430] on div "AI systems such as chatbots can create polished articles that look like somethi…" at bounding box center [899, 425] width 395 height 31
click at [695, 430] on input "AI systems such as chatbots can create polished articles that look like somethi…" at bounding box center [690, 426] width 10 height 44
radio input "true"
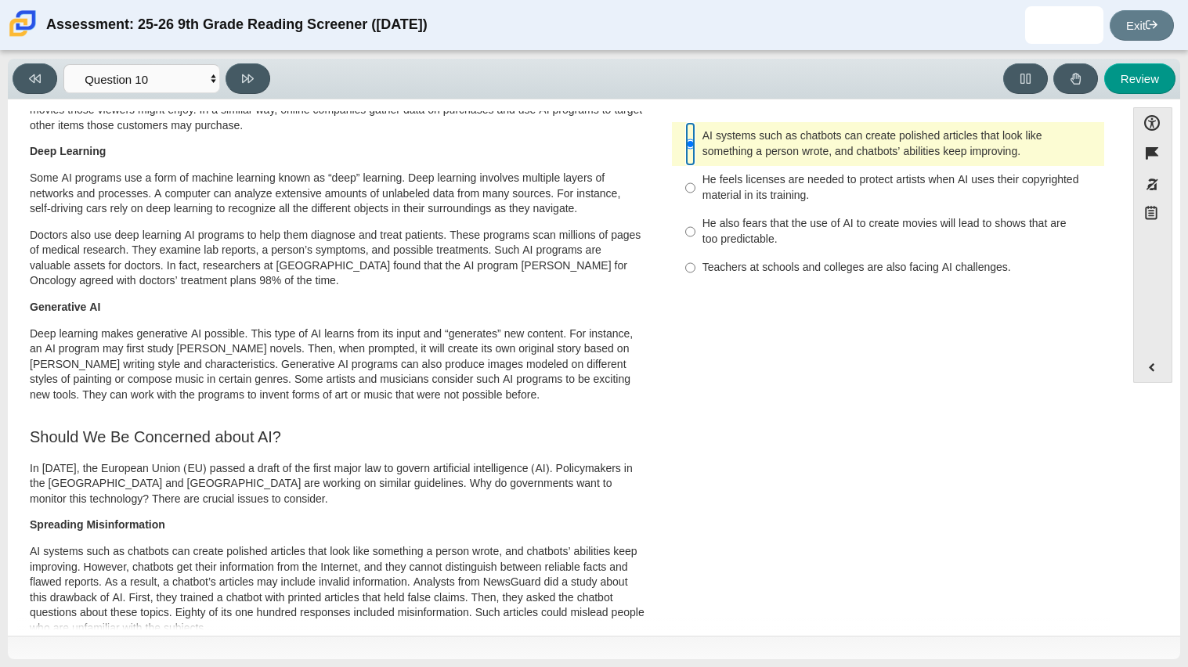
scroll to position [285, 0]
click at [925, 333] on div "This Is AI Artificial intelligence, known as AI, is an invisible part of people…" at bounding box center [566, 432] width 1101 height 1188
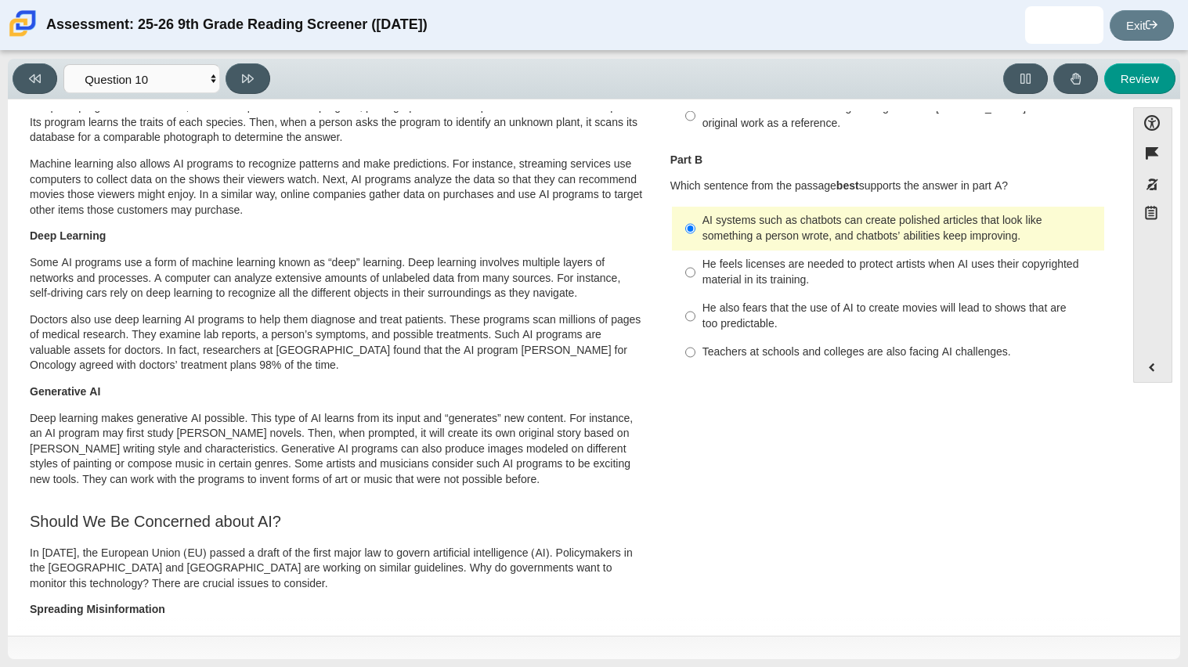
scroll to position [195, 0]
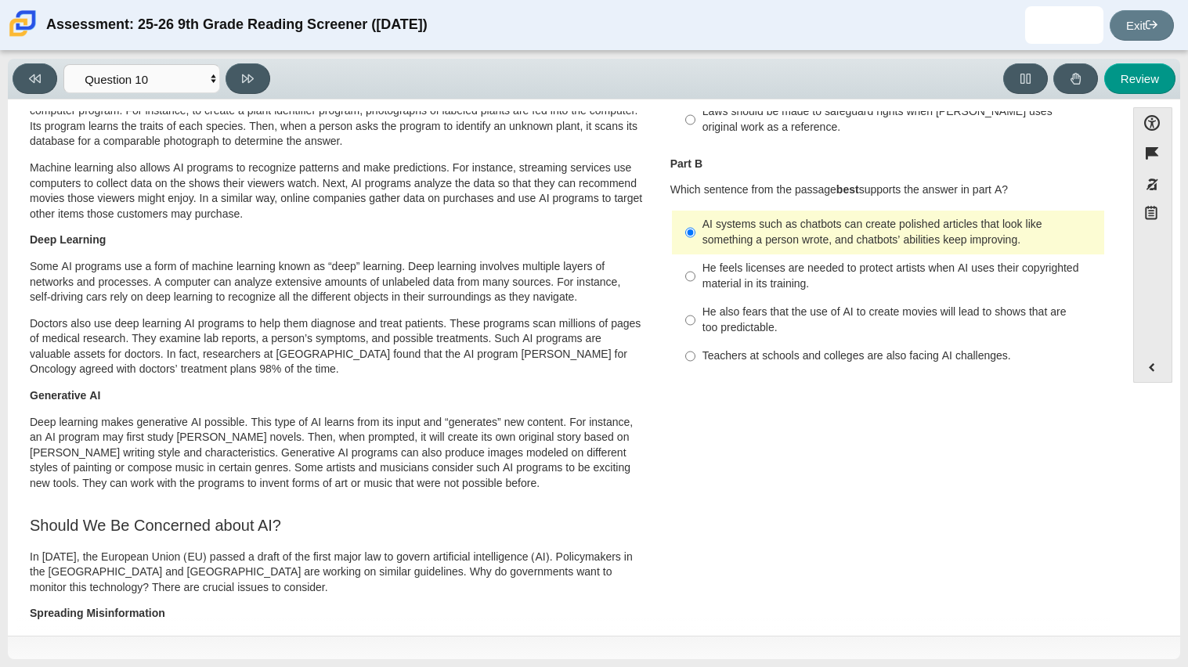
click at [778, 370] on label "Teachers at schools and colleges are also facing AI challenges. Teachers at sch…" at bounding box center [889, 356] width 430 height 28
click at [695, 370] on input "Teachers at schools and colleges are also facing AI challenges. Teachers at sch…" at bounding box center [690, 356] width 10 height 28
radio input "true"
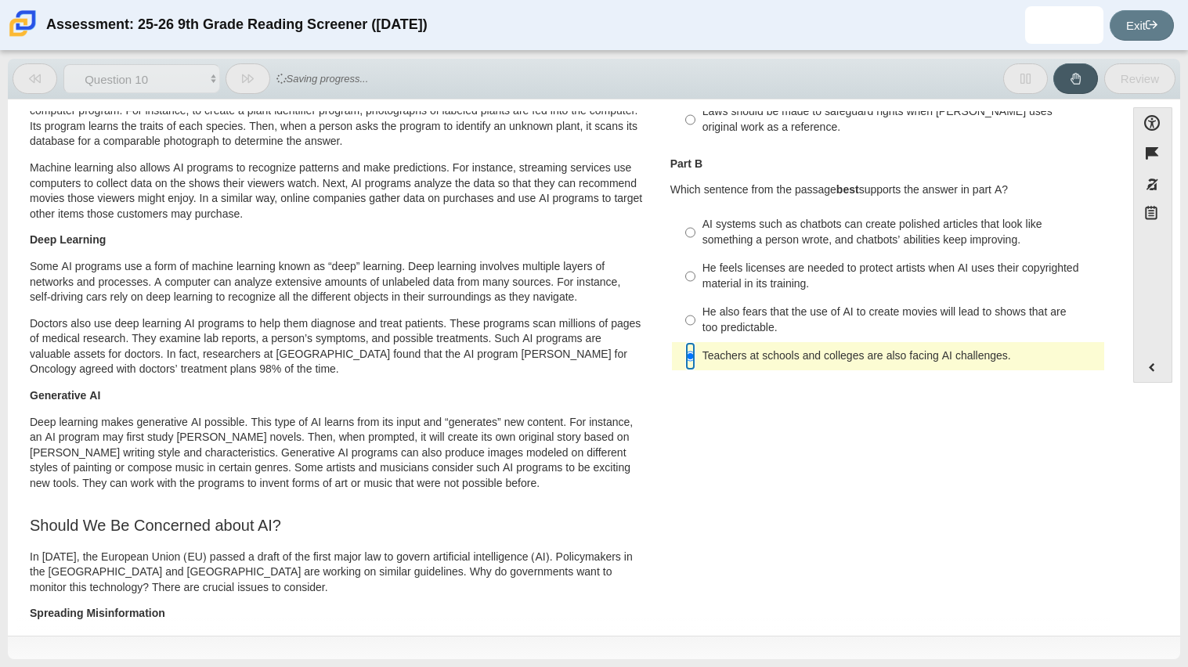
scroll to position [0, 0]
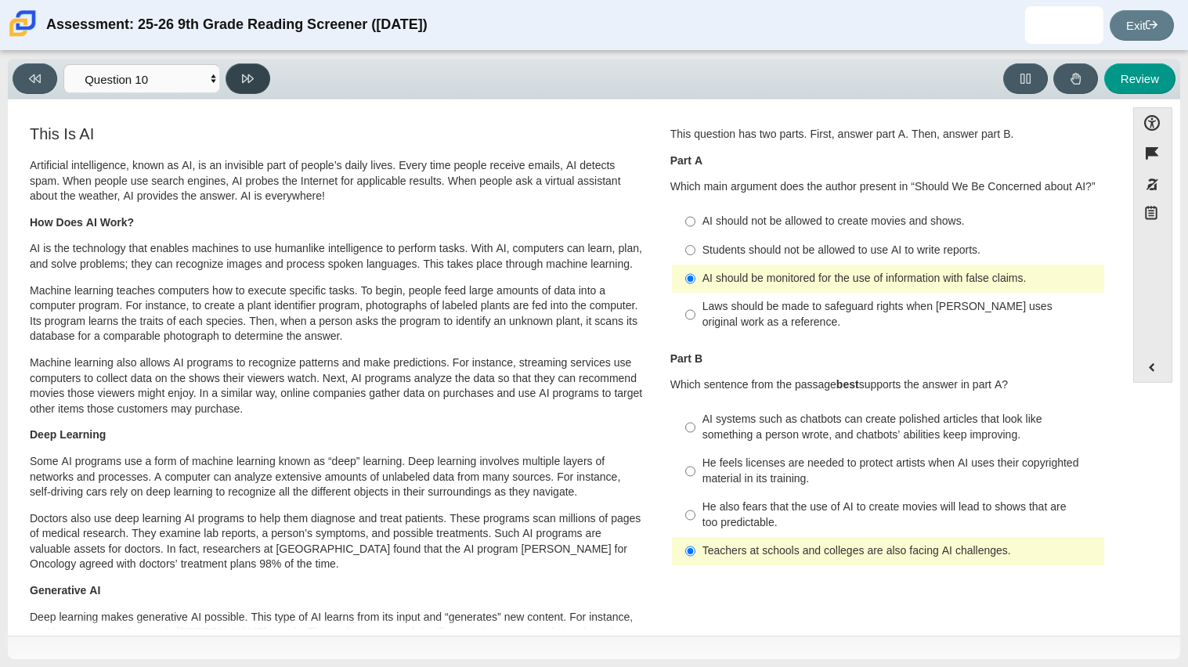
click at [242, 81] on icon at bounding box center [248, 79] width 12 height 12
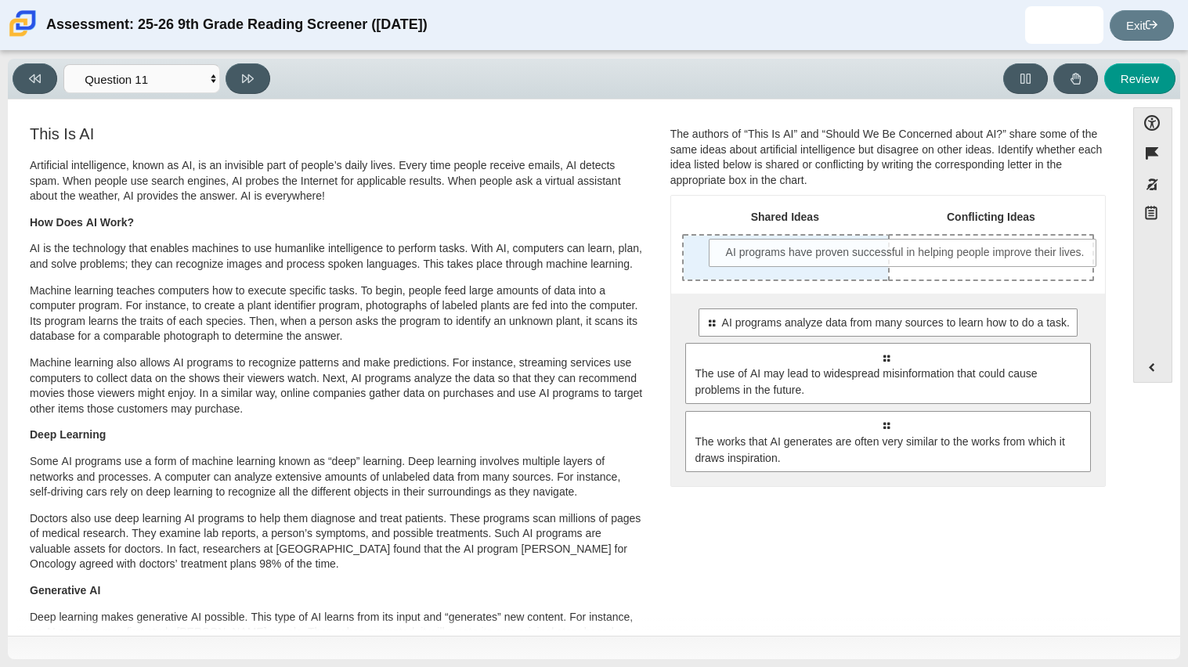
drag, startPoint x: 811, startPoint y: 332, endPoint x: 831, endPoint y: 261, distance: 73.1
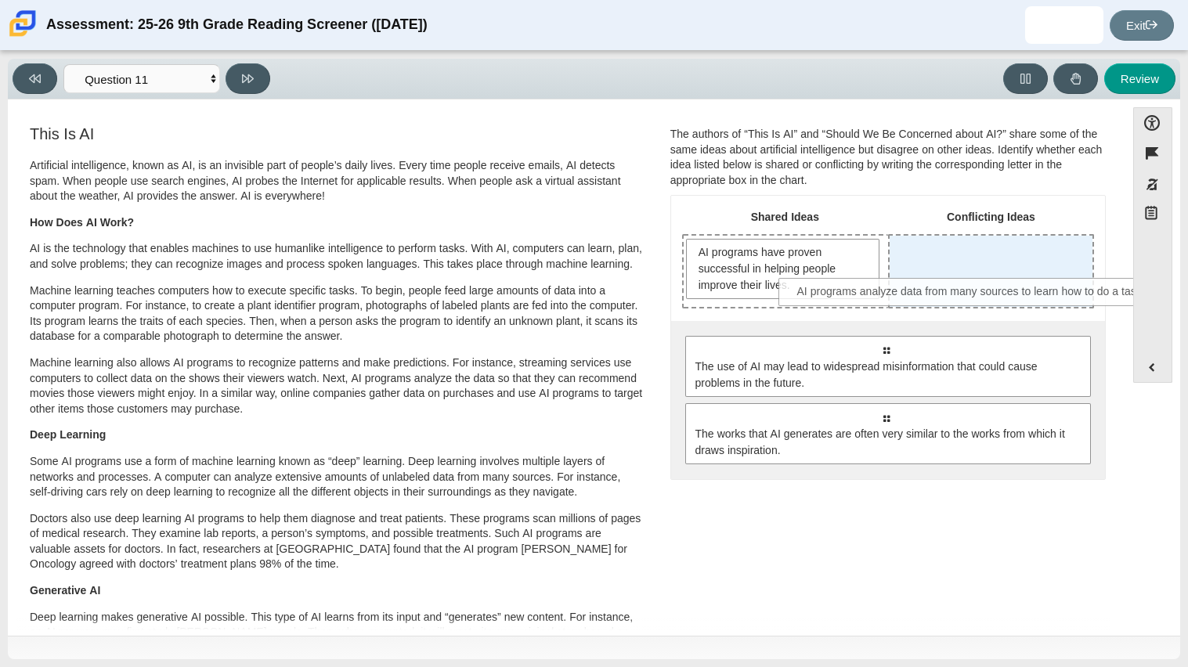
drag, startPoint x: 878, startPoint y: 353, endPoint x: 968, endPoint y: 295, distance: 107.1
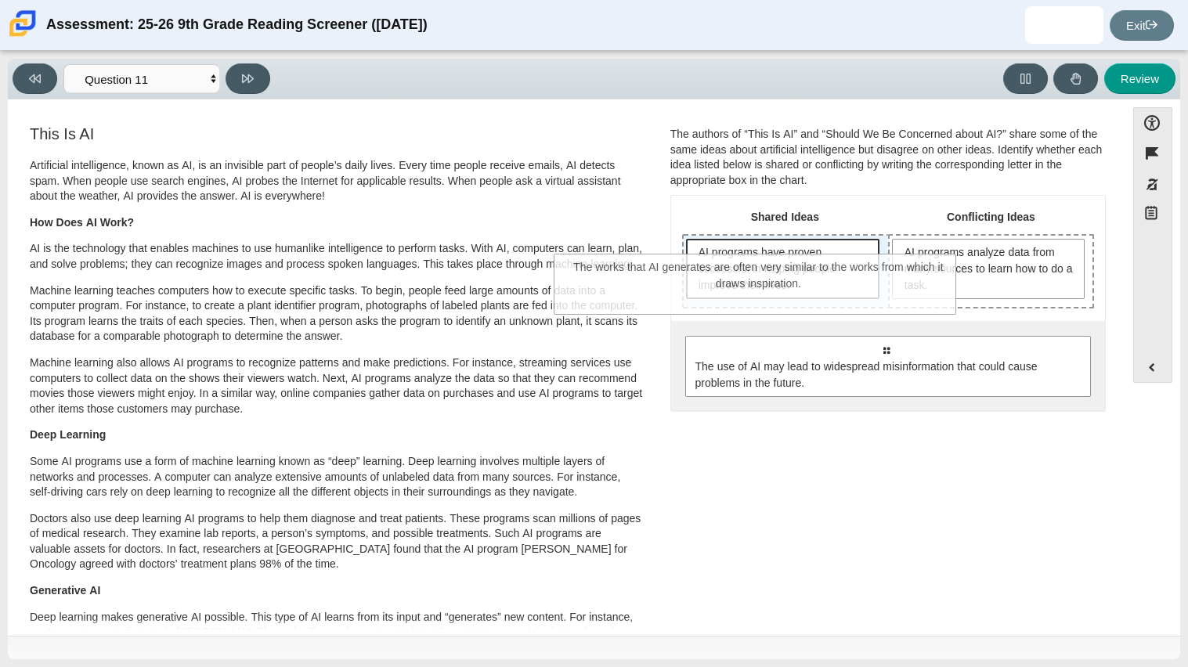
drag, startPoint x: 984, startPoint y: 437, endPoint x: 857, endPoint y: 288, distance: 195.5
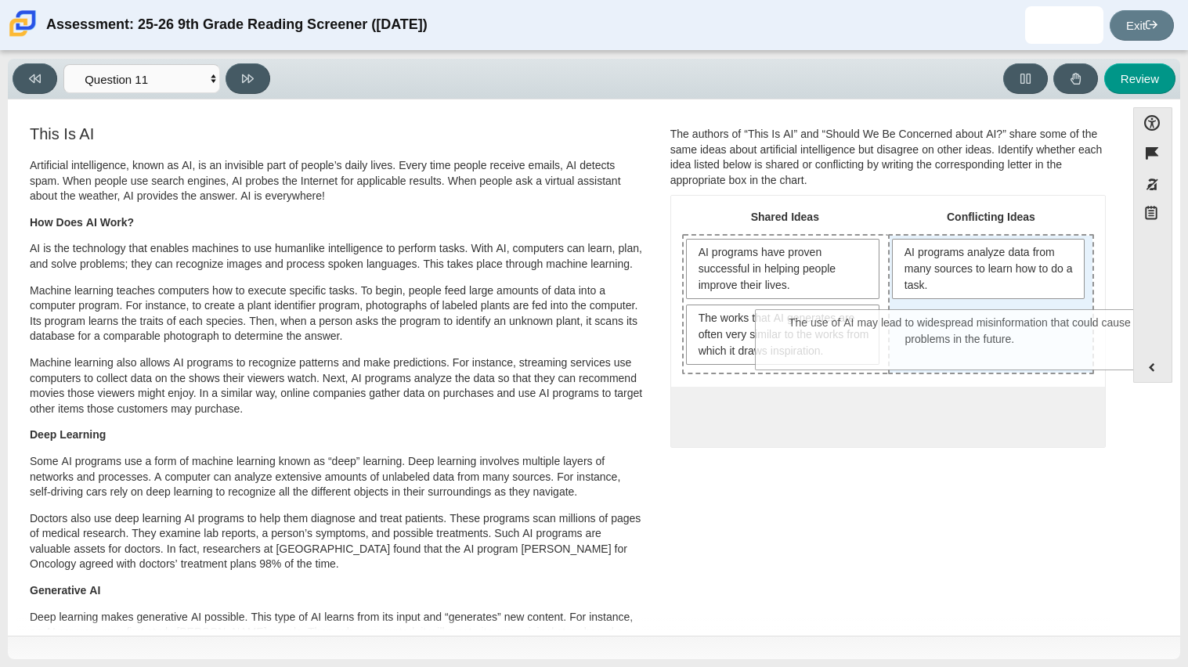
drag, startPoint x: 905, startPoint y: 420, endPoint x: 979, endPoint y: 329, distance: 118.0
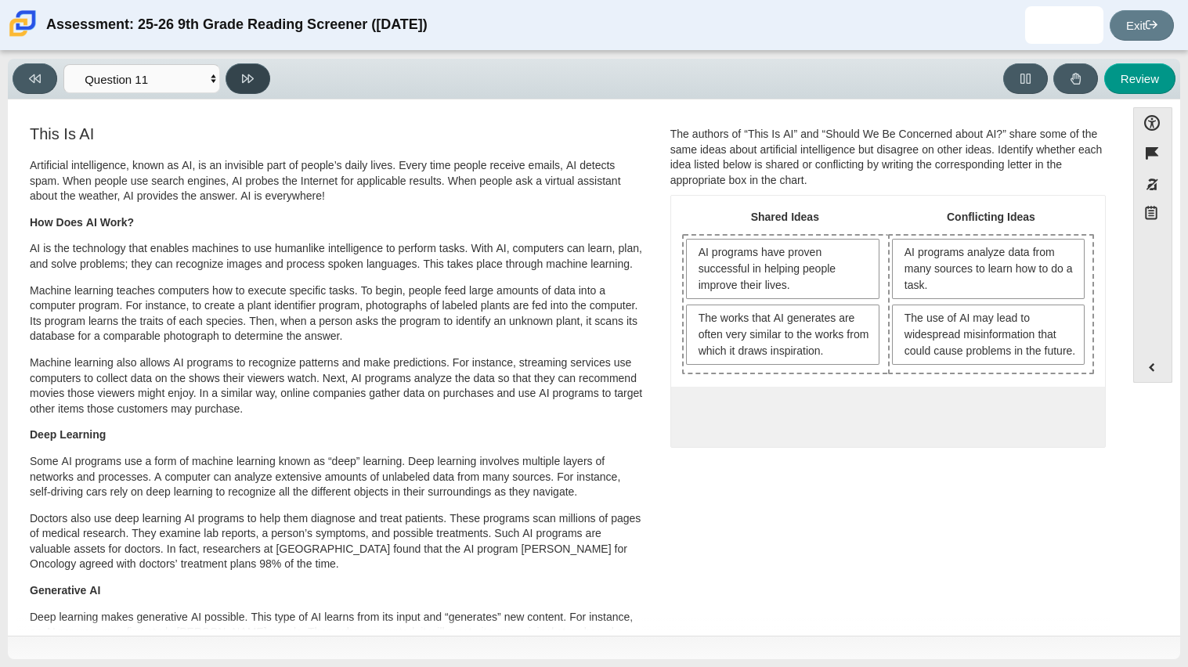
click at [254, 81] on button at bounding box center [247, 78] width 45 height 31
select select "c3effed4-44ce-4a19-bd96-1787f34e9b4c"
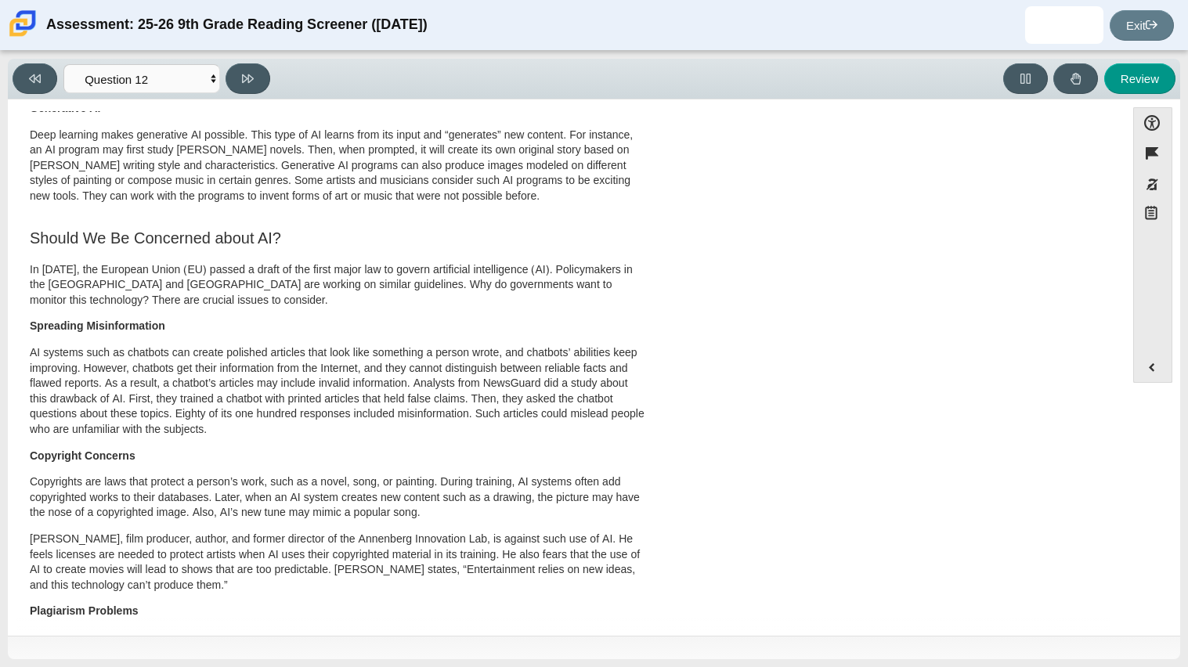
scroll to position [691, 0]
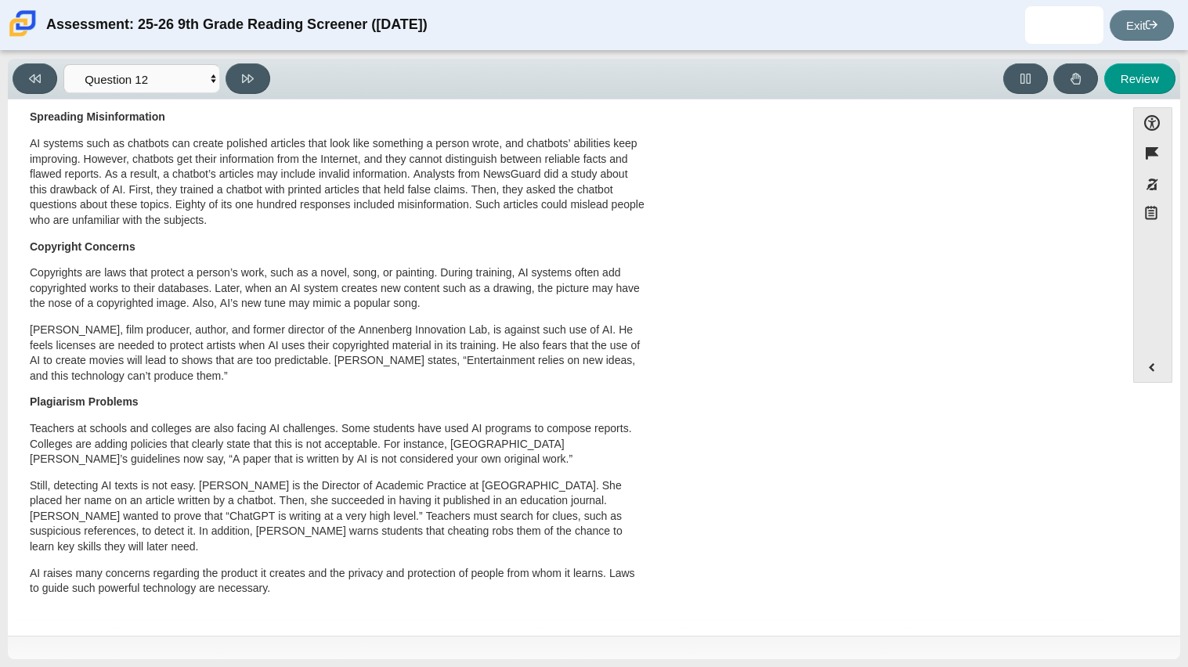
click at [207, 443] on p "Teachers at schools and colleges are also facing AI challenges. Some students h…" at bounding box center [337, 444] width 615 height 46
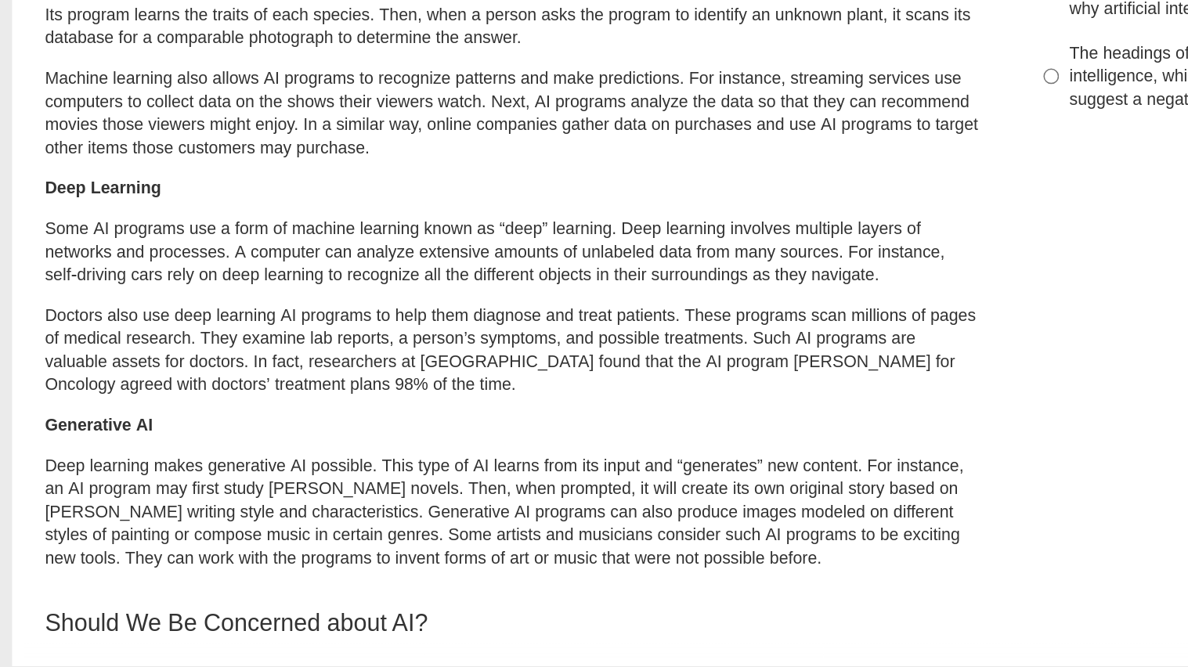
scroll to position [0, 0]
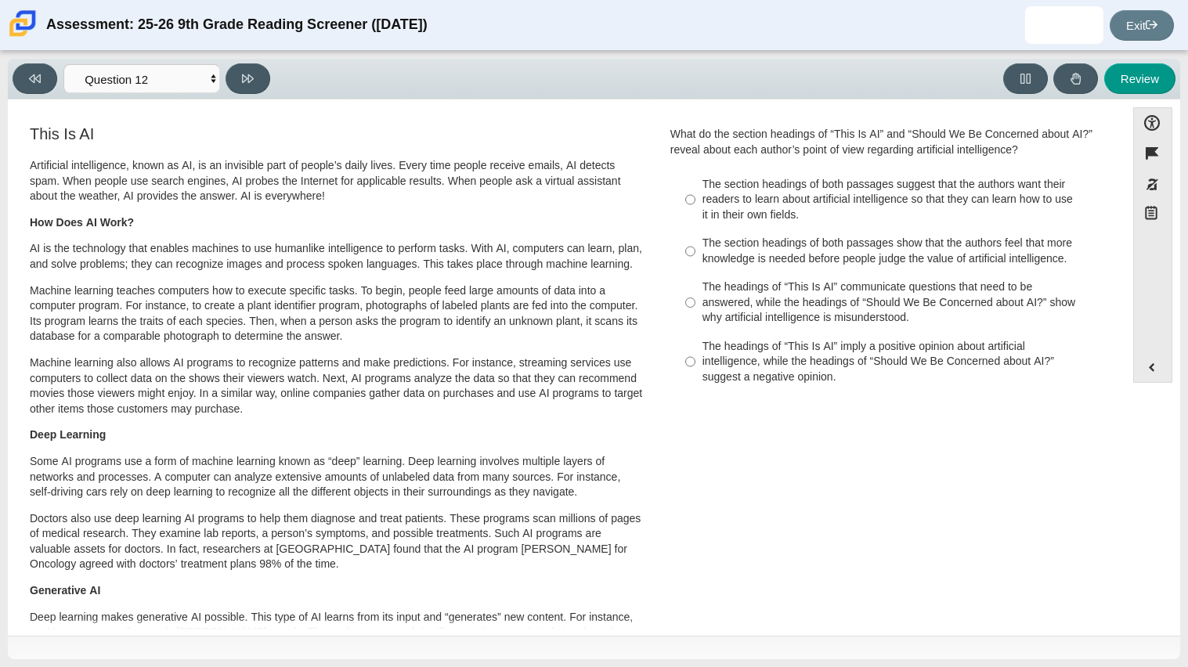
click at [845, 301] on div "The headings of “This Is AI” communicate questions that need to be answered, wh…" at bounding box center [899, 302] width 395 height 46
click at [695, 301] on input "The headings of “This Is AI” communicate questions that need to be answered, wh…" at bounding box center [690, 302] width 10 height 59
radio input "true"
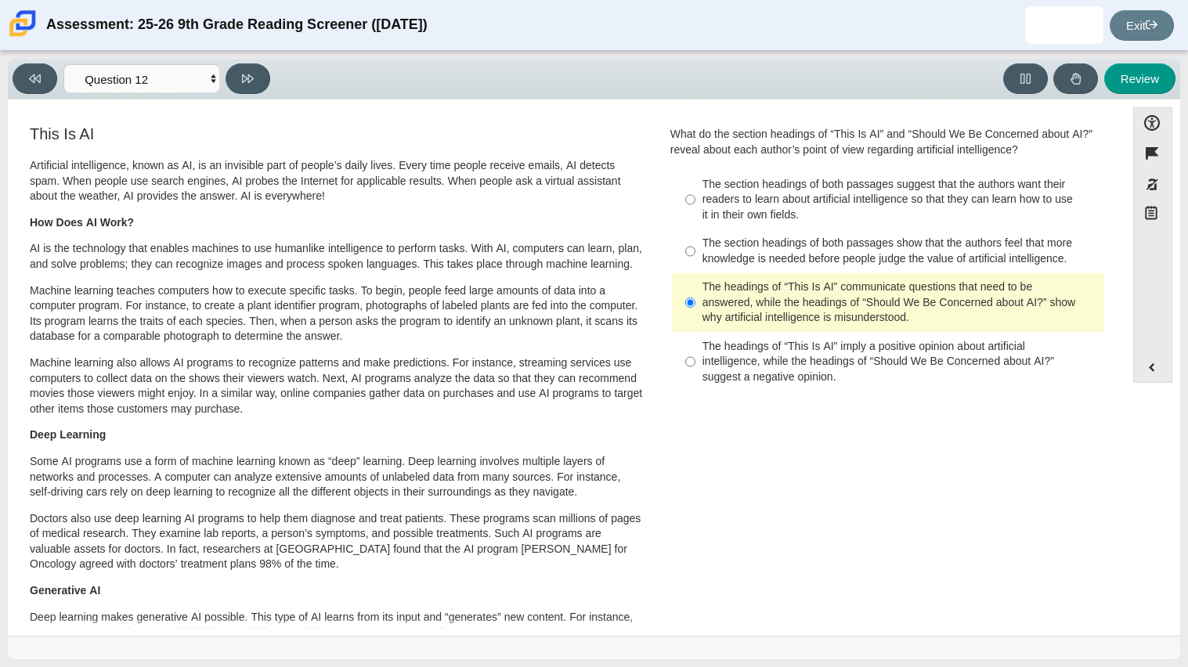
click at [789, 196] on div "The section headings of both passages suggest that the authors want their reade…" at bounding box center [899, 200] width 395 height 46
click at [695, 196] on input "The section headings of both passages suggest that the authors want their reade…" at bounding box center [690, 199] width 10 height 59
radio input "true"
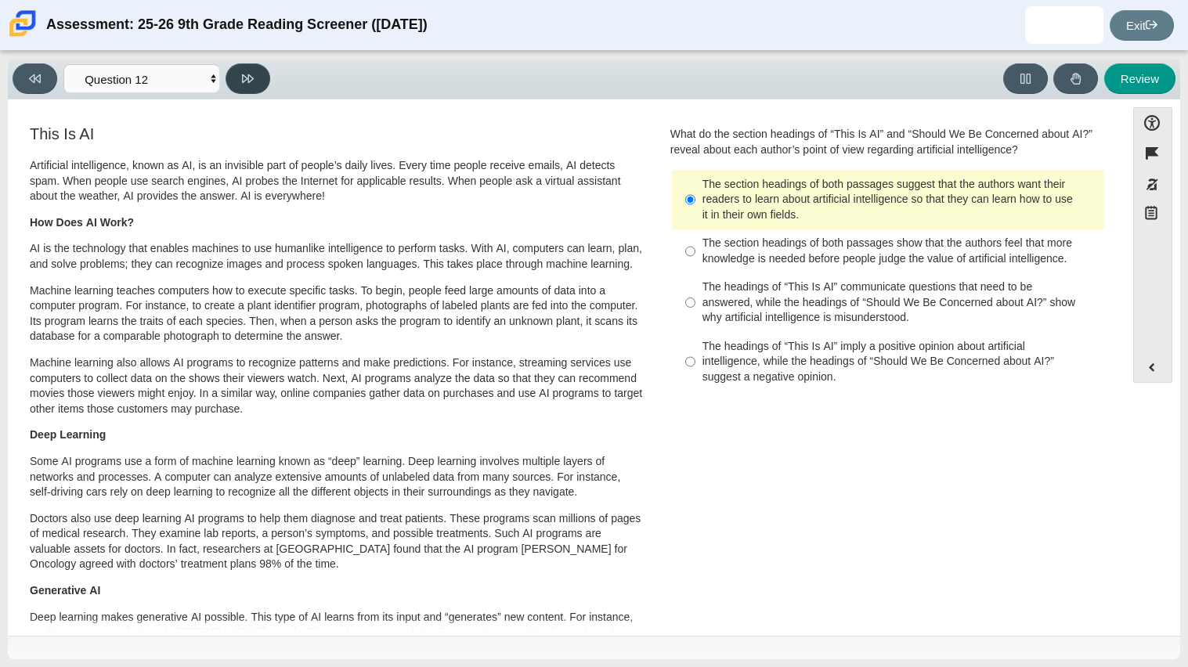
click at [258, 81] on button at bounding box center [247, 78] width 45 height 31
select select "review"
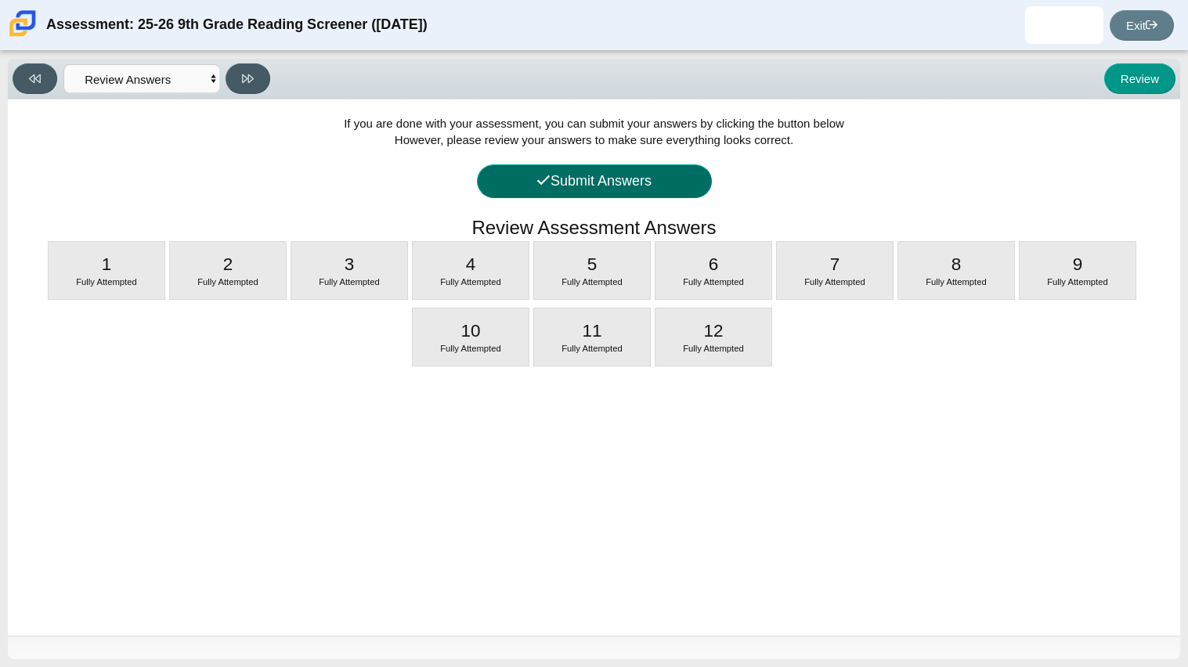
click at [507, 181] on button "Submit Answers" at bounding box center [594, 181] width 235 height 34
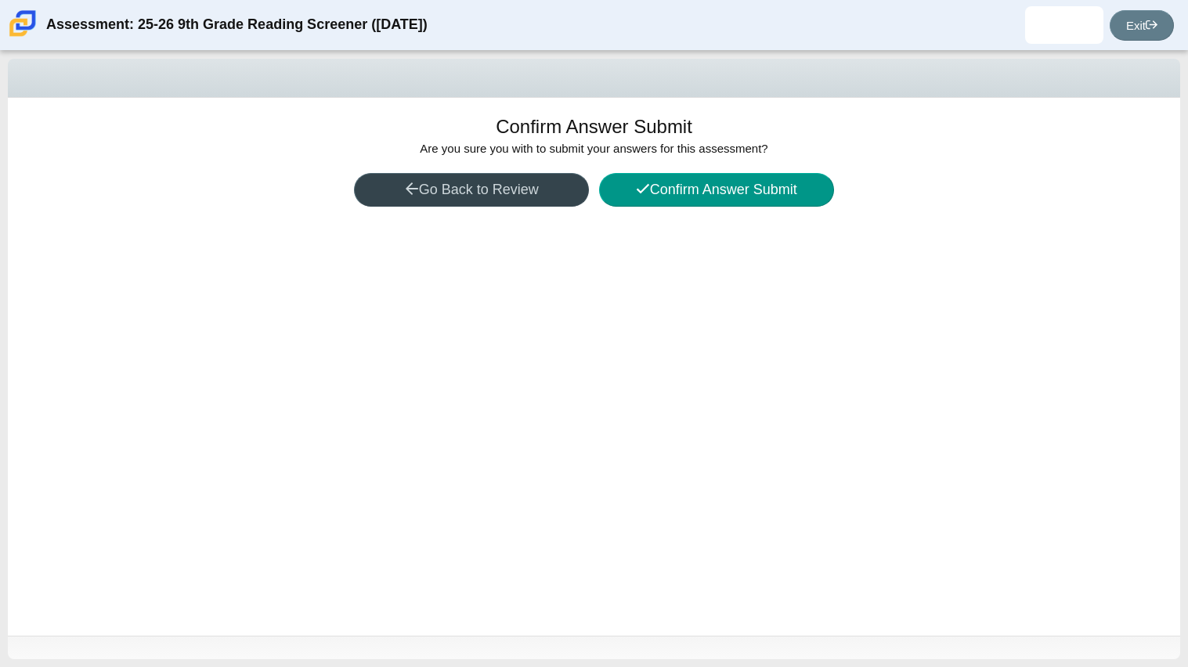
click at [507, 181] on button "Go Back to Review" at bounding box center [471, 190] width 235 height 34
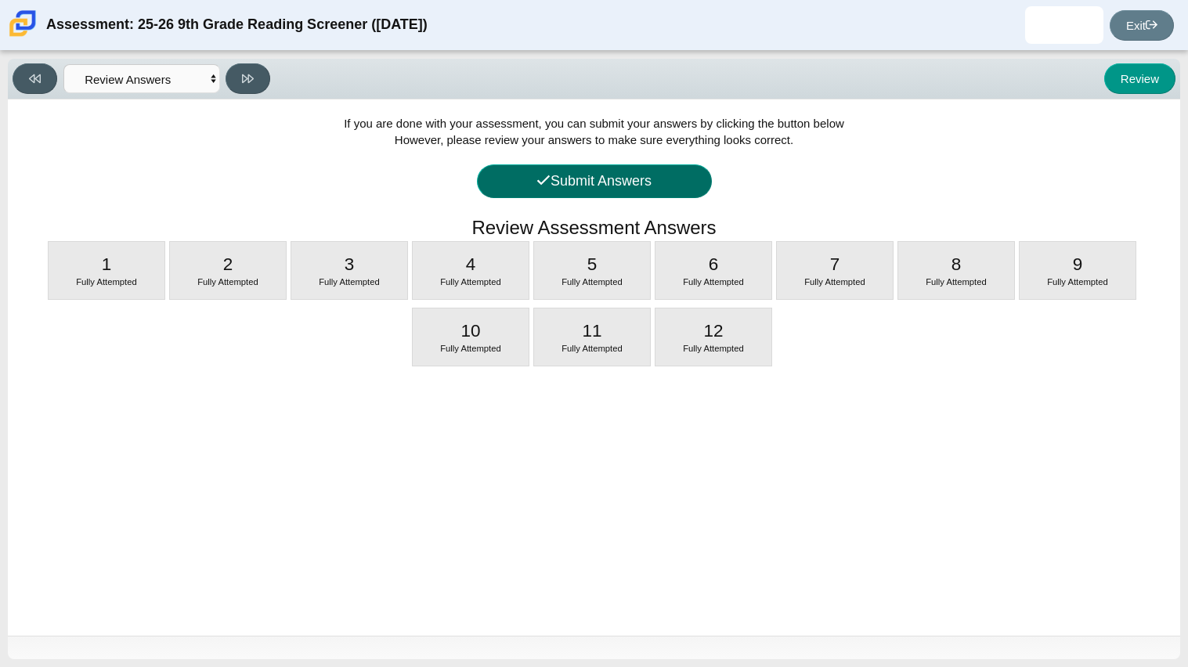
click at [507, 181] on button "Submit Answers" at bounding box center [594, 181] width 235 height 34
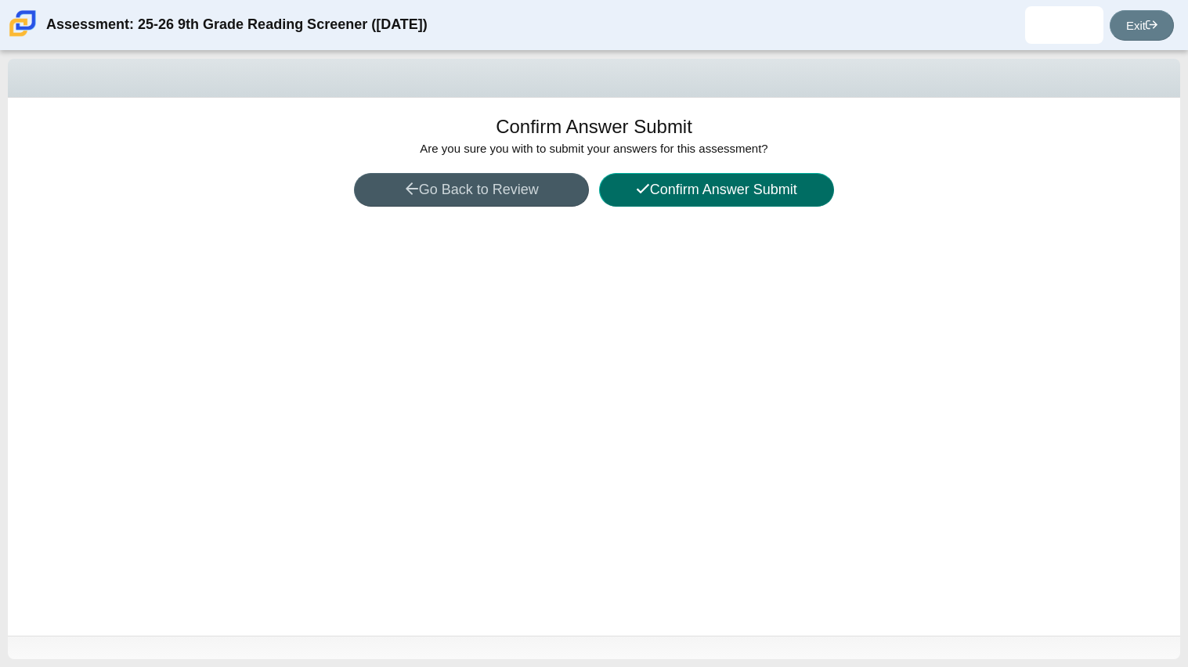
click at [658, 190] on button "Confirm Answer Submit" at bounding box center [716, 190] width 235 height 34
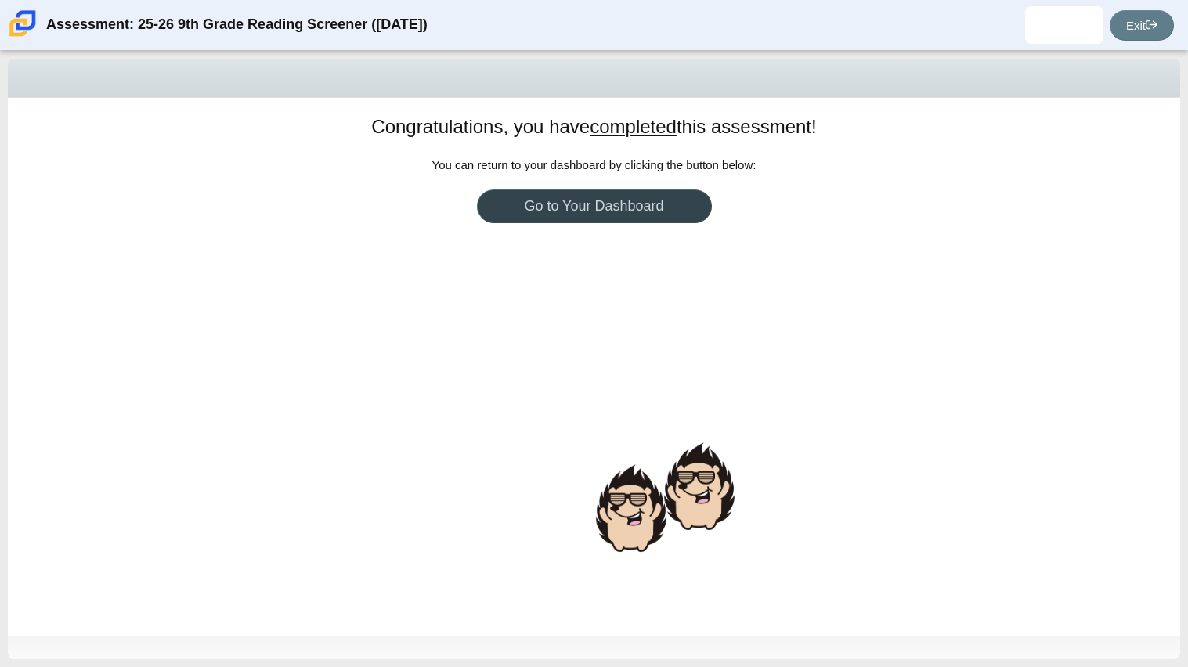
click at [669, 215] on link "Go to Your Dashboard" at bounding box center [594, 206] width 235 height 34
